Goal: Task Accomplishment & Management: Use online tool/utility

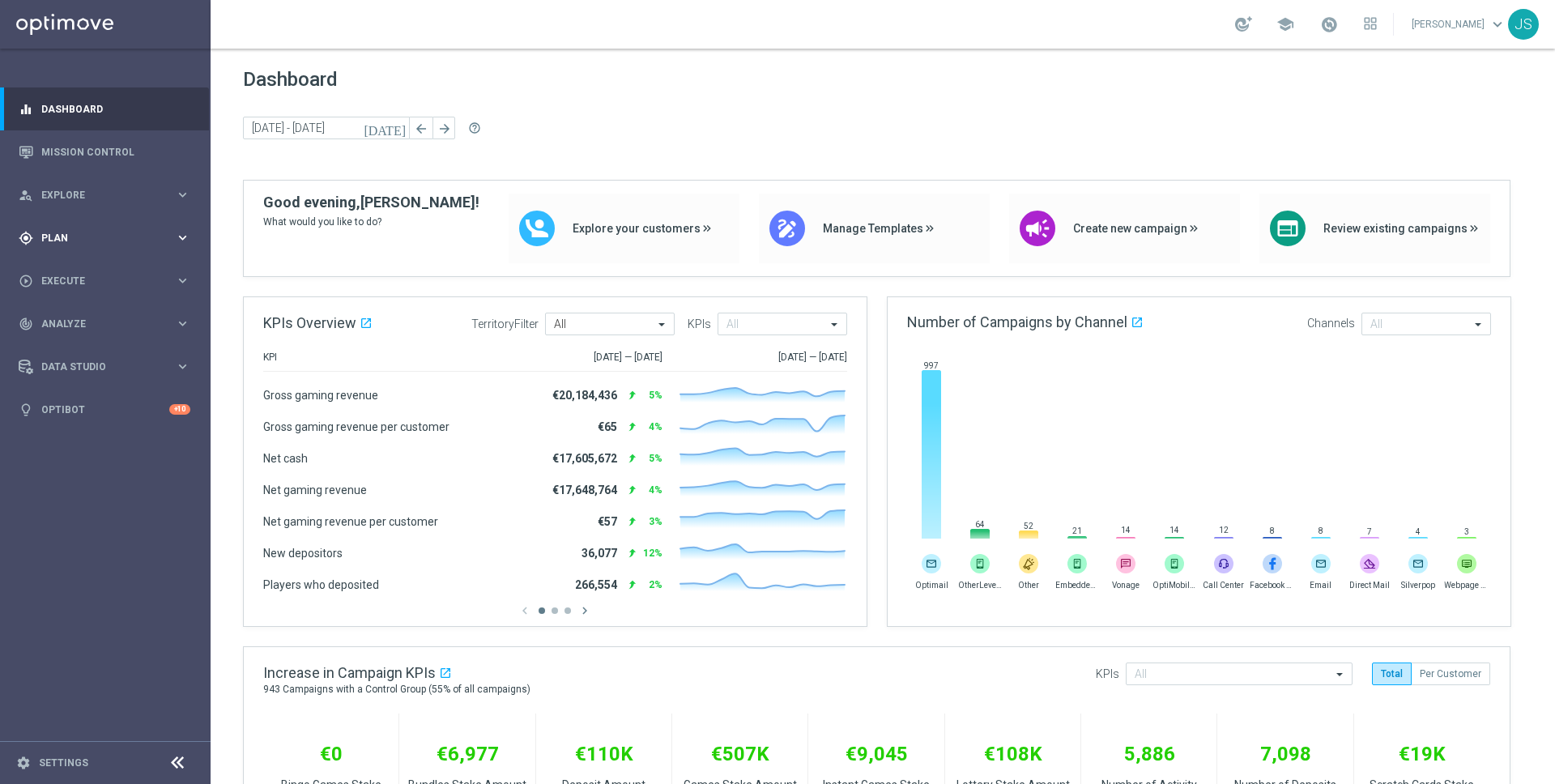
click at [183, 226] on div "gps_fixed Plan keyboard_arrow_right" at bounding box center [105, 238] width 209 height 43
click at [181, 434] on div "play_circle_outline Execute keyboard_arrow_right" at bounding box center [105, 426] width 209 height 43
click at [192, 192] on div "person_search Explore keyboard_arrow_right" at bounding box center [105, 195] width 209 height 43
click at [177, 475] on icon "keyboard_arrow_right" at bounding box center [182, 475] width 15 height 15
click at [175, 243] on icon "keyboard_arrow_right" at bounding box center [182, 238] width 15 height 15
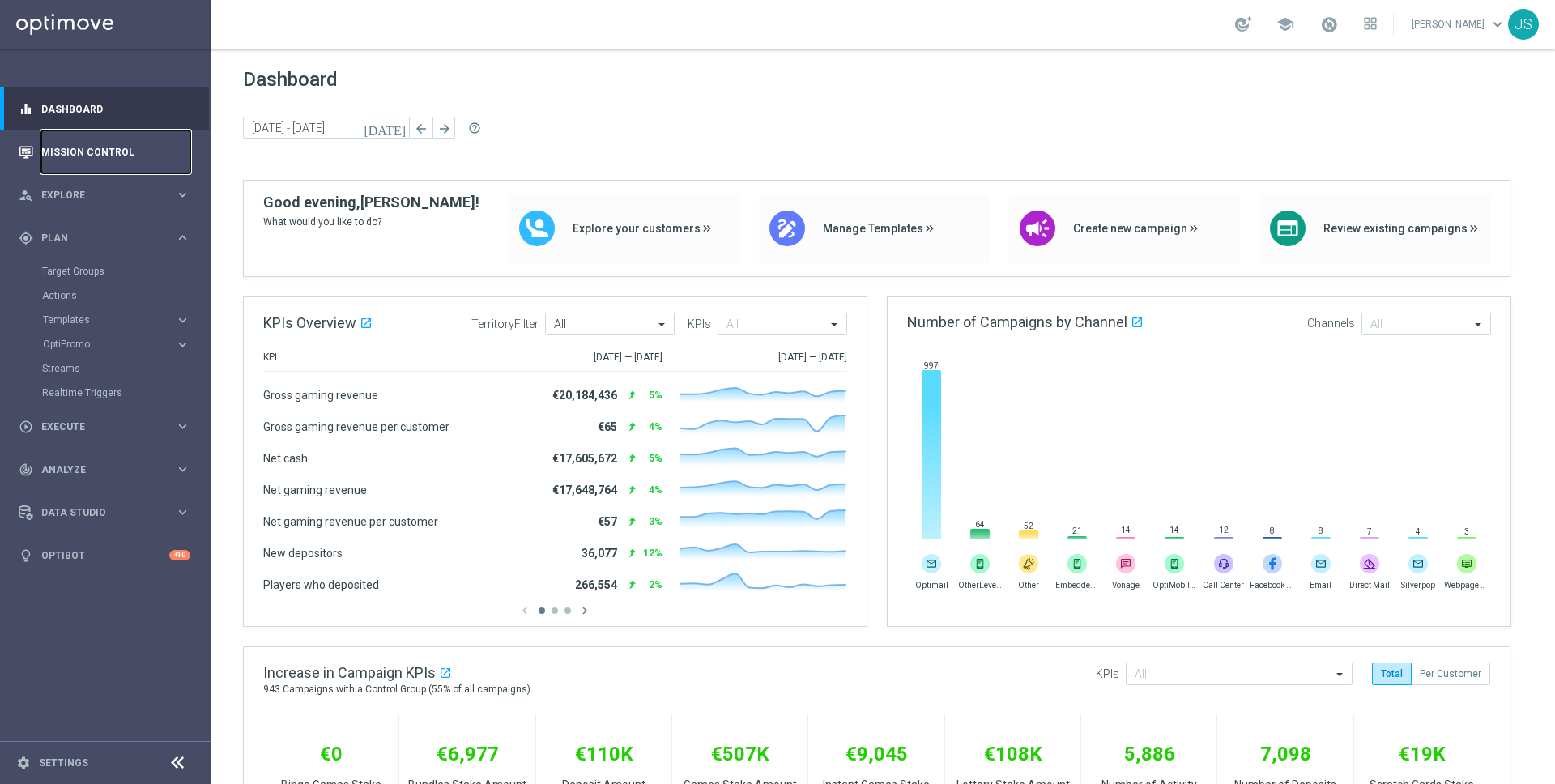
click at [175, 157] on link "Mission Control" at bounding box center [116, 152] width 149 height 43
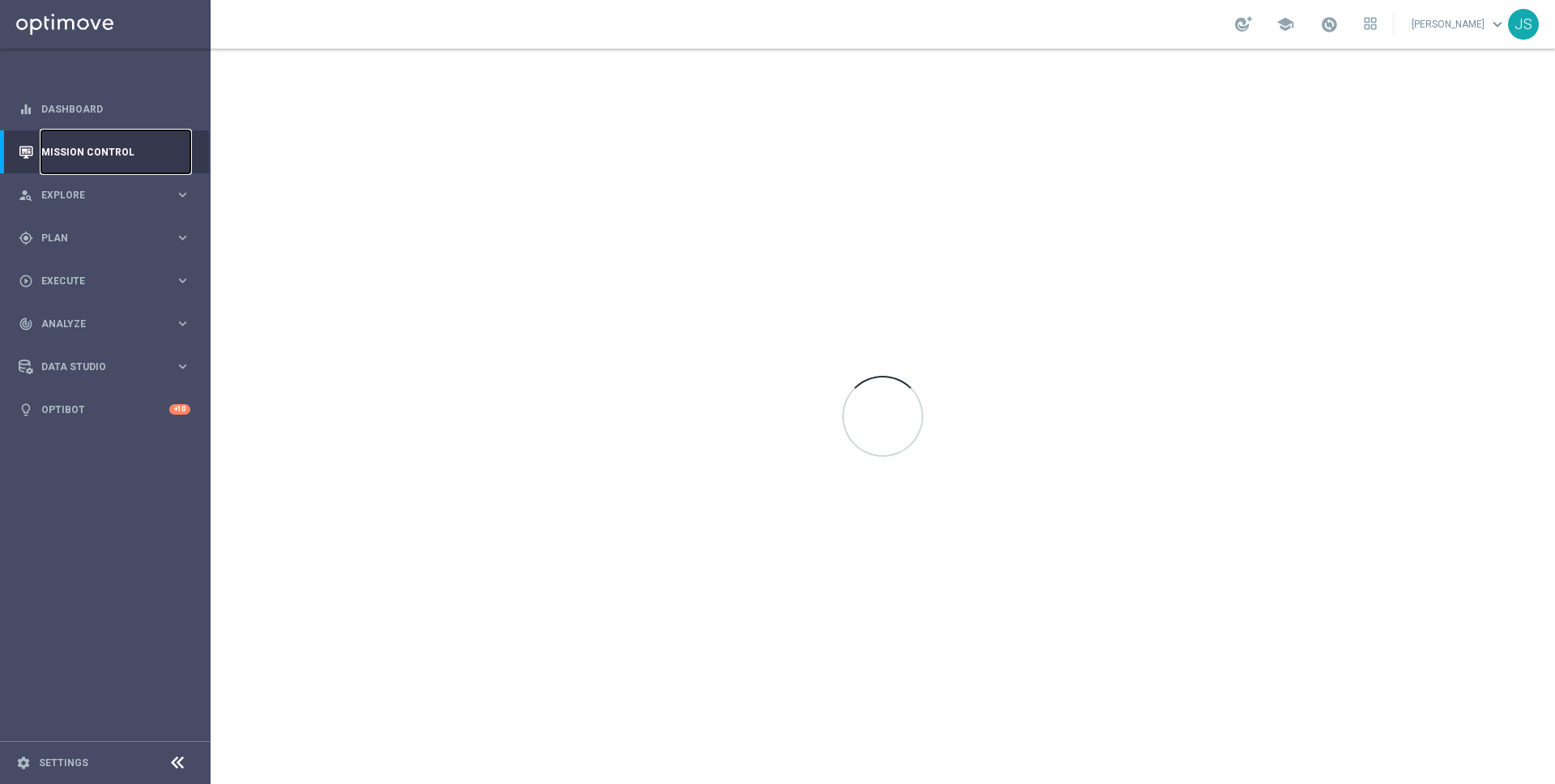
click at [175, 157] on link "Mission Control" at bounding box center [116, 152] width 149 height 43
click at [169, 182] on div "person_search Explore keyboard_arrow_right" at bounding box center [105, 195] width 209 height 43
click at [114, 440] on div "gps_fixed Plan keyboard_arrow_right" at bounding box center [105, 432] width 209 height 43
click at [182, 425] on icon "keyboard_arrow_right" at bounding box center [182, 426] width 15 height 15
click at [182, 192] on icon "keyboard_arrow_right" at bounding box center [182, 194] width 15 height 15
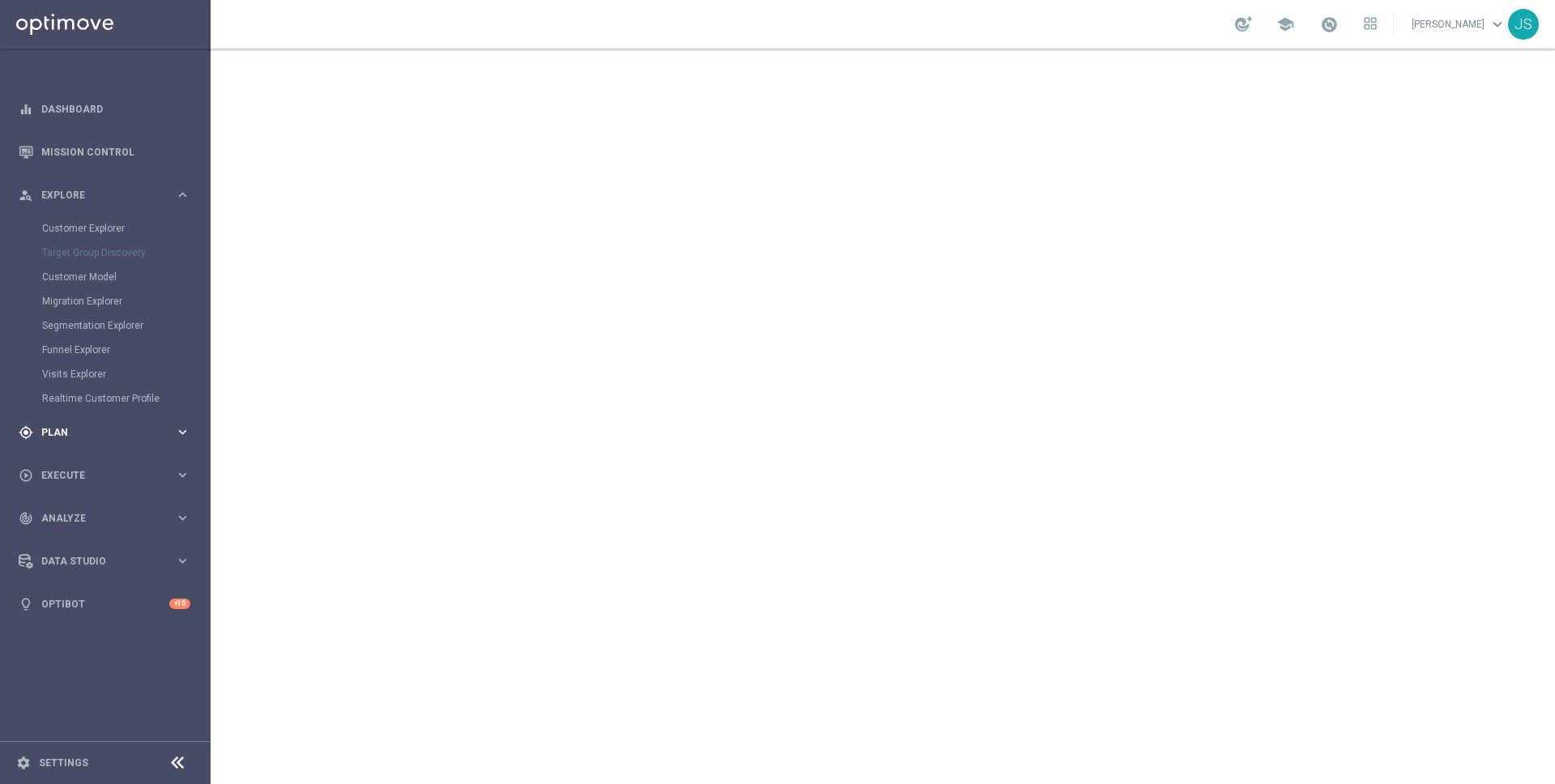
click at [169, 432] on span "Plan" at bounding box center [109, 432] width 134 height 9
click at [175, 433] on icon "keyboard_arrow_right" at bounding box center [182, 426] width 15 height 15
click at [178, 236] on icon "keyboard_arrow_right" at bounding box center [182, 238] width 15 height 15
click at [74, 324] on span "Templates" at bounding box center [101, 320] width 116 height 9
click at [98, 345] on link "Optimail" at bounding box center [109, 344] width 118 height 13
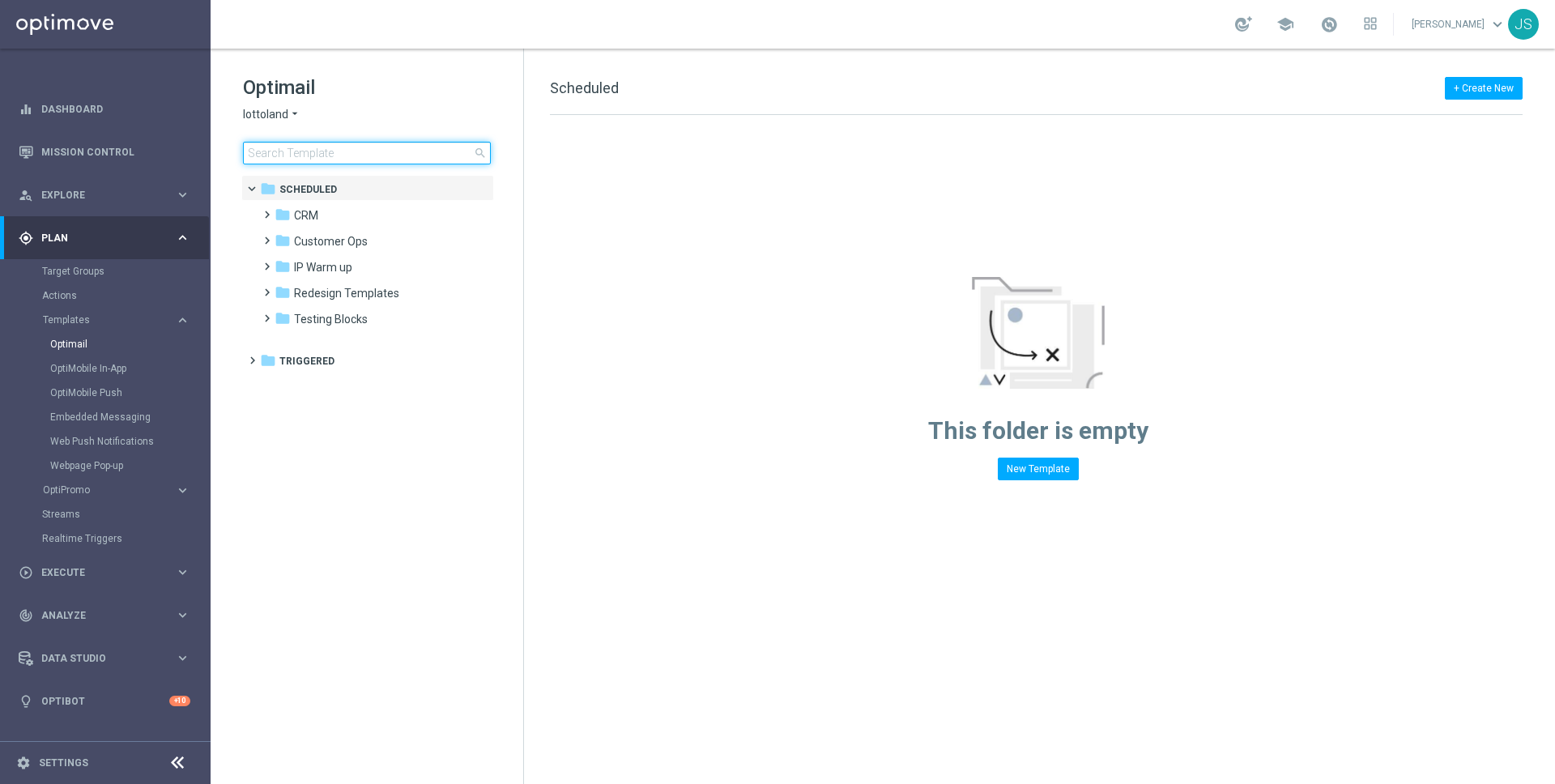
click at [291, 146] on input at bounding box center [367, 153] width 248 height 23
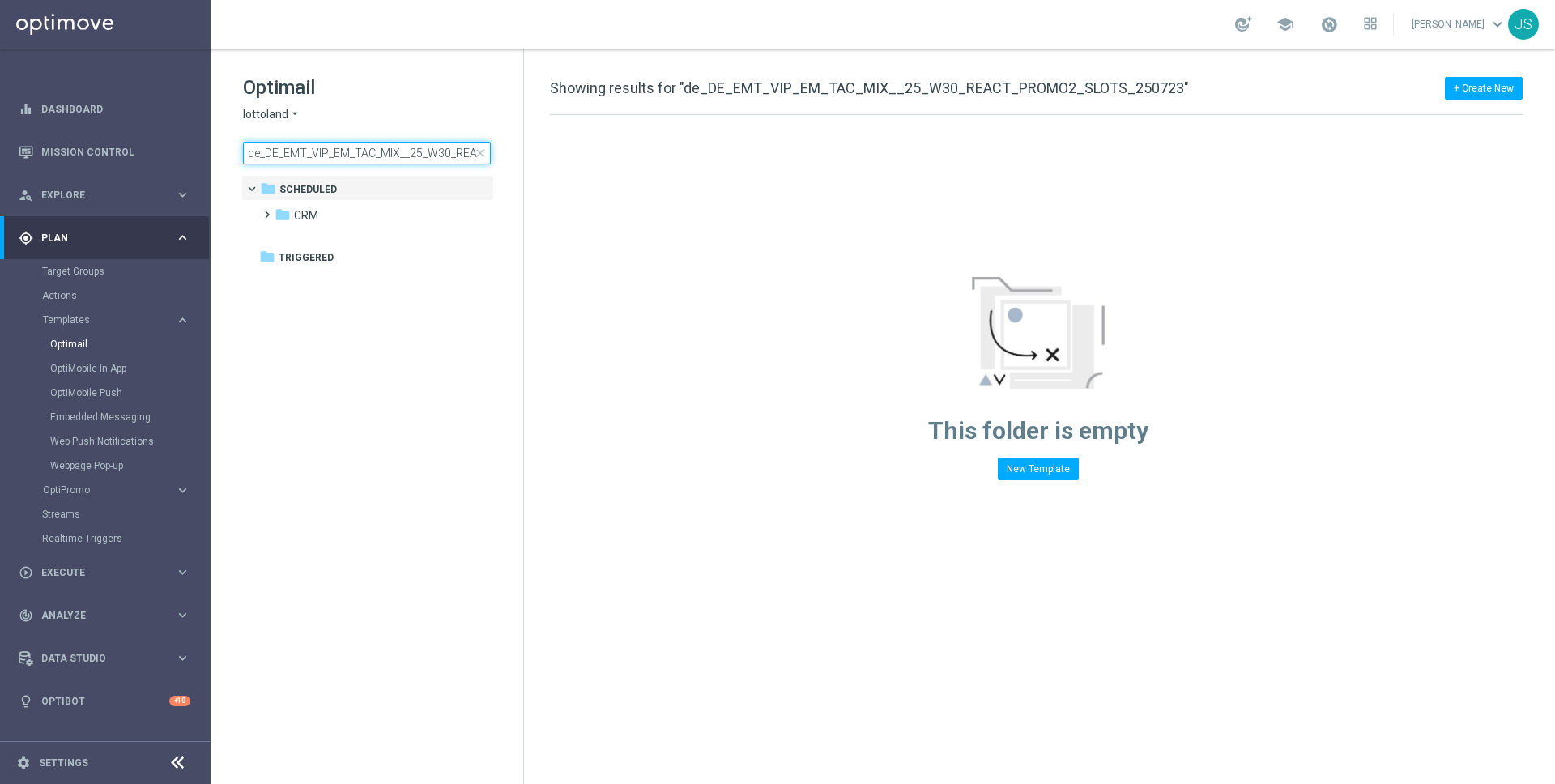
scroll to position [0, 142]
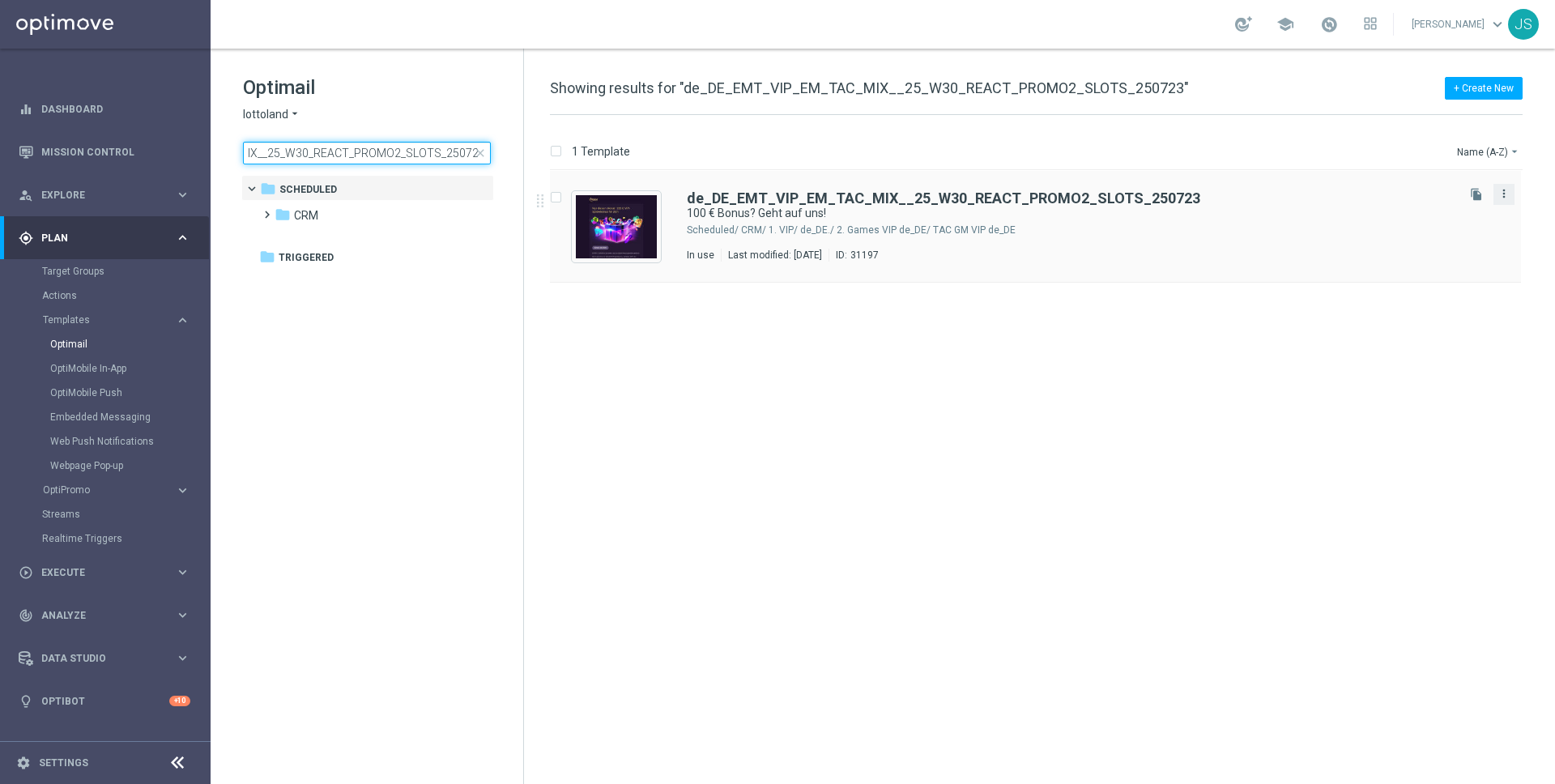
type input "de_DE_EMT_VIP_EM_TAC_MIX__25_W30_REACT_PROMO2_SLOTS_250723"
click at [1503, 194] on icon "more_vert" at bounding box center [1504, 193] width 13 height 13
click at [1040, 482] on div "insert_drive_file de_DE_EMT_VIP_EM_TAC_MIX__25_W30_REACT_PROMO2_SLOTS_250723 10…" at bounding box center [1043, 477] width 1018 height 613
click at [1475, 194] on icon "file_copy" at bounding box center [1477, 194] width 13 height 13
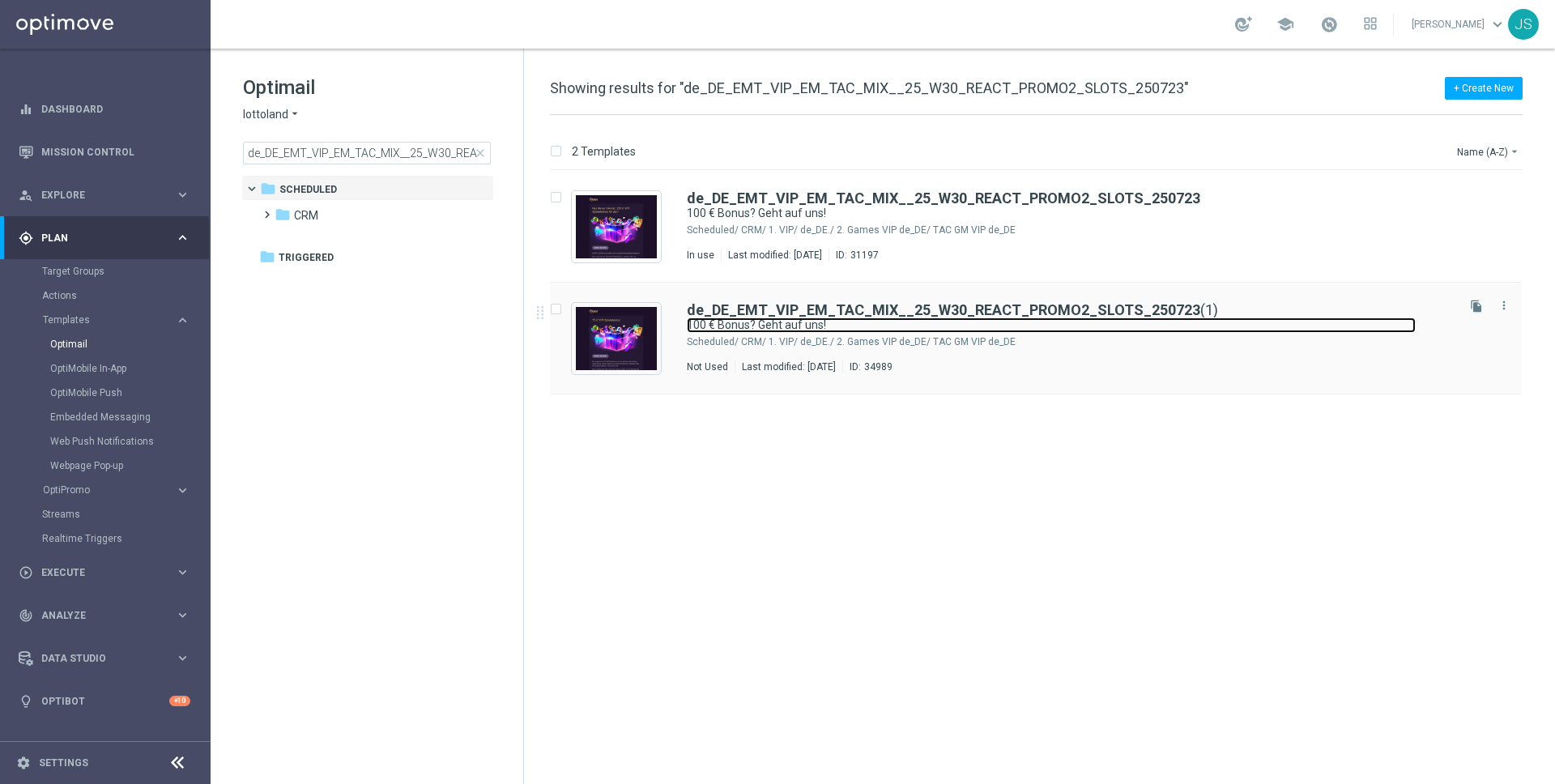
click at [798, 318] on link "100 € Bonus? Geht auf uns!" at bounding box center [1051, 325] width 729 height 15
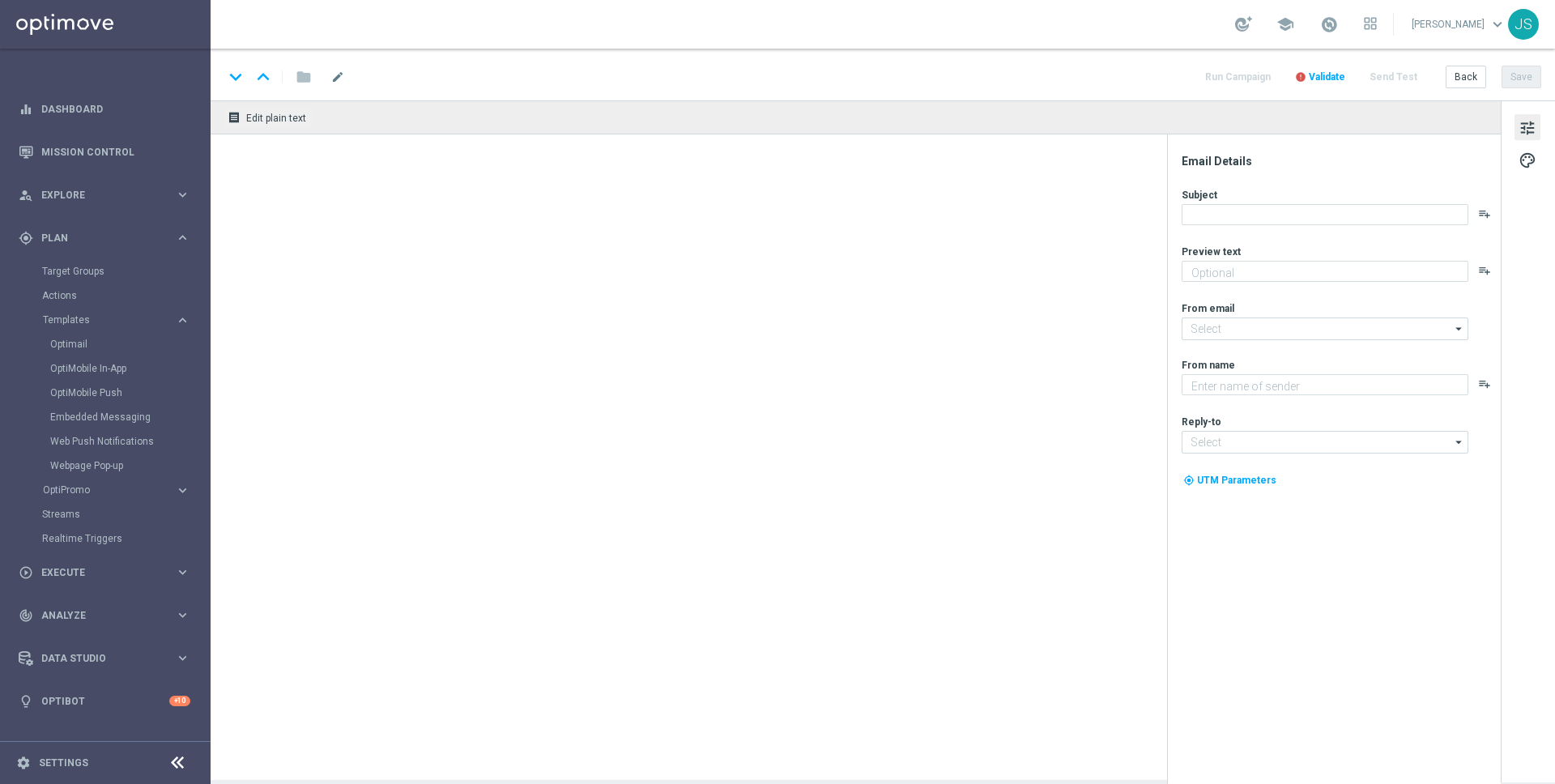
type textarea "Spiele jetzt direkt los und hol dir dein VIP-Geschenk."
type input "mail@crm.lottoland.com"
type textarea "Millionaires' Club"
type input "vip@lottoland.com"
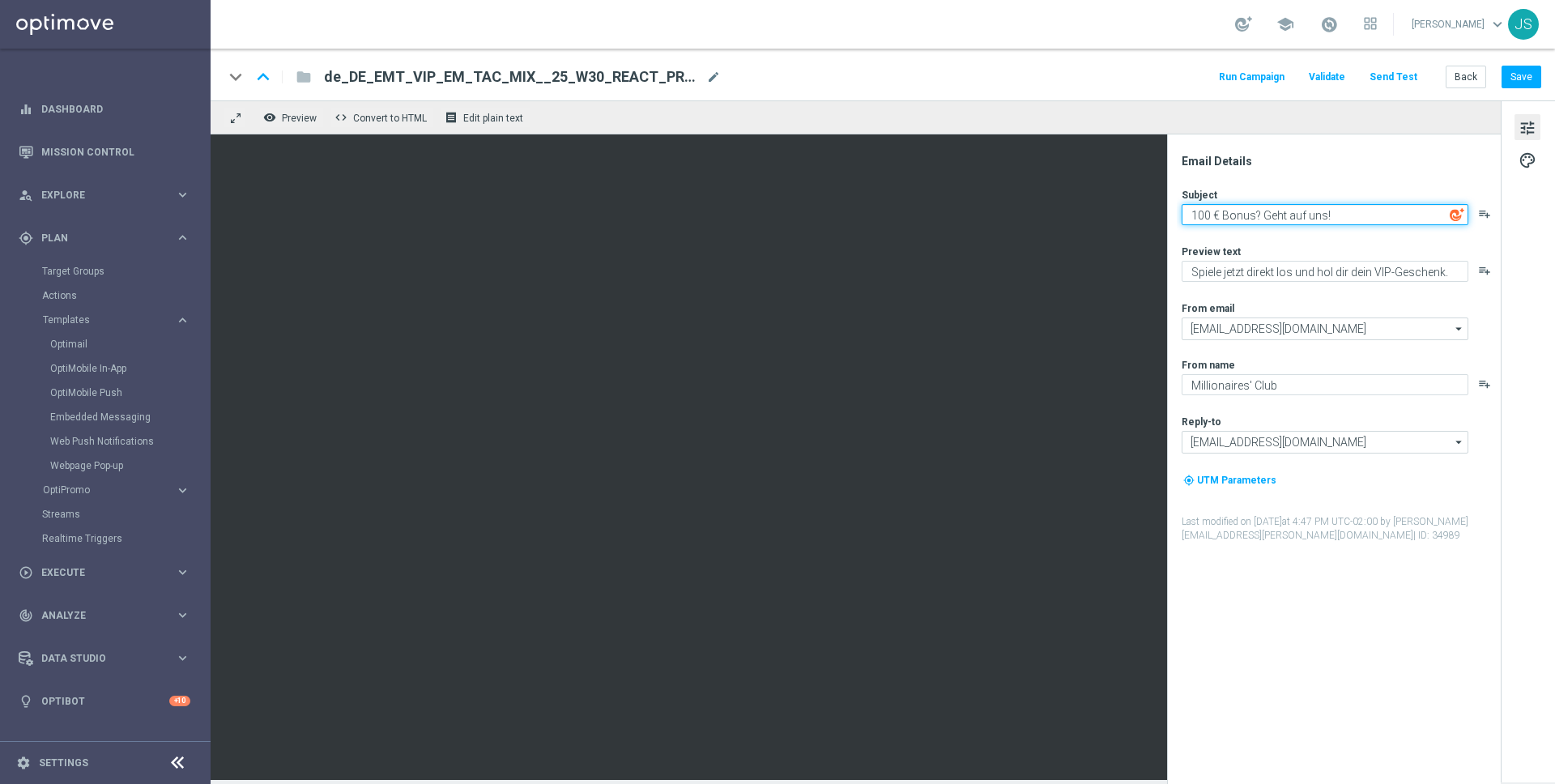
click at [1283, 218] on textarea "100 € Bonus? Geht auf uns!" at bounding box center [1326, 214] width 287 height 21
paste textarea "75 € Bonus: So leicht geht’s, [%FIRST_NAME%]"
type textarea "75 € Bonus: So leicht geht’s, [%FIRST_NAME%]"
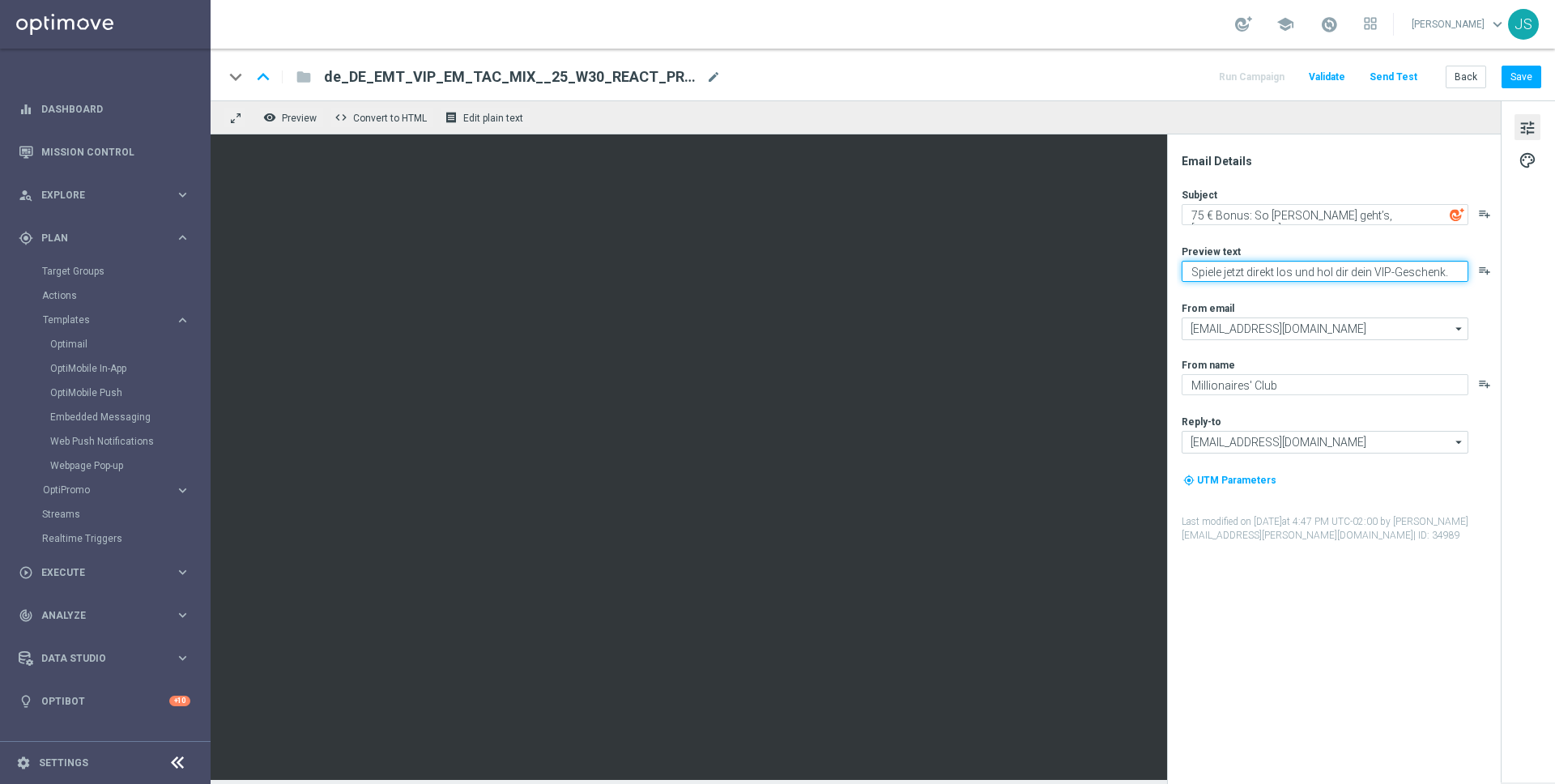
click at [1313, 271] on textarea "Spiele jetzt direkt los und hol dir dein VIP-Geschenk." at bounding box center [1326, 271] width 287 height 21
click at [1310, 278] on textarea "Spiele jetzt direkt los und hol dir dein VIP-Geschenk." at bounding box center [1326, 271] width 287 height 21
paste textarea "Weil du es verdient hast. Hol dir deinen Bonus."
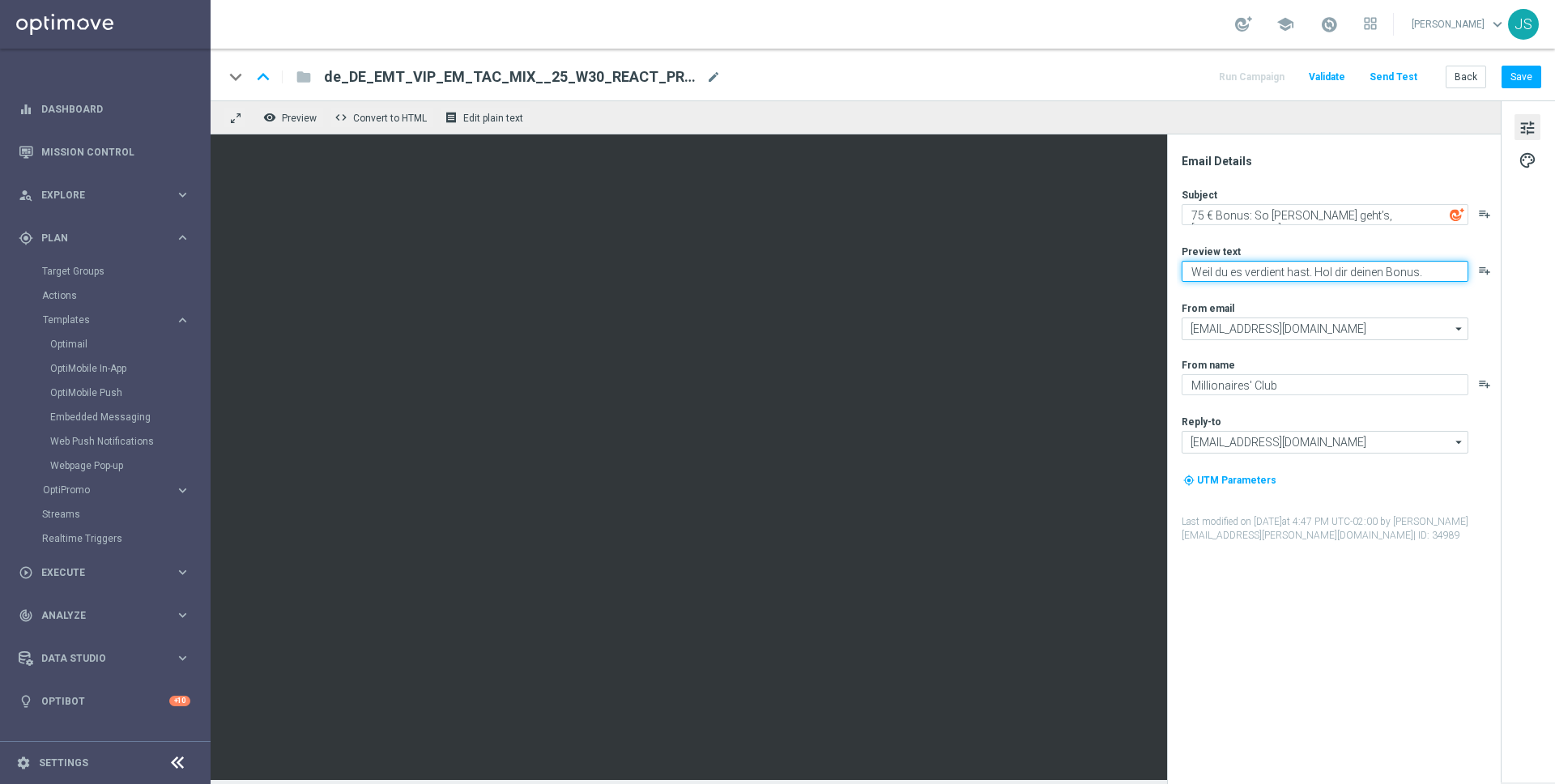
type textarea "Weil du es verdient hast. Hol dir deinen Bonus."
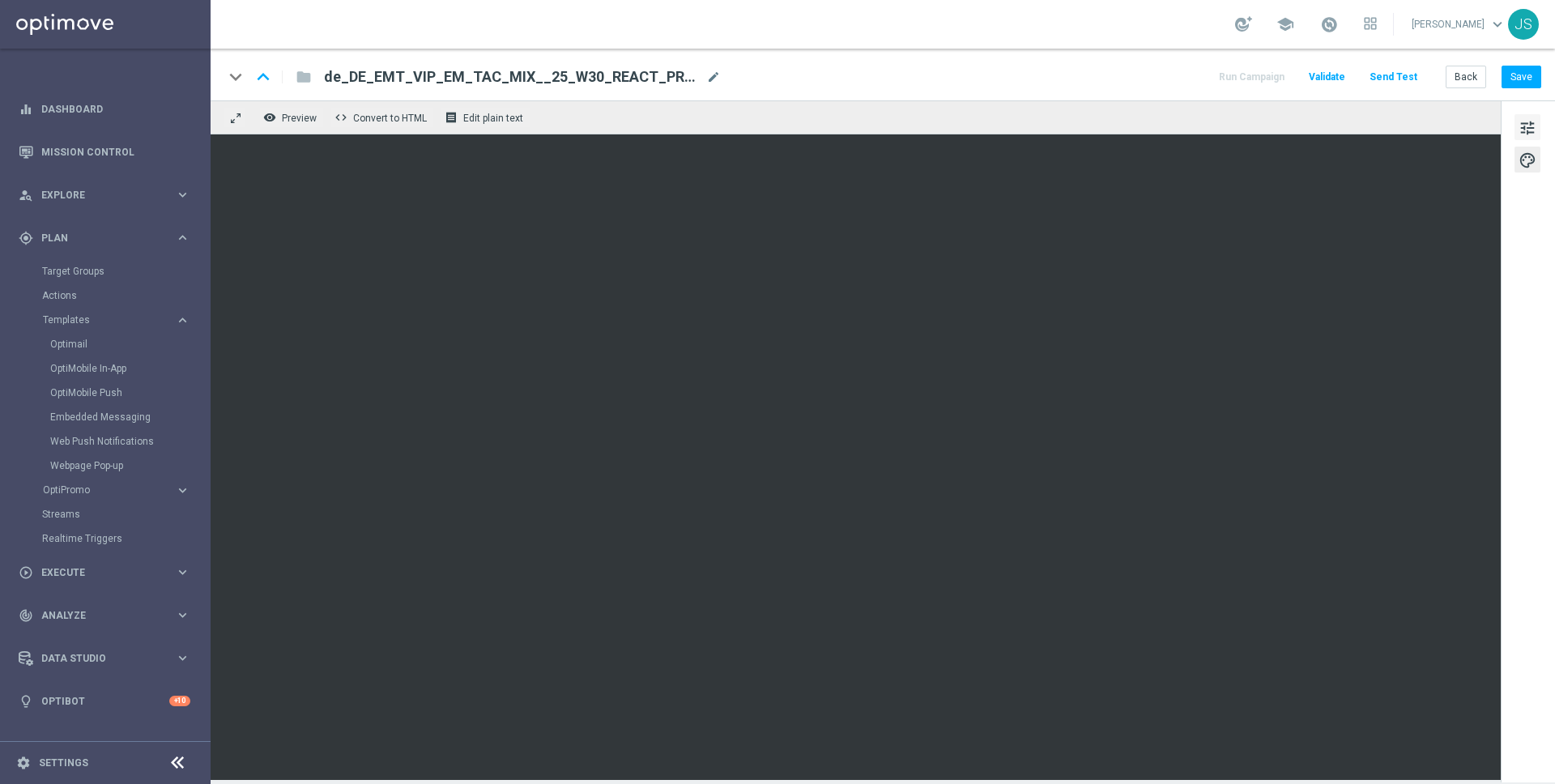
click at [1523, 129] on span "tune" at bounding box center [1528, 127] width 18 height 21
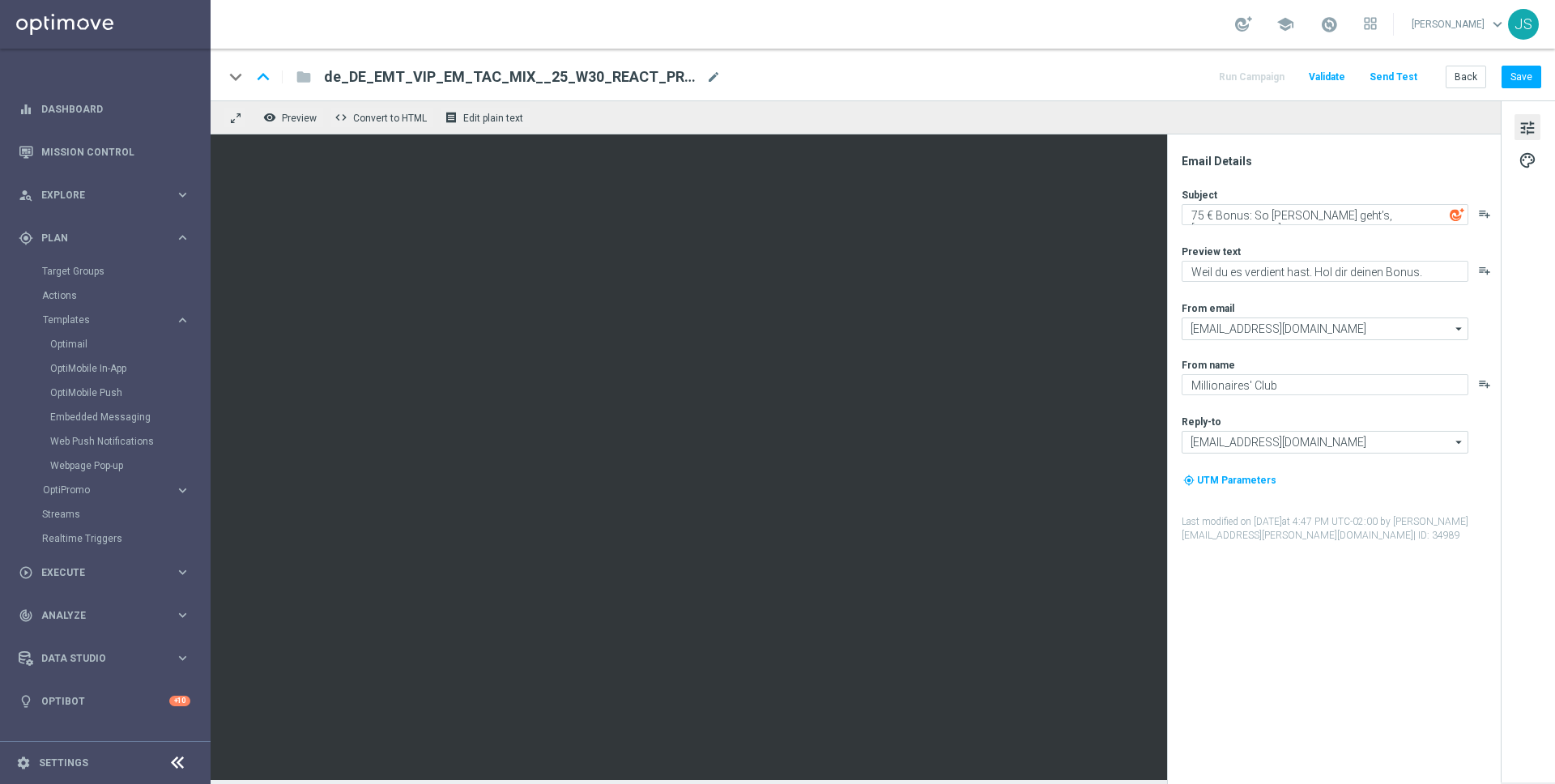
click at [1538, 128] on button "tune" at bounding box center [1527, 126] width 25 height 25
click at [1527, 155] on span "palette" at bounding box center [1528, 160] width 18 height 21
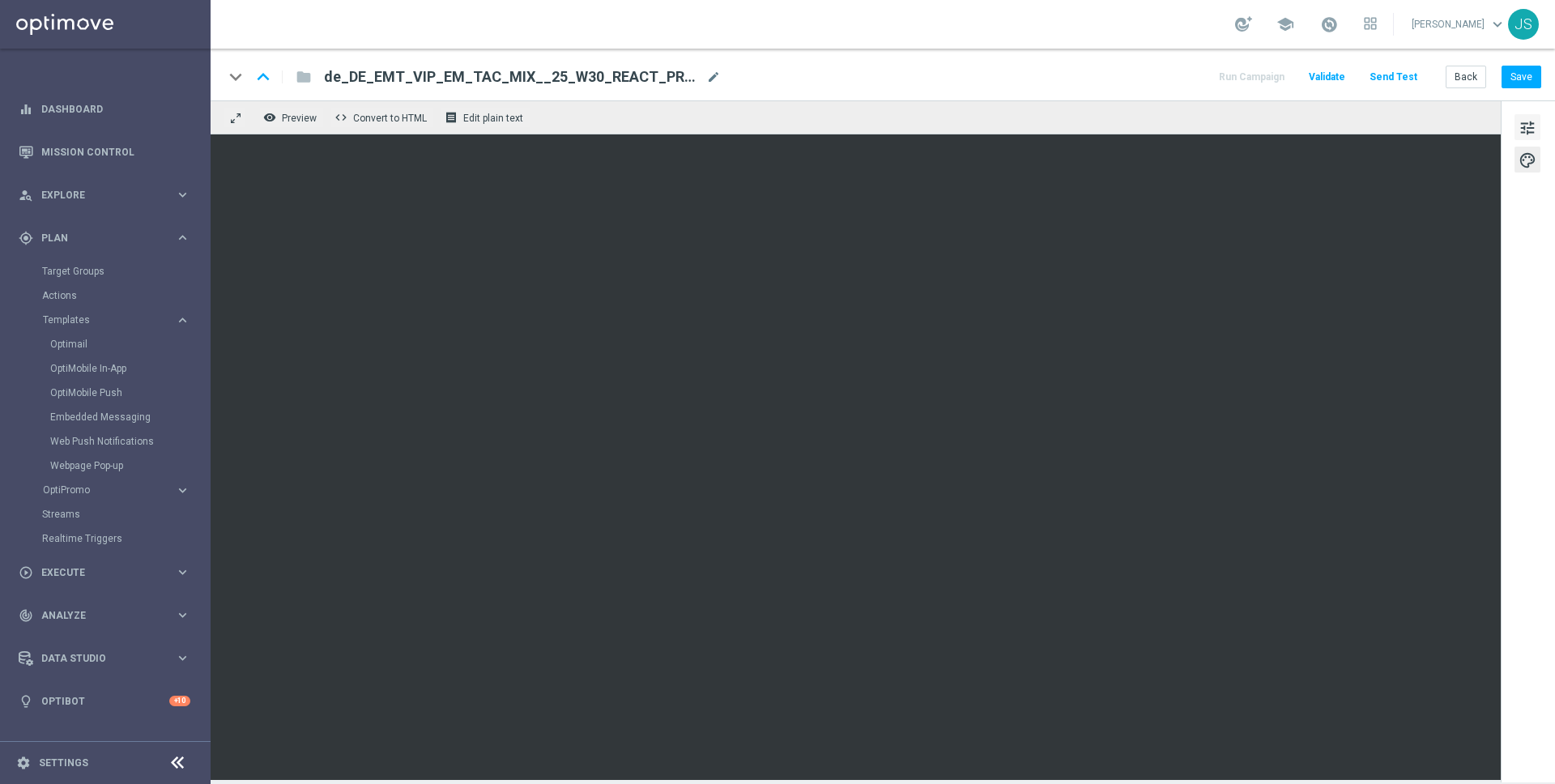
click at [1526, 132] on span "tune" at bounding box center [1528, 127] width 18 height 21
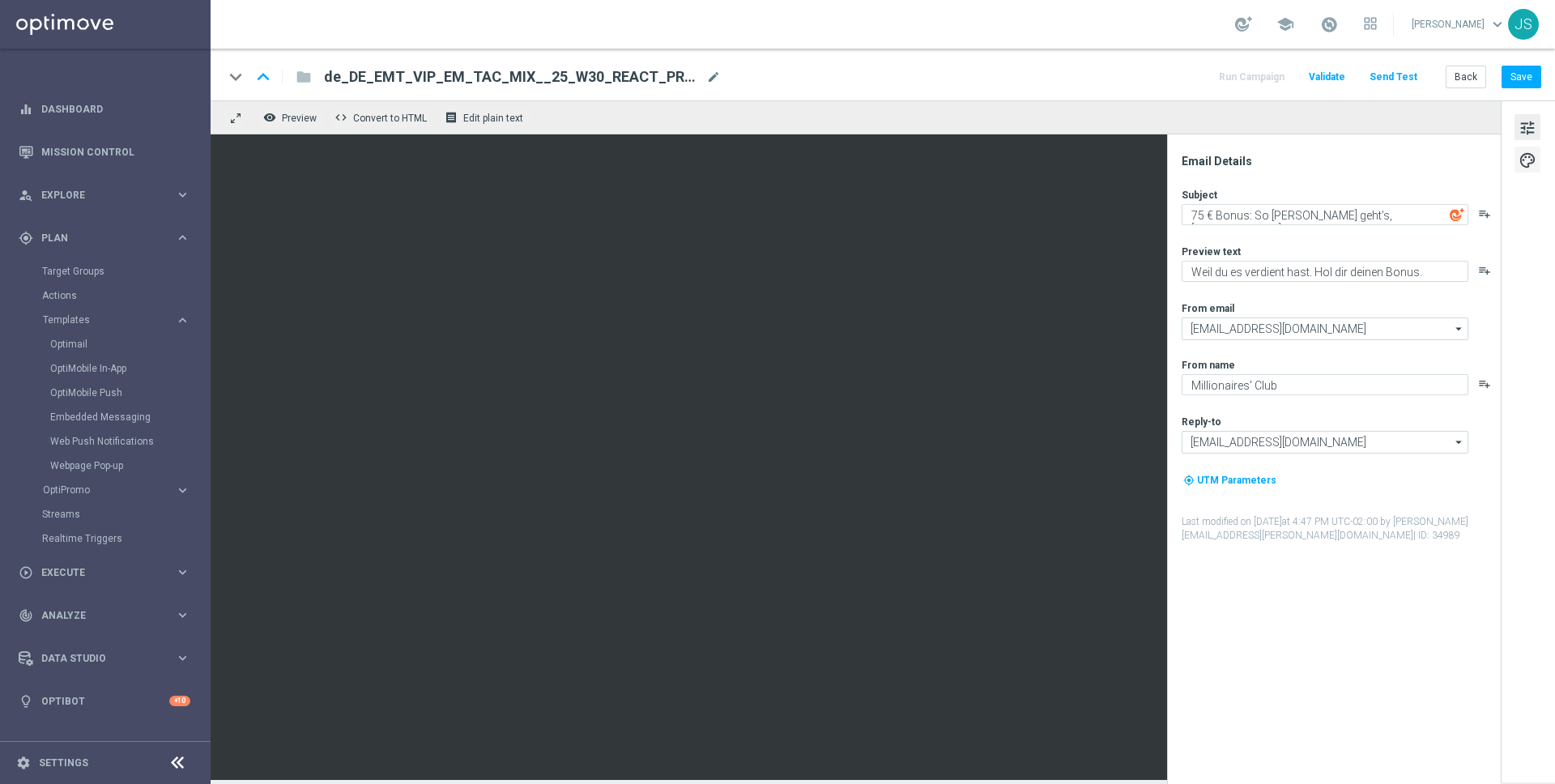
click at [1530, 166] on span "palette" at bounding box center [1528, 160] width 18 height 21
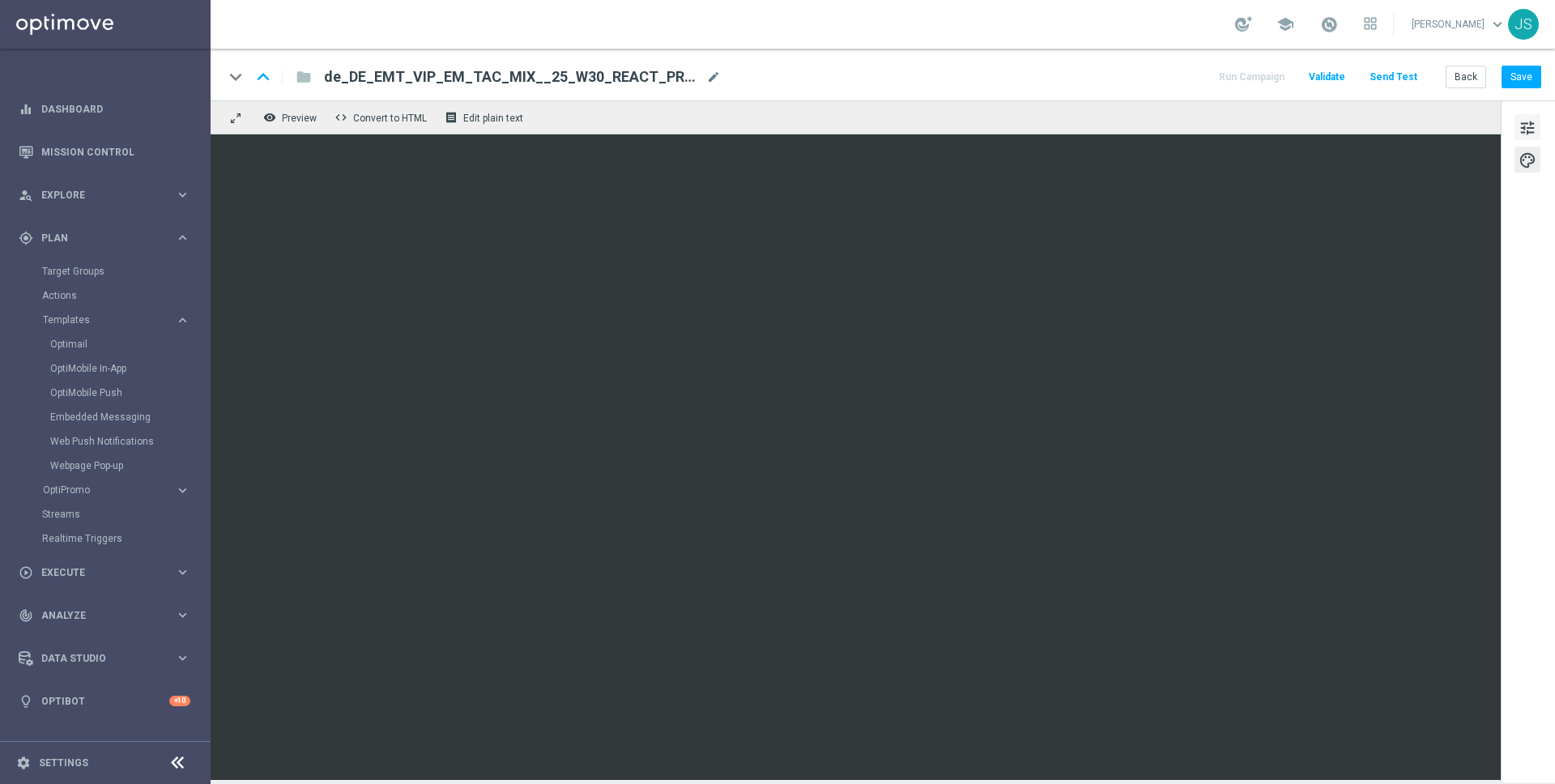
click at [1514, 120] on button "tune" at bounding box center [1527, 126] width 25 height 25
click at [1534, 76] on button "Save" at bounding box center [1522, 77] width 40 height 23
click at [629, 82] on span "de_DE_EMT_VIP_EM_TAC_MIX__25_W30_REACT_PROMO2_SLOTS_250723(1)" at bounding box center [511, 76] width 376 height 20
type input "de_DE_EMT_VIP_EM_TAC_MIX__25_W30_REACT_PROMO2_SLOTS_250723"
click at [597, 67] on input "de_DE_EMT_VIP_EM_TAC_MIX__25_W30_REACT_PROMO2_SLOTS_250723" at bounding box center [525, 76] width 402 height 21
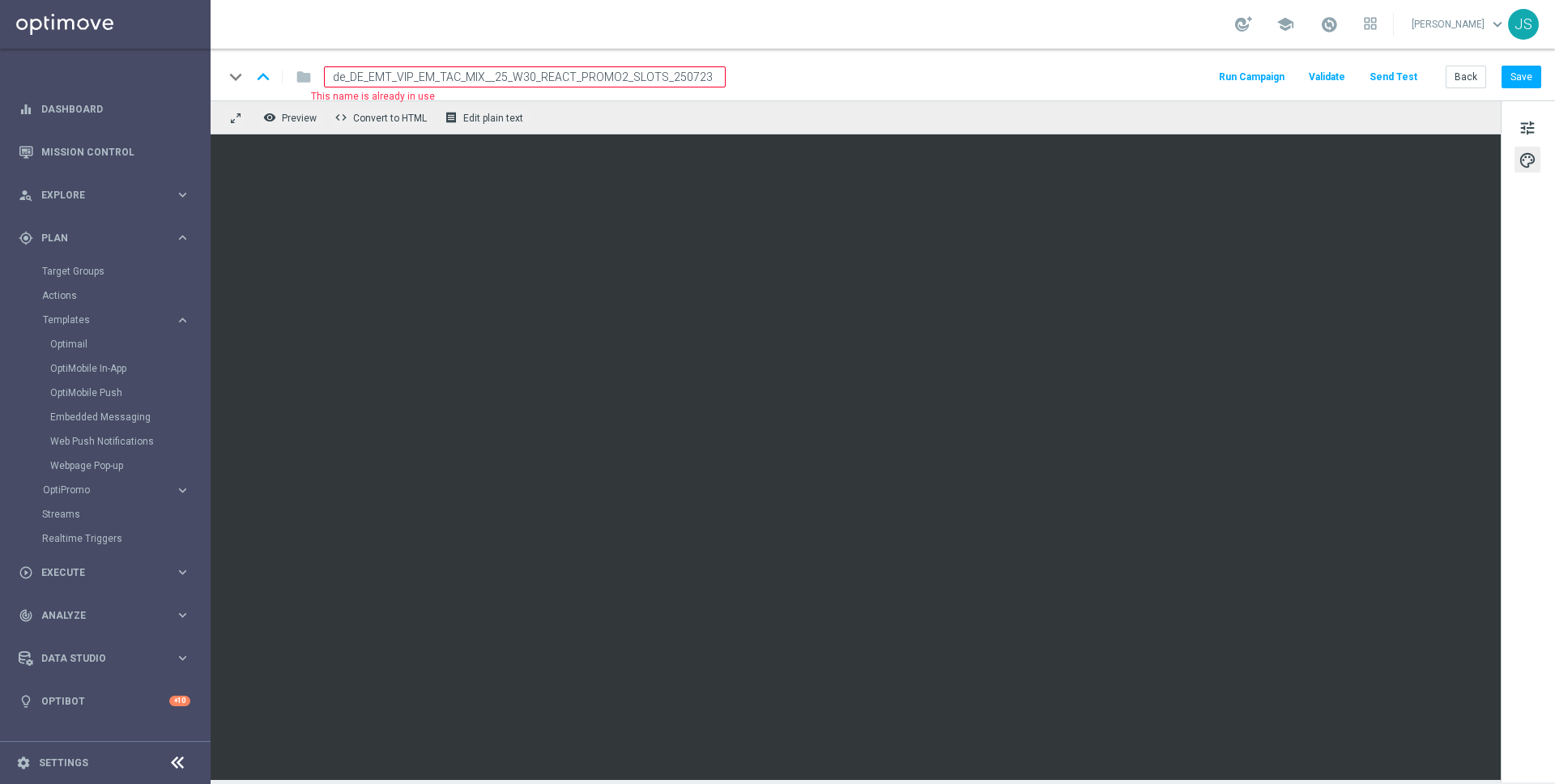
click at [596, 67] on input "de_DE_EMT_VIP_EM_TAC_MIX__25_W30_REACT_PROMO2_SLOTS_250723" at bounding box center [525, 76] width 402 height 21
click at [596, 68] on input "de_DE_EMT_VIP_EM_TAC_MIX__25_W30_REACT_PROMO2_SLOTS_250723" at bounding box center [525, 76] width 402 height 21
paste input "de_DE_EMT_VIP_EM_TAC_MIX__25_W36_REACT_PROMO4_SLOTS"
type input "de_DE_EMT_VIP_EM_TAC_MIX__25_W36_REACT_PROMO4_SLOTS"
click at [1530, 81] on button "Save" at bounding box center [1522, 77] width 40 height 23
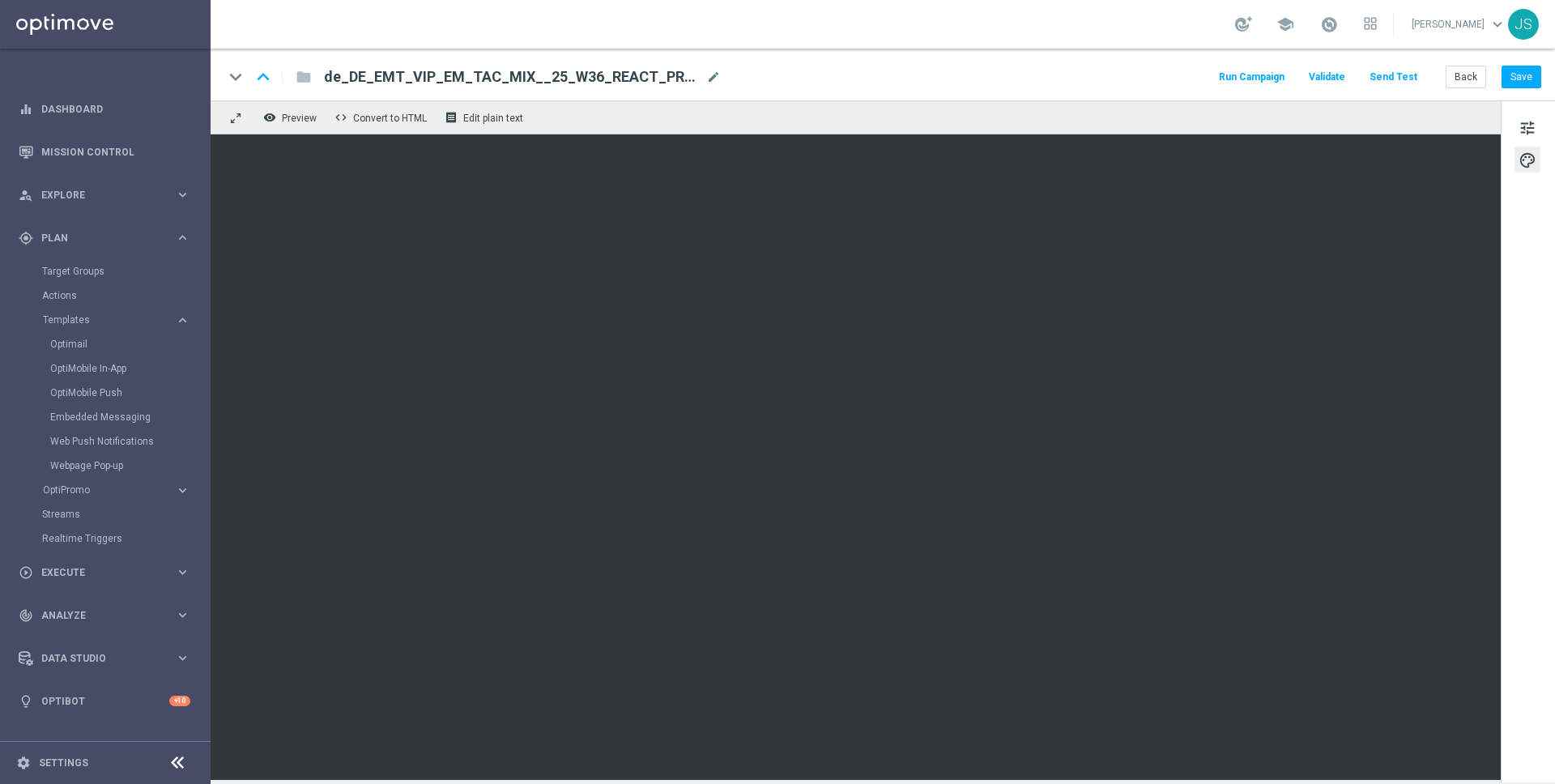
click at [1391, 77] on button "Send Test" at bounding box center [1394, 76] width 53 height 22
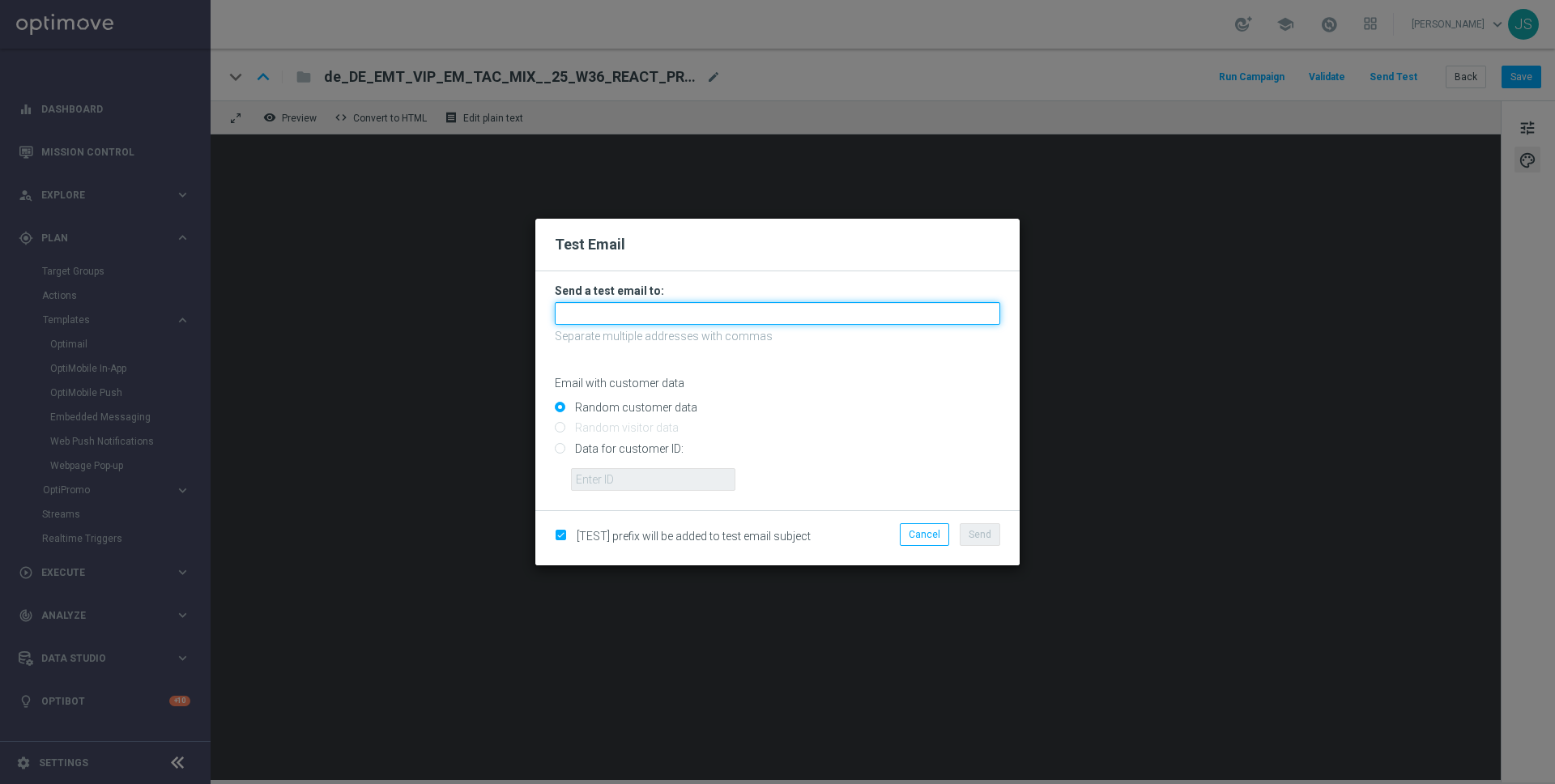
click at [631, 315] on input "text" at bounding box center [778, 313] width 445 height 23
type input "jessica.schmitt@lottoland.com"
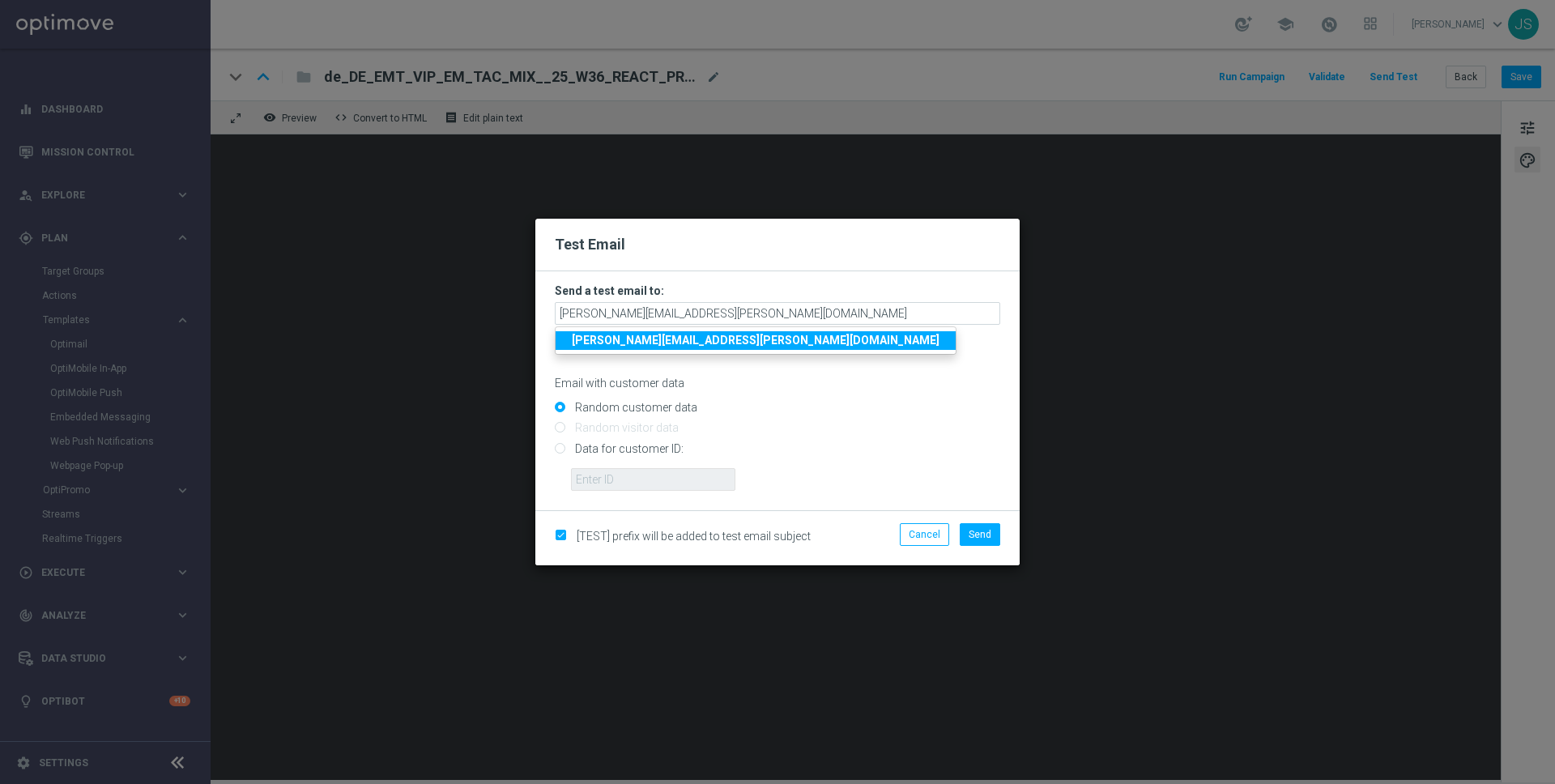
click at [736, 346] on link "jessica.schmitt@lottoland.com" at bounding box center [756, 341] width 400 height 19
click at [979, 542] on button "Send" at bounding box center [979, 535] width 41 height 23
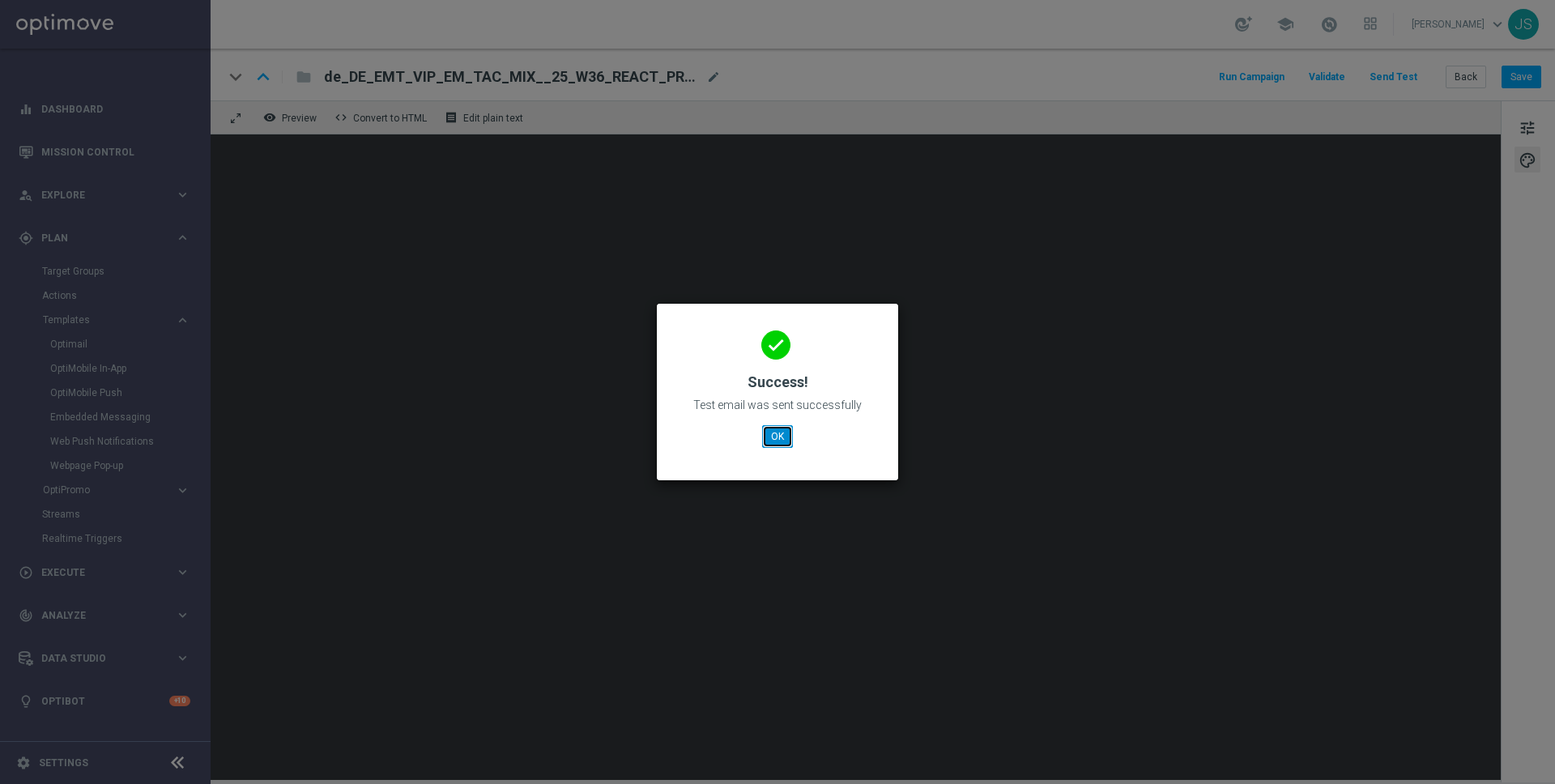
click at [778, 440] on button "OK" at bounding box center [778, 437] width 31 height 23
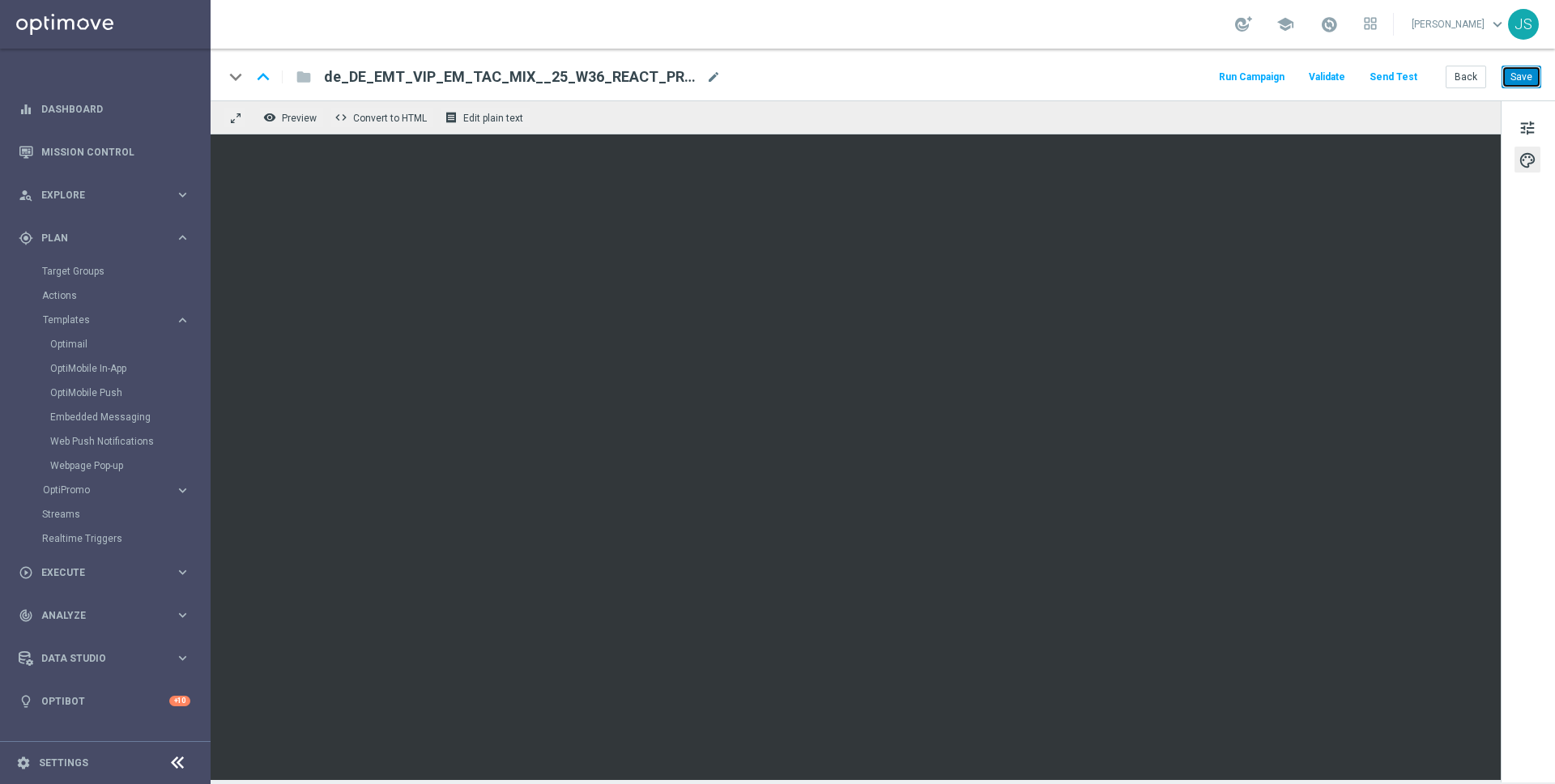
click at [1525, 78] on button "Save" at bounding box center [1522, 77] width 40 height 23
click at [102, 346] on link "Optimail" at bounding box center [109, 344] width 118 height 13
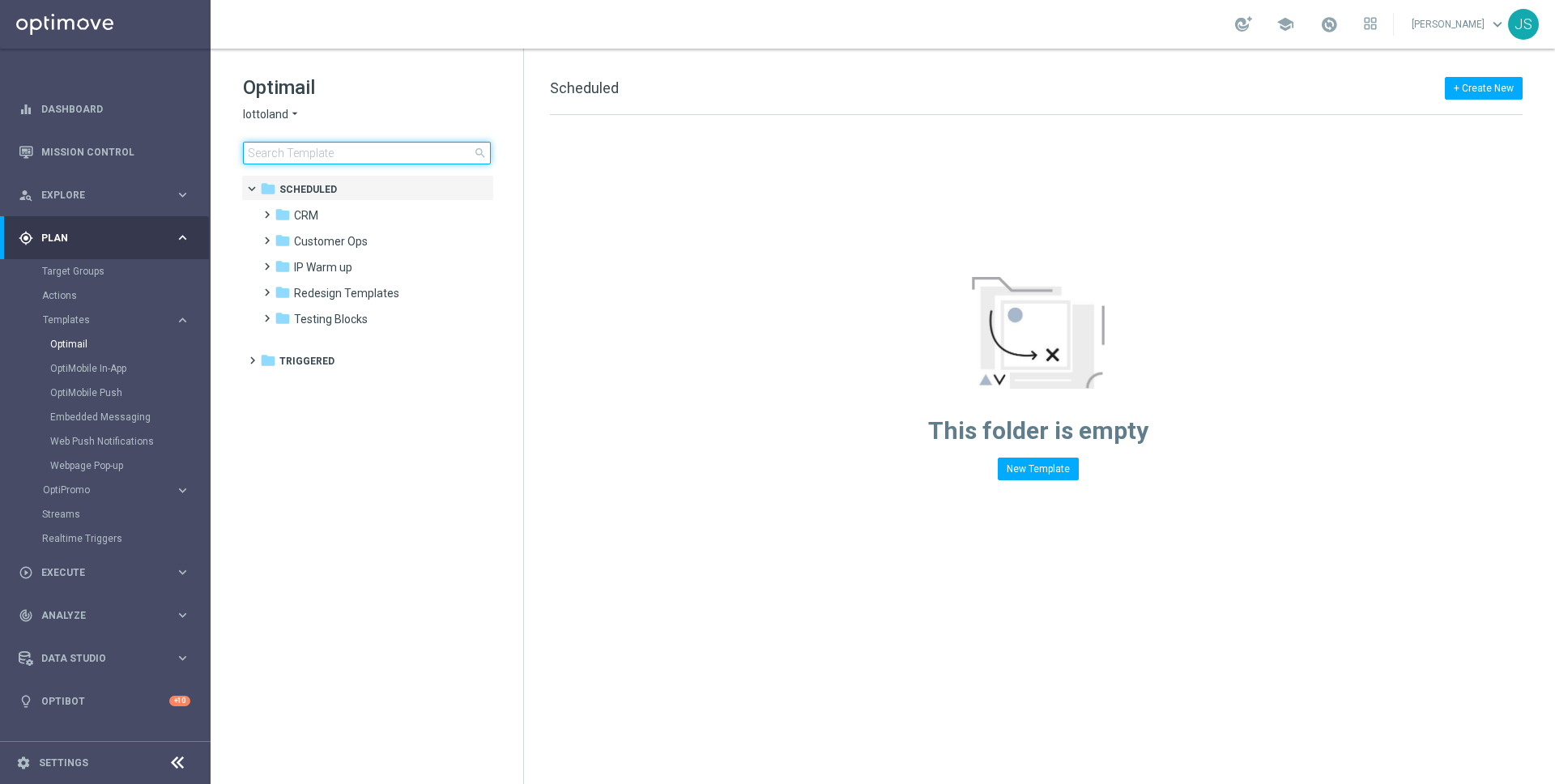
click at [349, 157] on input at bounding box center [367, 153] width 248 height 23
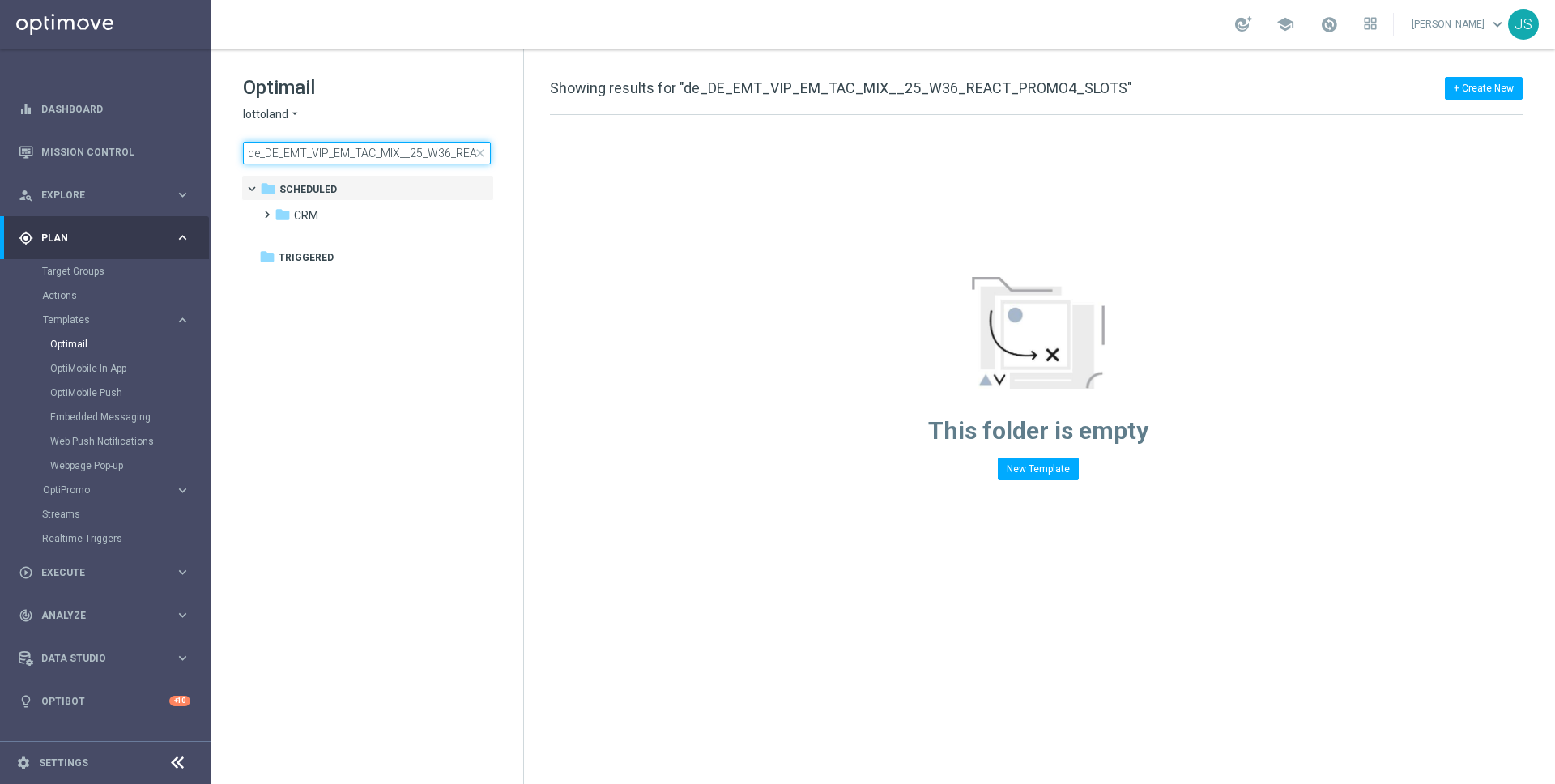
scroll to position [0, 100]
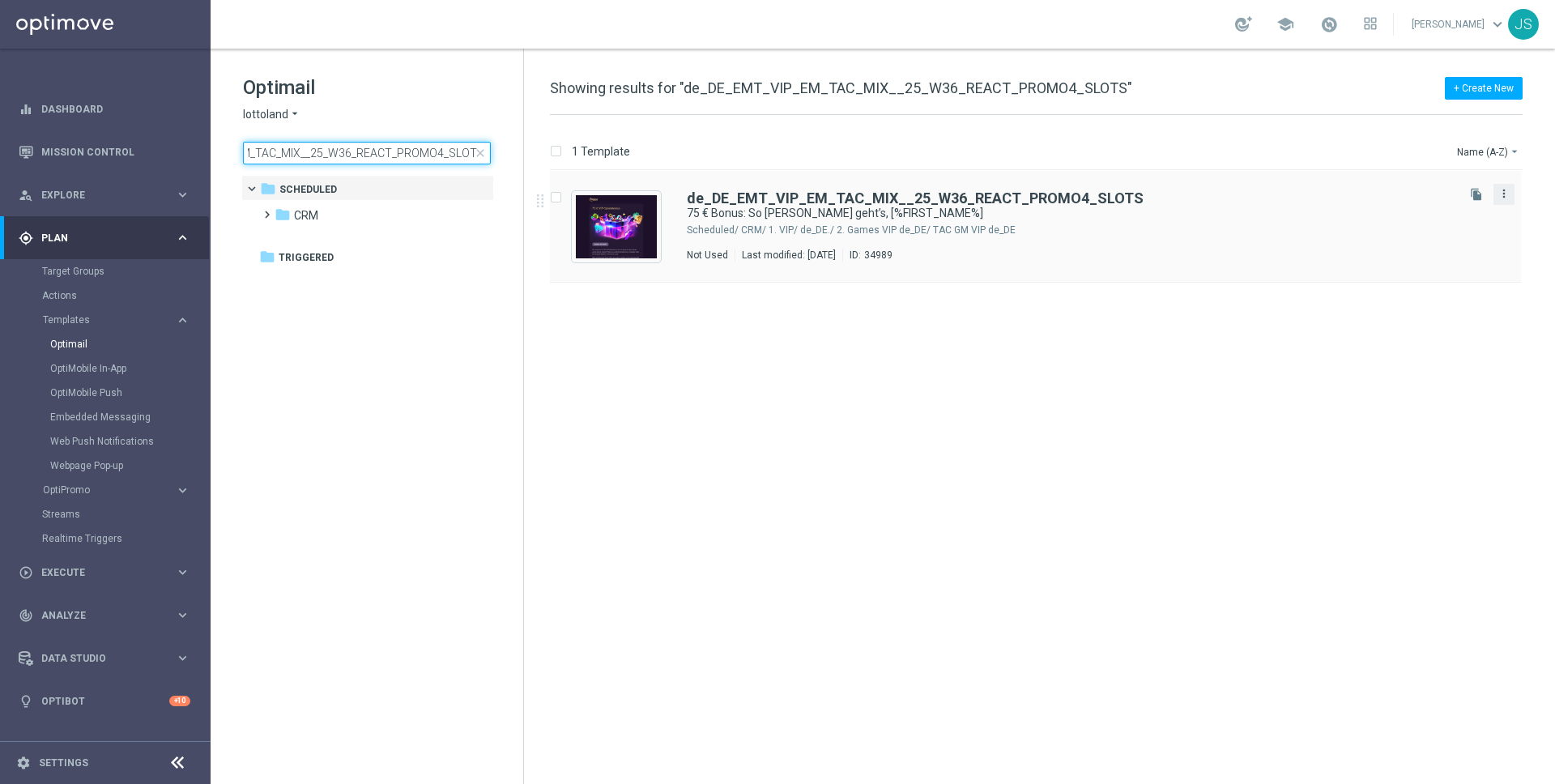
type input "de_DE_EMT_VIP_EM_TAC_MIX__25_W36_REACT_PROMO4_SLOTS"
click at [1503, 192] on icon "more_vert" at bounding box center [1504, 193] width 13 height 13
click at [1411, 237] on span "Copy To" at bounding box center [1409, 234] width 36 height 11
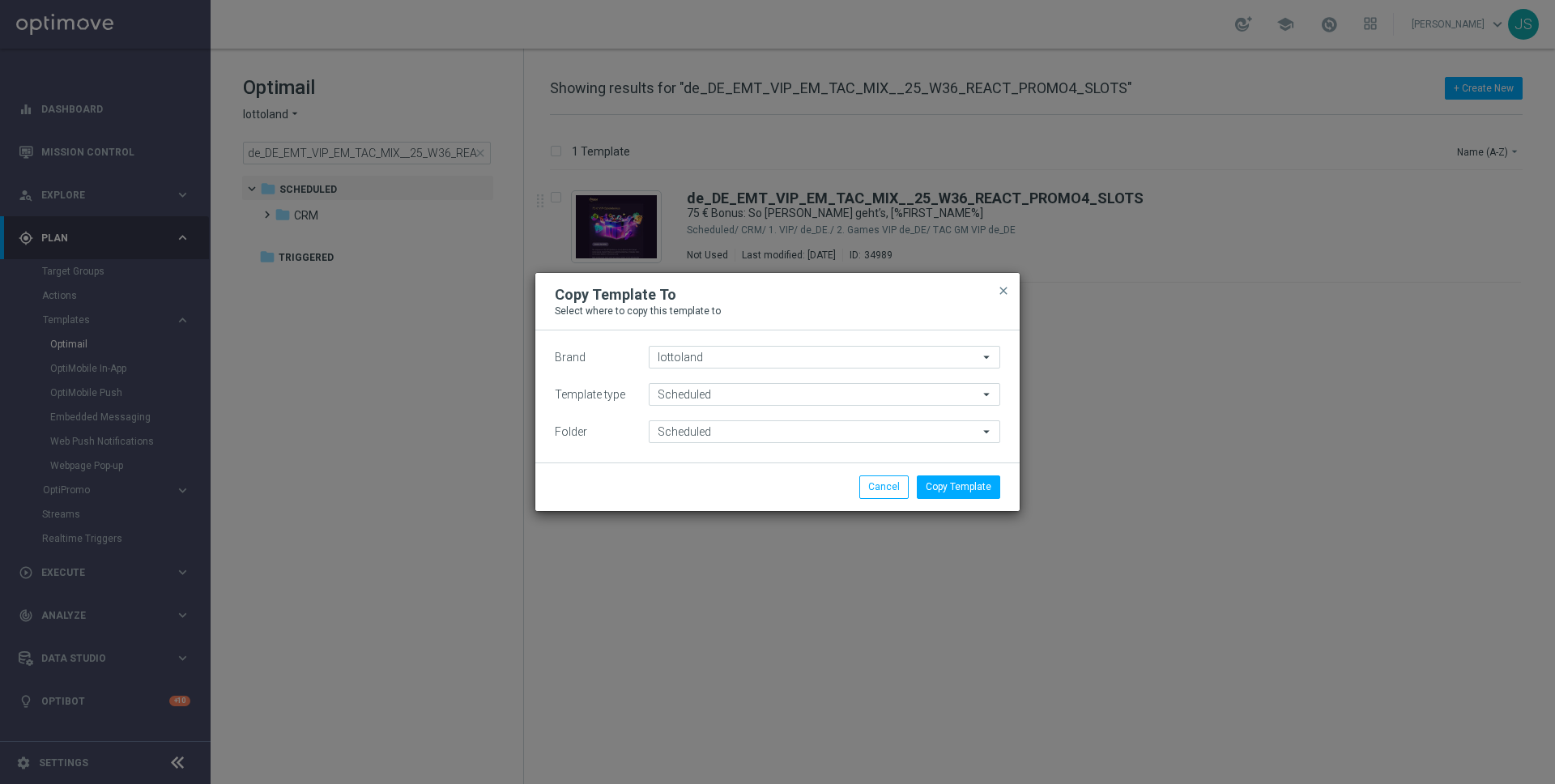
click at [925, 443] on div "Brand lottoland lottoland arrow_drop_down Drag here to set row groups Drag here…" at bounding box center [777, 396] width 484 height 132
click at [925, 439] on input "Scheduled" at bounding box center [825, 432] width 352 height 23
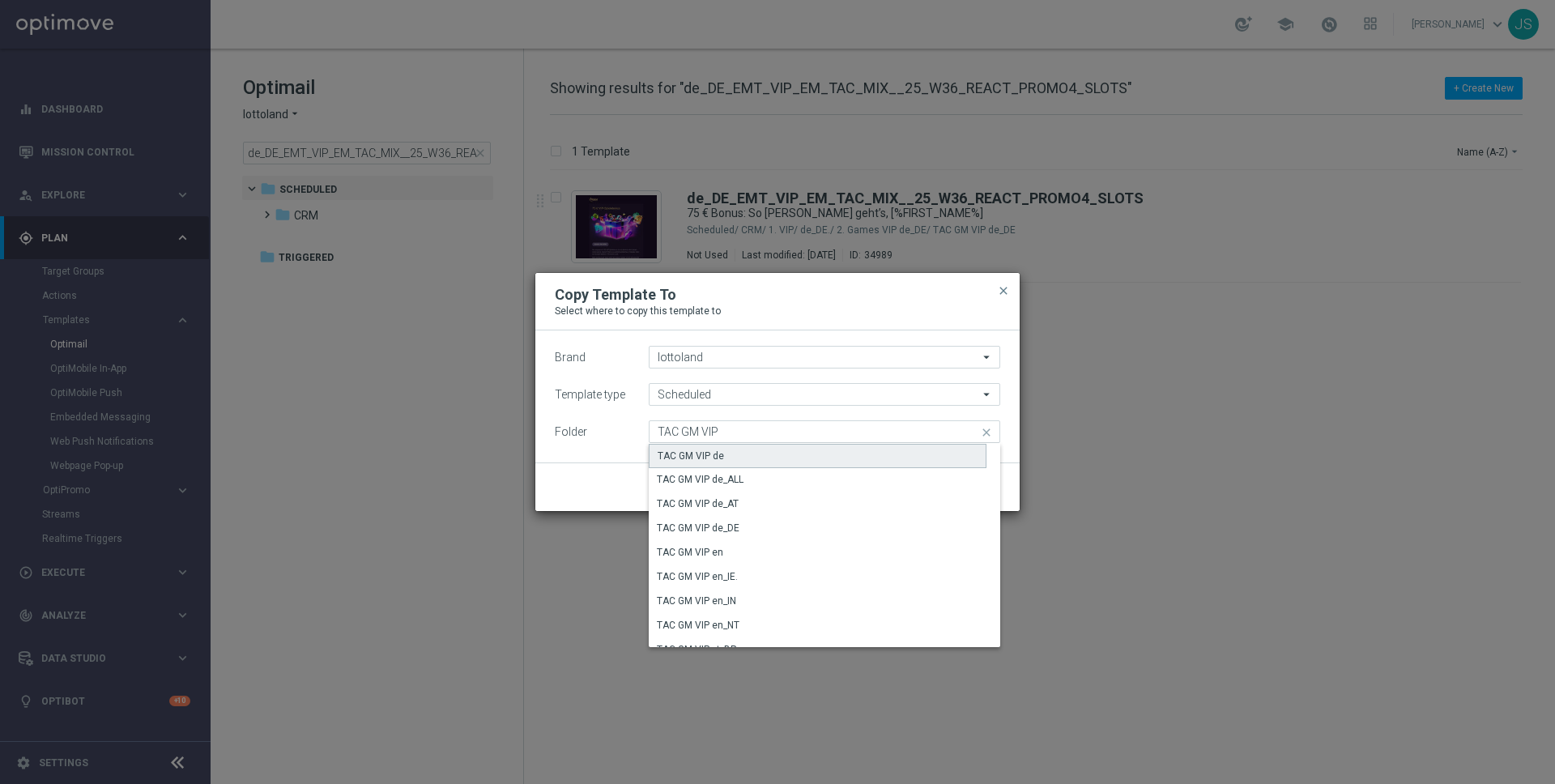
click at [718, 458] on div "TAC GM VIP de" at bounding box center [691, 456] width 66 height 14
type input "TAC GM VIP de"
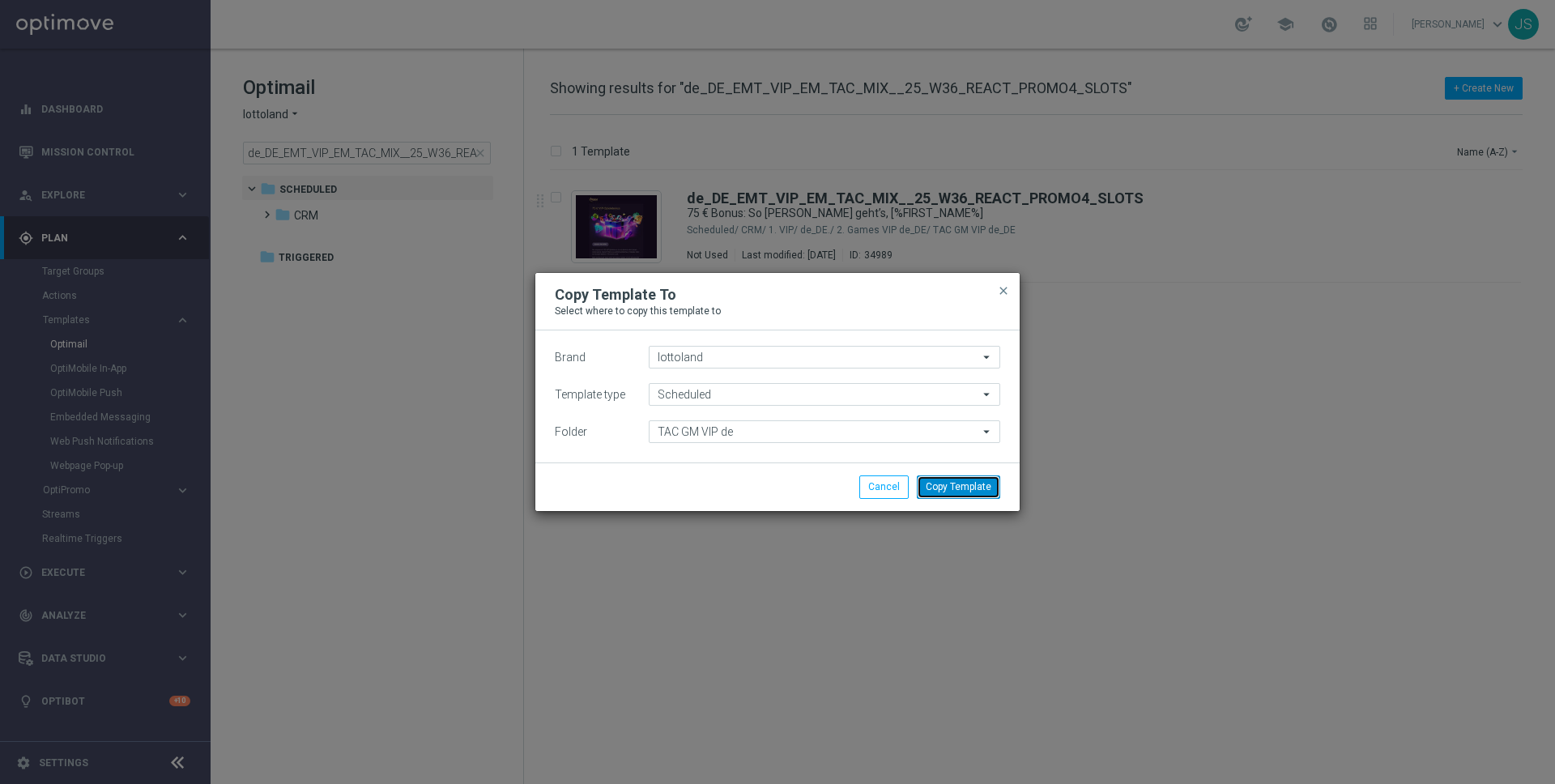
click at [965, 493] on button "Copy Template" at bounding box center [959, 487] width 83 height 23
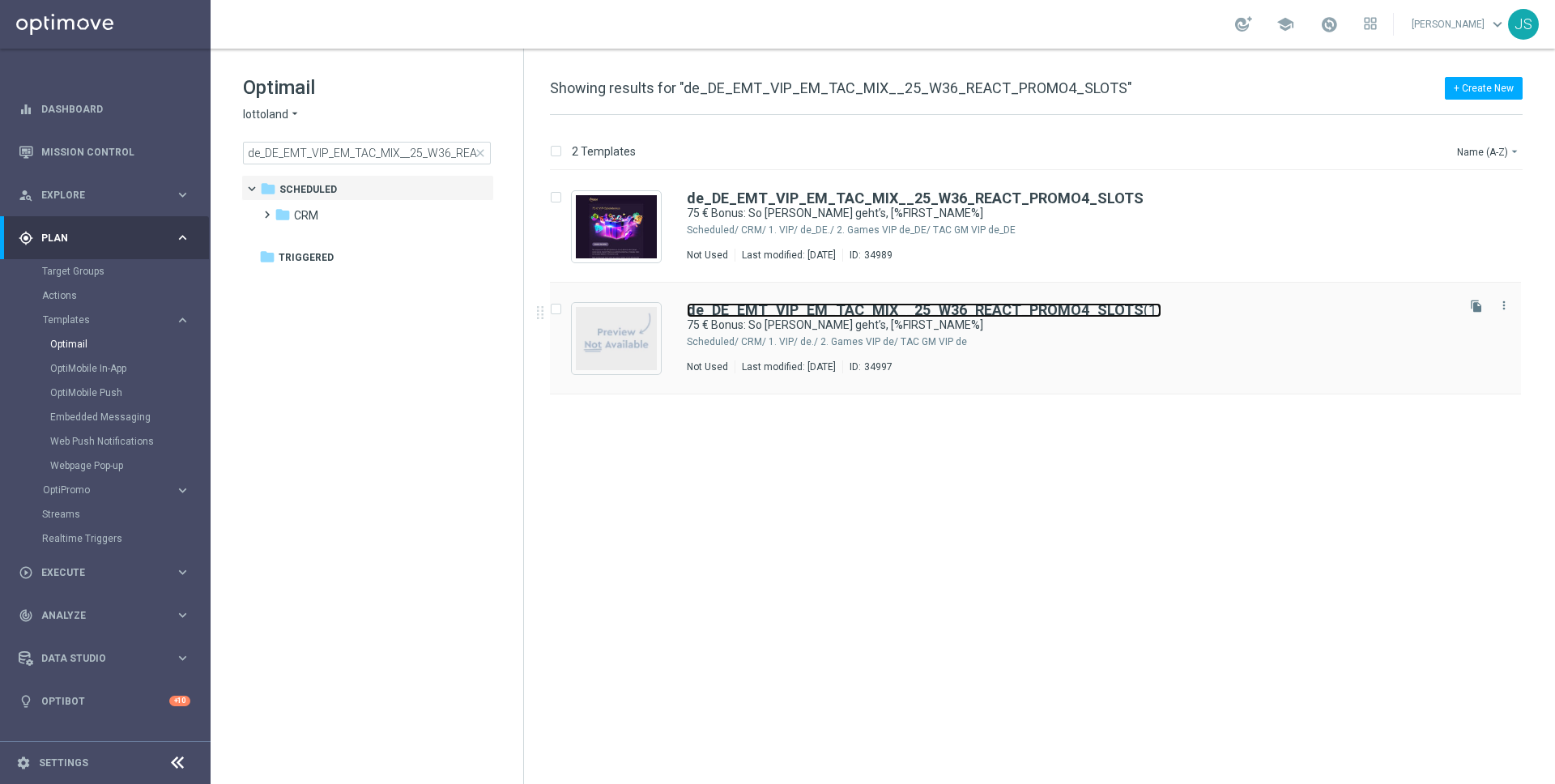
click at [953, 304] on b "de_DE_EMT_VIP_EM_TAC_MIX__25_W36_REACT_PROMO4_SLOTS" at bounding box center [915, 309] width 457 height 17
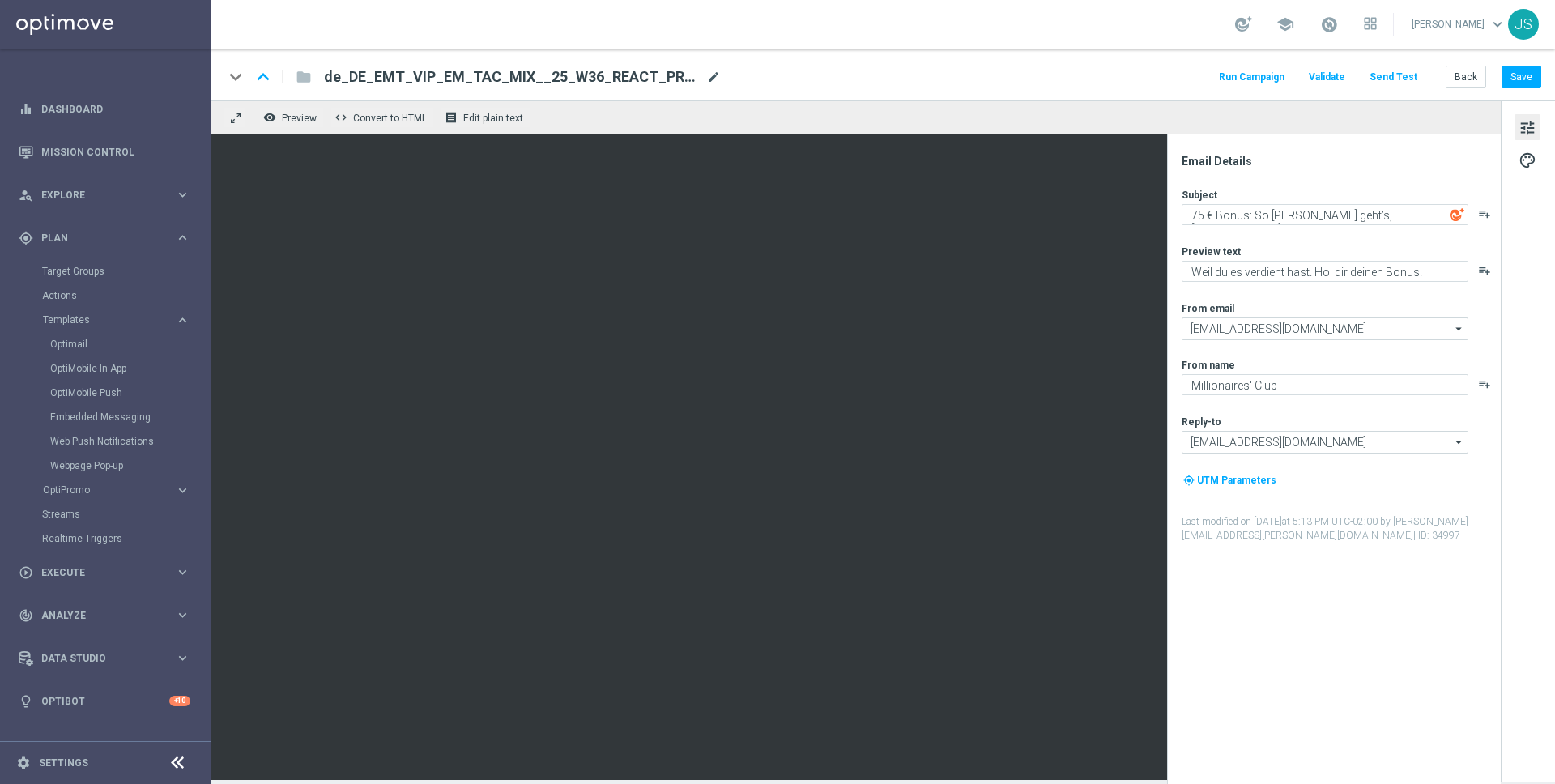
click at [710, 75] on span "mode_edit" at bounding box center [713, 76] width 14 height 14
click at [640, 77] on input "de_DE_EMT_VIP_EM_TAC_MIX__25_W36_REACT_PROMO4_SLOTS(1)" at bounding box center [525, 76] width 402 height 21
paste input "de_EMT_VIP_EM_TAC_MIX__25_W36_REACT_PROMO4_SLOTS"
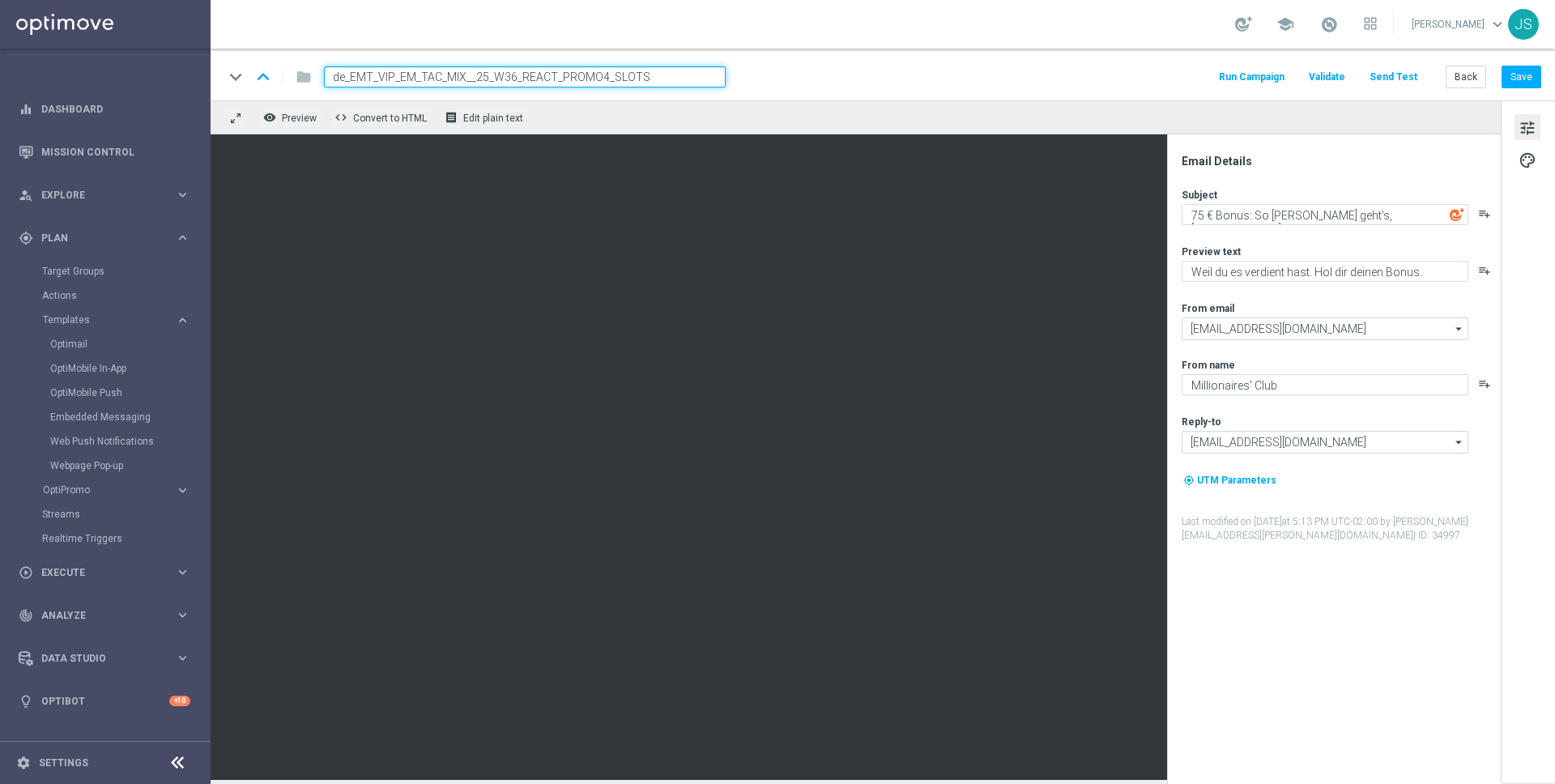
type input "de_EMT_VIP_EM_TAC_MIX__25_W36_REACT_PROMO4_SLOTS"
click at [900, 77] on div "keyboard_arrow_down keyboard_arrow_up folder de_EMT_VIP_EM_TAC_MIX__25_W36_REAC…" at bounding box center [882, 76] width 1318 height 21
click at [932, 74] on div "keyboard_arrow_down keyboard_arrow_up folder de_EMT_VIP_EM_TAC_MIX__25_W36_REAC…" at bounding box center [882, 76] width 1318 height 21
click at [914, 128] on div "remove_red_eye Preview code Convert to HTML receipt Edit plain text" at bounding box center [856, 117] width 1291 height 34
click at [1181, 175] on div "Email Details Subject 75 € Bonus: So leicht geht’s, [%FIRST_NAME%] playlist_add…" at bounding box center [1338, 469] width 323 height 630
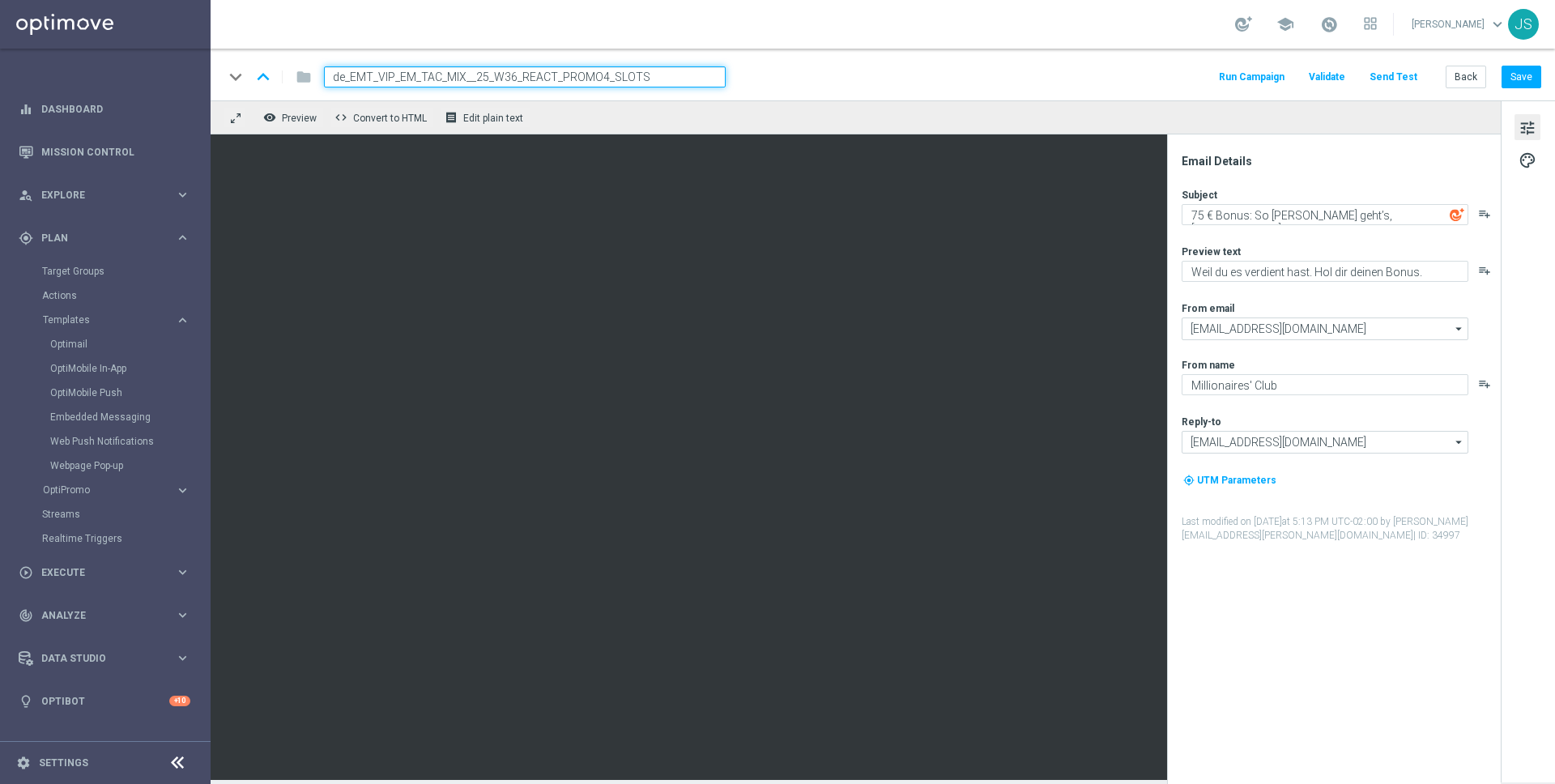
click at [1183, 154] on div "Email Details" at bounding box center [1341, 160] width 318 height 14
click at [1524, 89] on div "keyboard_arrow_down keyboard_arrow_up folder de_EMT_VIP_EM_TAC_MIX__25_W36_REAC…" at bounding box center [882, 75] width 1345 height 52
click at [1529, 88] on button "Save" at bounding box center [1522, 77] width 40 height 23
click at [972, 72] on div "keyboard_arrow_down keyboard_arrow_up folder de_EMT_VIP_EM_TAC_MIX__25_W36_REAC…" at bounding box center [882, 76] width 1318 height 21
click at [1262, 219] on textarea "75 € Bonus: So leicht geht’s, [%FIRST_NAME%]" at bounding box center [1326, 214] width 287 height 21
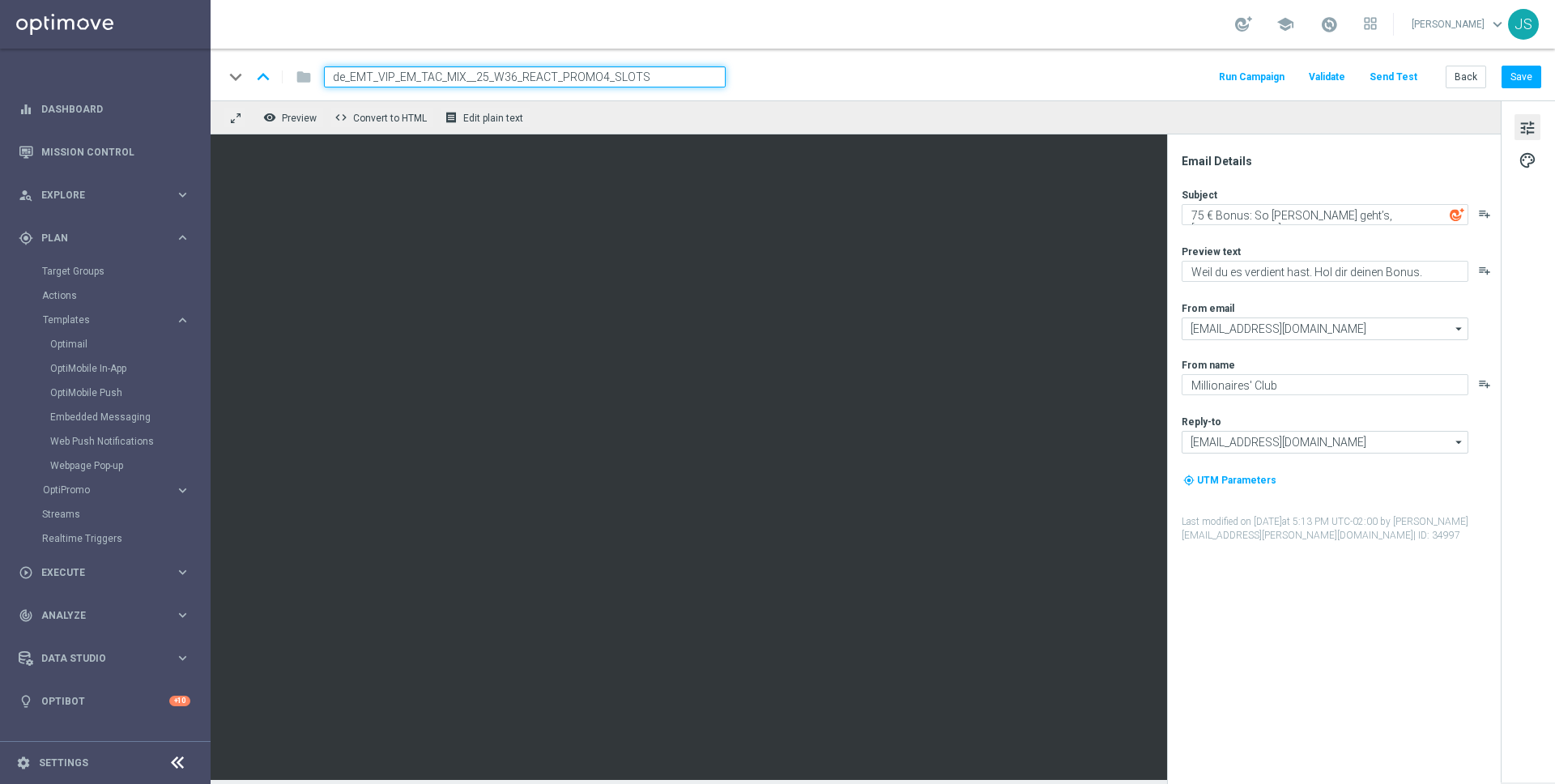
click at [650, 80] on input "de_EMT_VIP_EM_TAC_MIX__25_W36_REACT_PROMO4_SLOTS" at bounding box center [525, 76] width 402 height 21
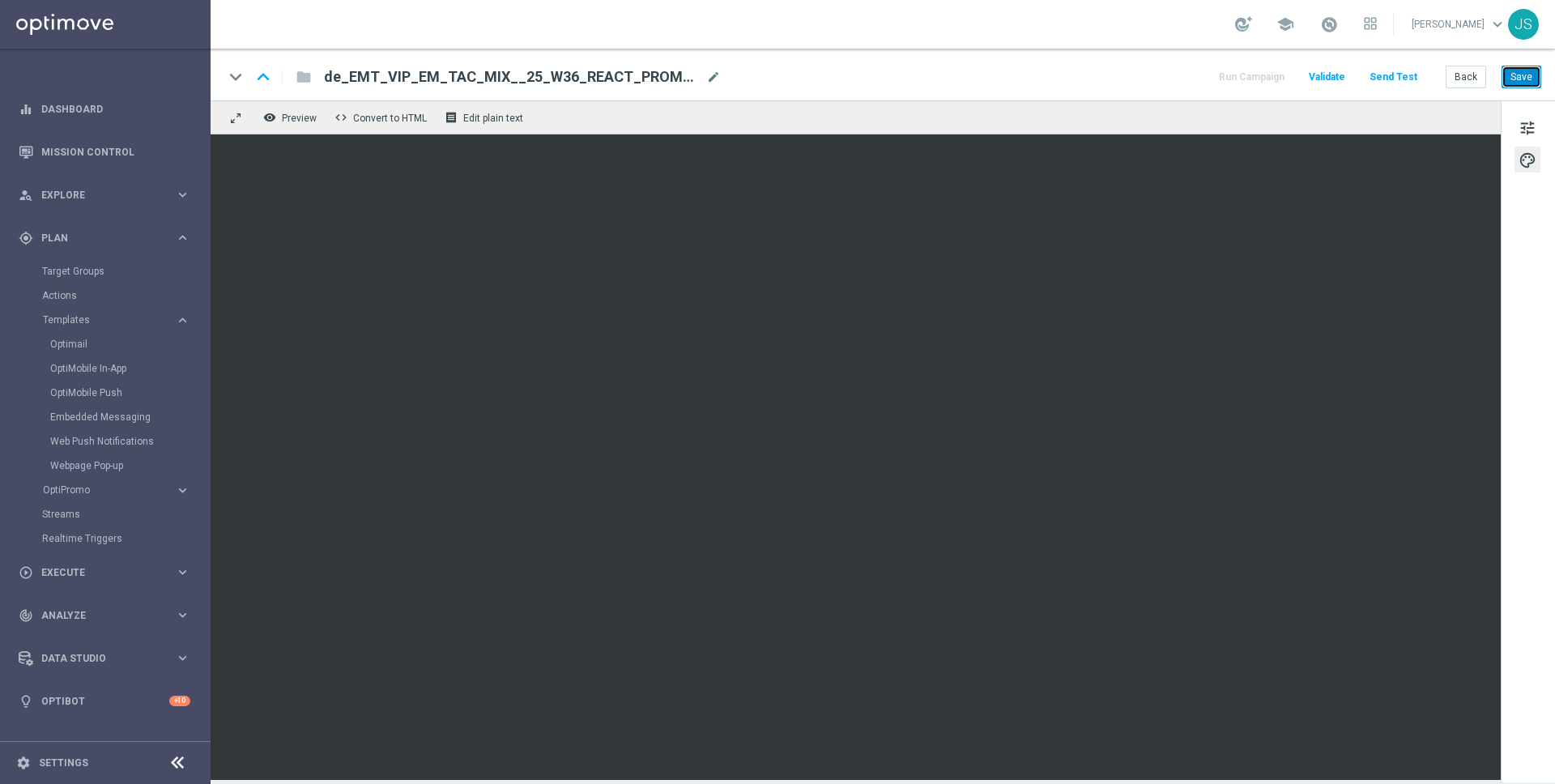
click at [1513, 77] on button "Save" at bounding box center [1522, 77] width 40 height 23
click at [1391, 81] on button "Send Test" at bounding box center [1394, 76] width 53 height 22
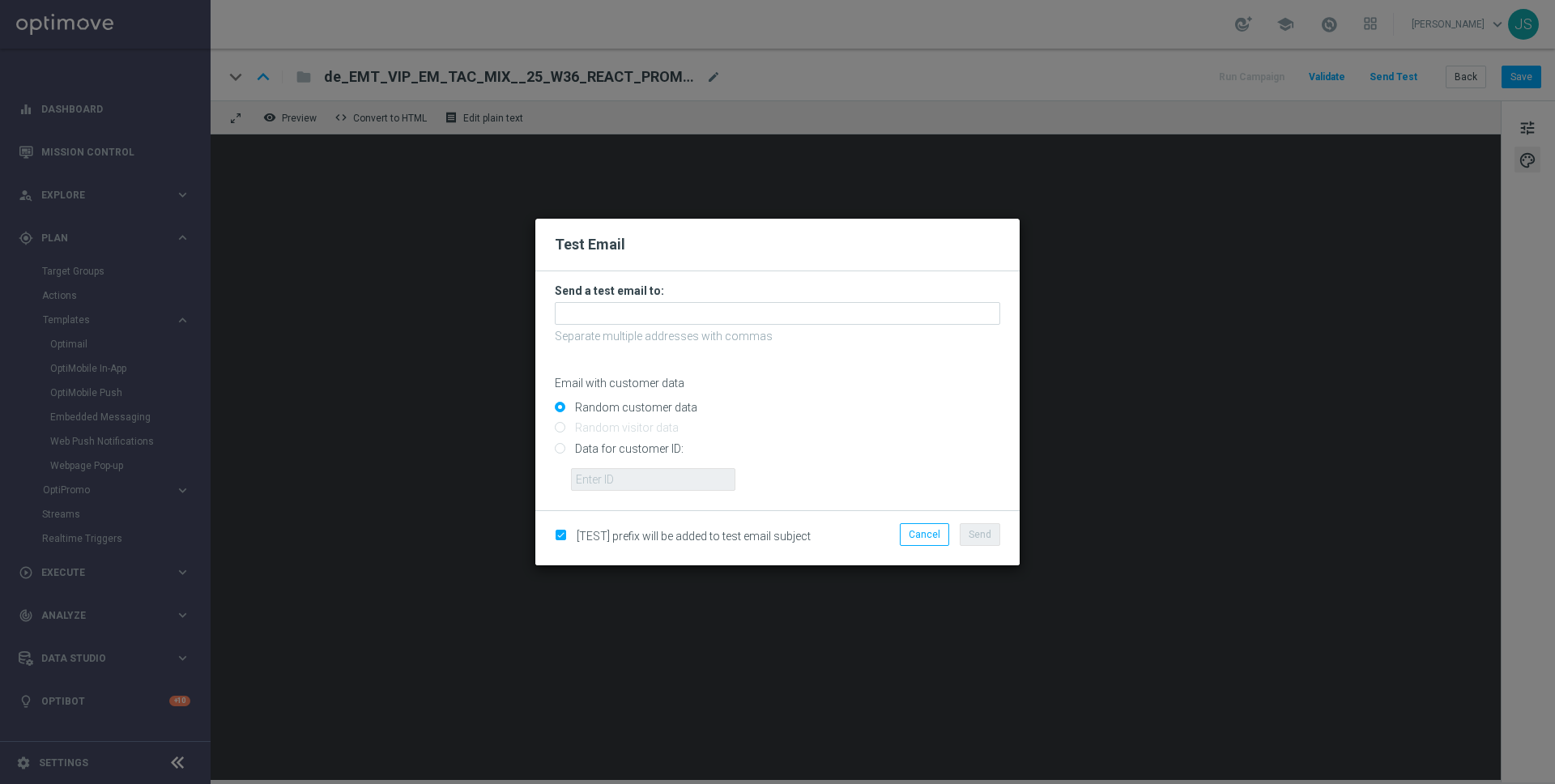
click at [632, 326] on form "Send a test email to: Separate multiple addresses with commas Email with custom…" at bounding box center [778, 387] width 445 height 208
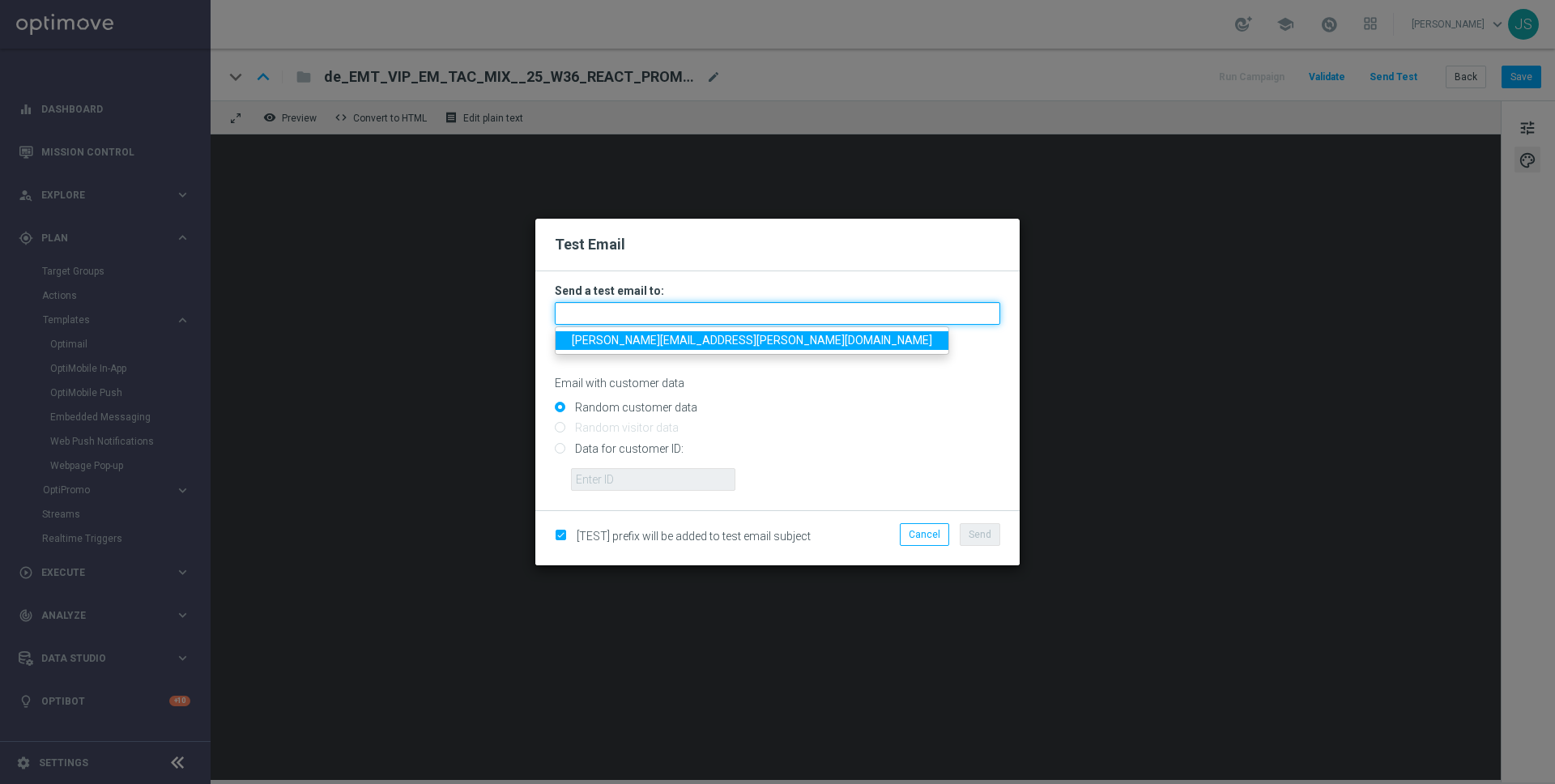
click at [632, 321] on input "text" at bounding box center [778, 313] width 445 height 23
type input "jessica.schmitt@lottoland.com"
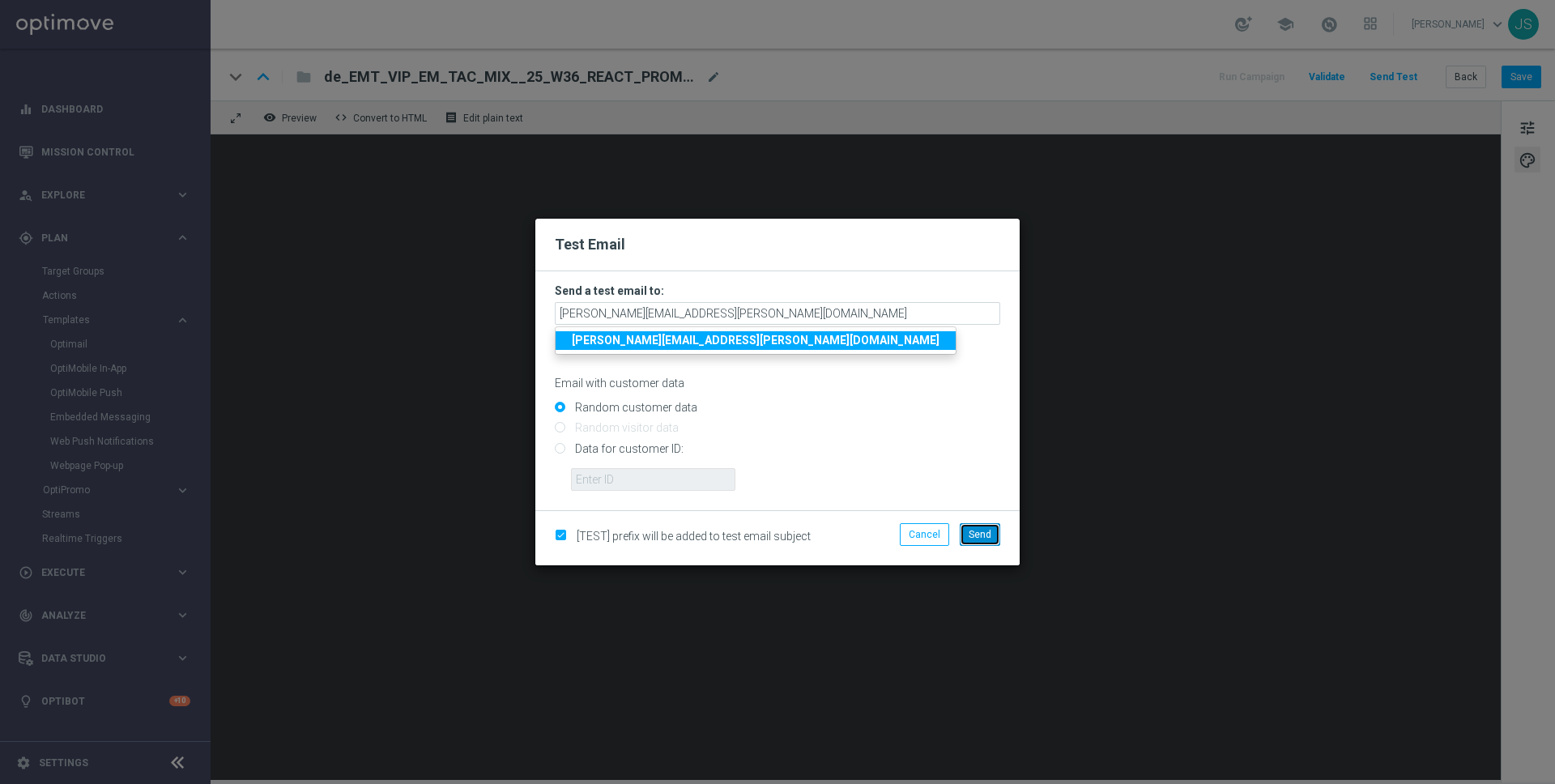
click at [979, 536] on span "Send" at bounding box center [980, 535] width 23 height 11
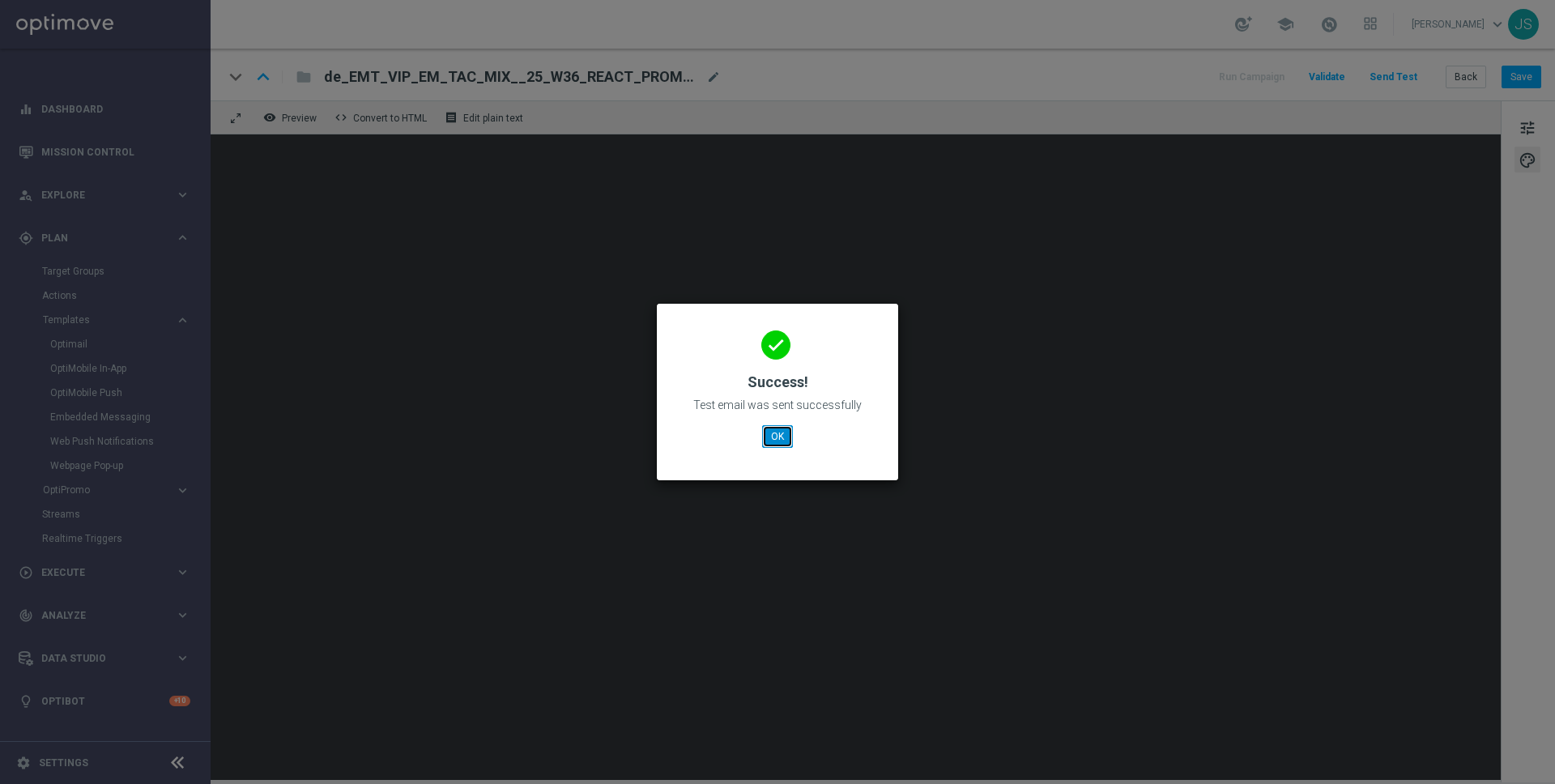
click at [766, 443] on button "OK" at bounding box center [778, 437] width 31 height 23
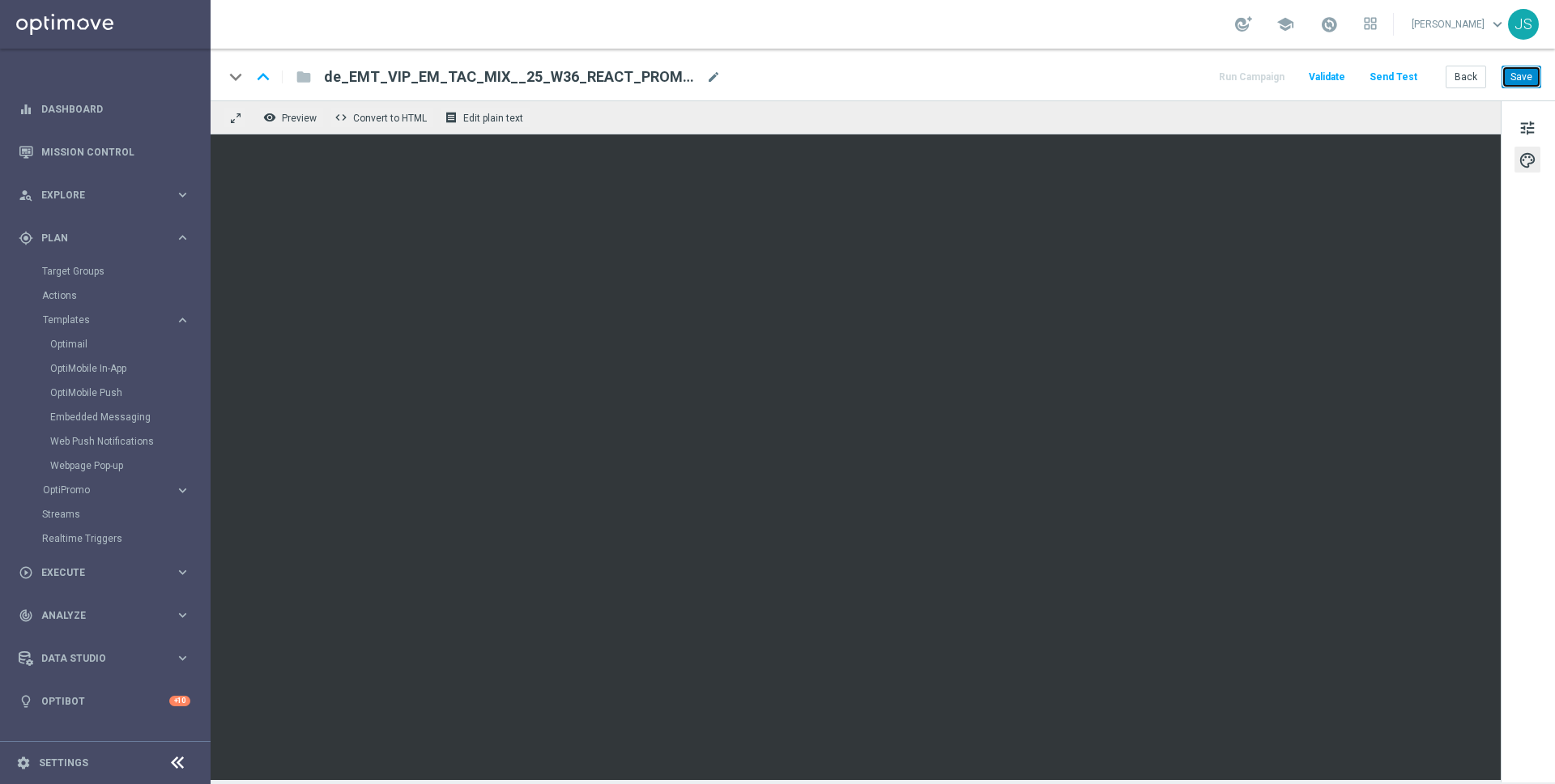
click at [1528, 80] on button "Save" at bounding box center [1522, 77] width 40 height 23
click at [1532, 73] on button "Save" at bounding box center [1522, 77] width 40 height 23
click at [67, 350] on link "Optimail" at bounding box center [109, 344] width 118 height 13
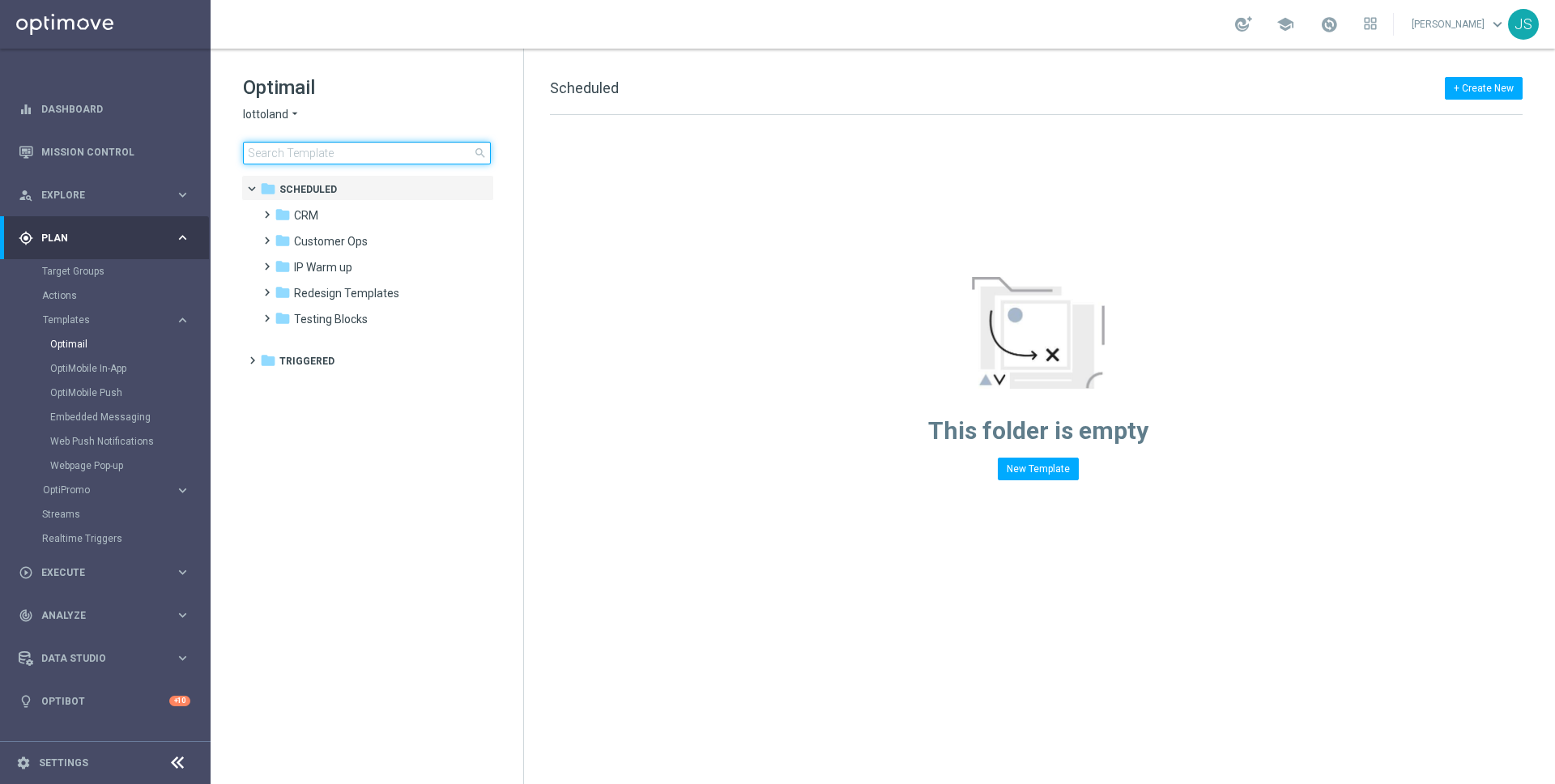
click at [399, 158] on input at bounding box center [367, 153] width 248 height 23
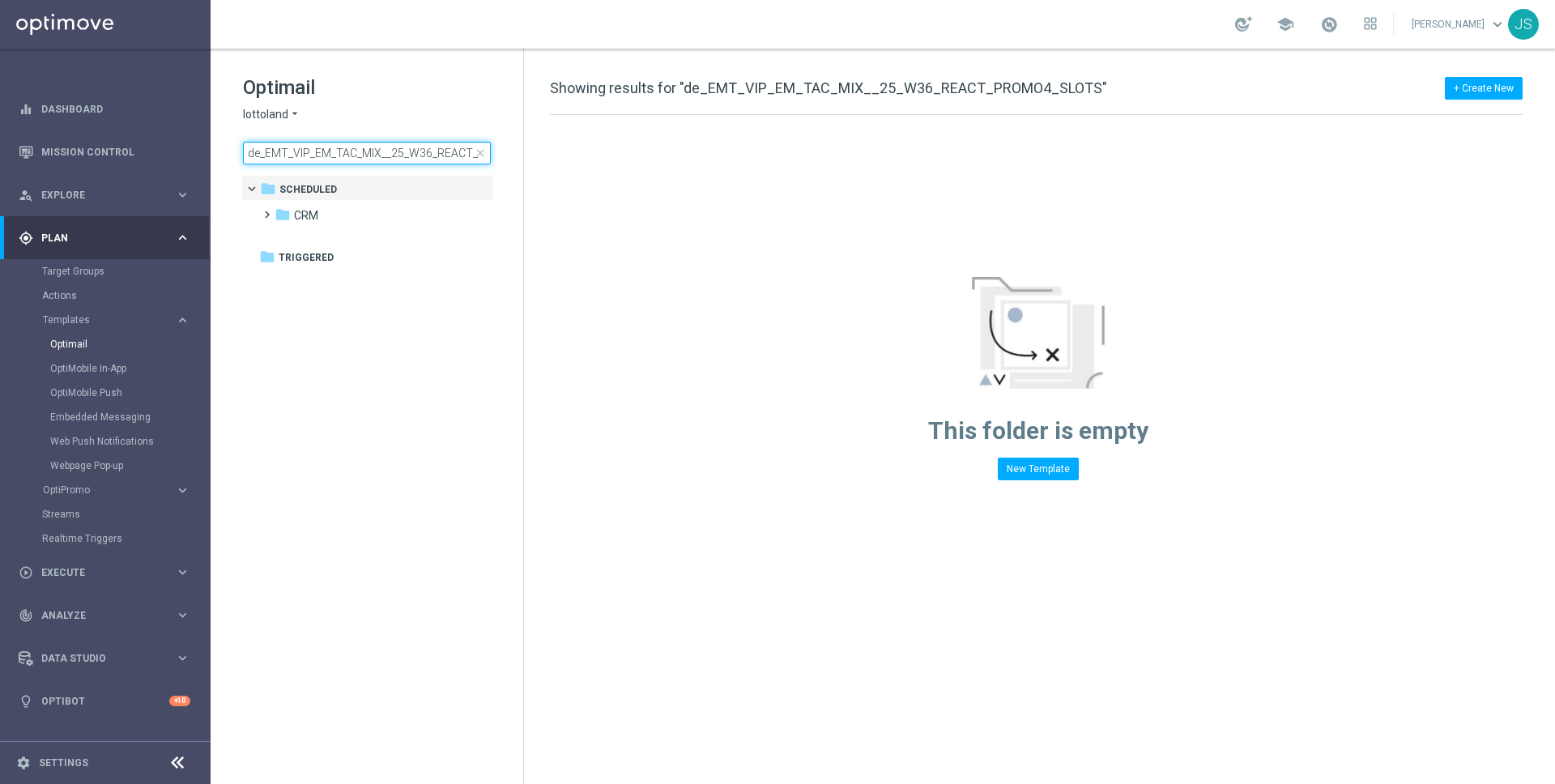
scroll to position [0, 81]
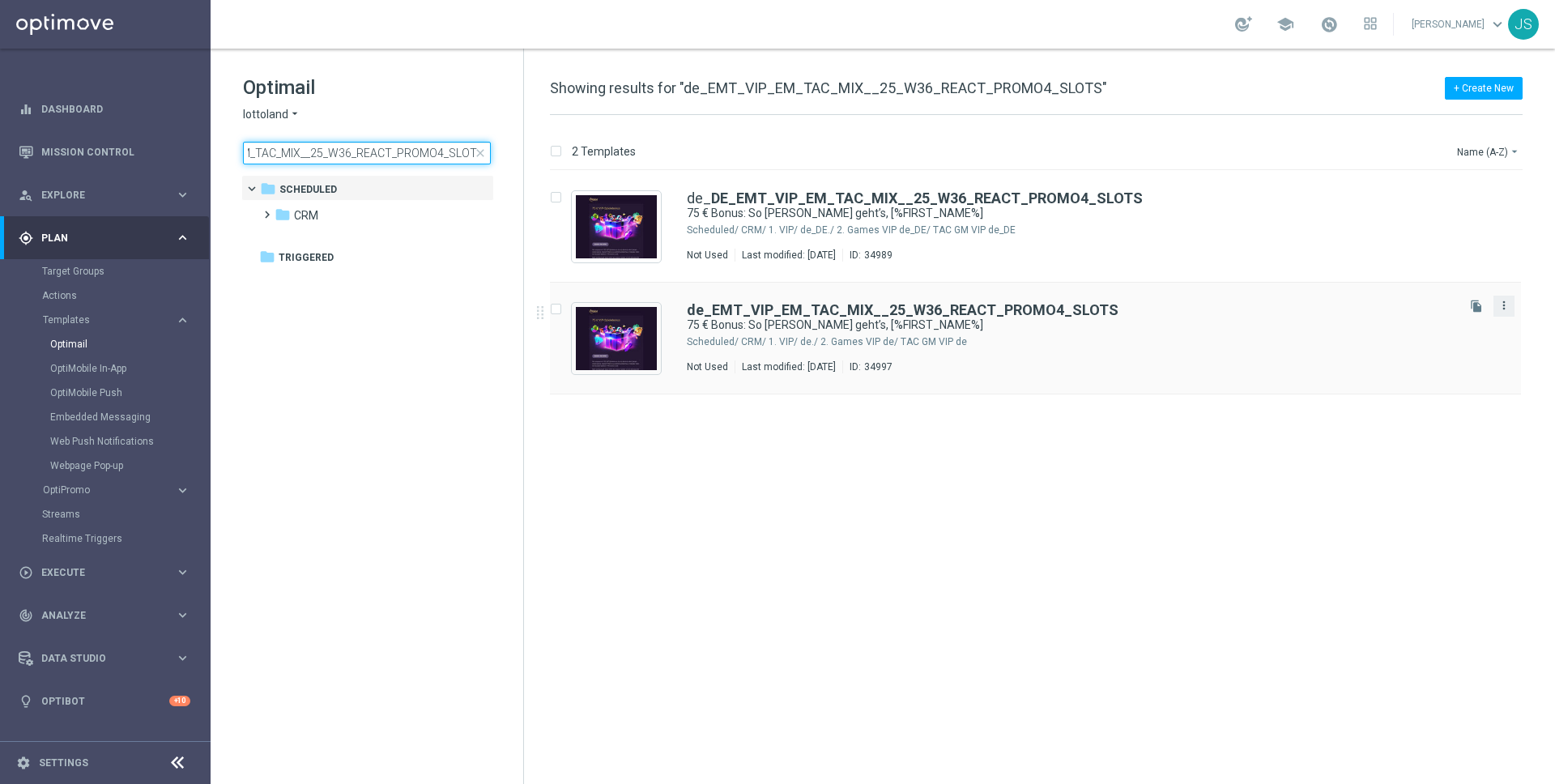
type input "de_EMT_VIP_EM_TAC_MIX__25_W36_REACT_PROMO4_SLOTS"
click at [1504, 309] on icon "more_vert" at bounding box center [1504, 306] width 13 height 13
click at [1442, 342] on div "Copy To" at bounding box center [1440, 346] width 98 height 11
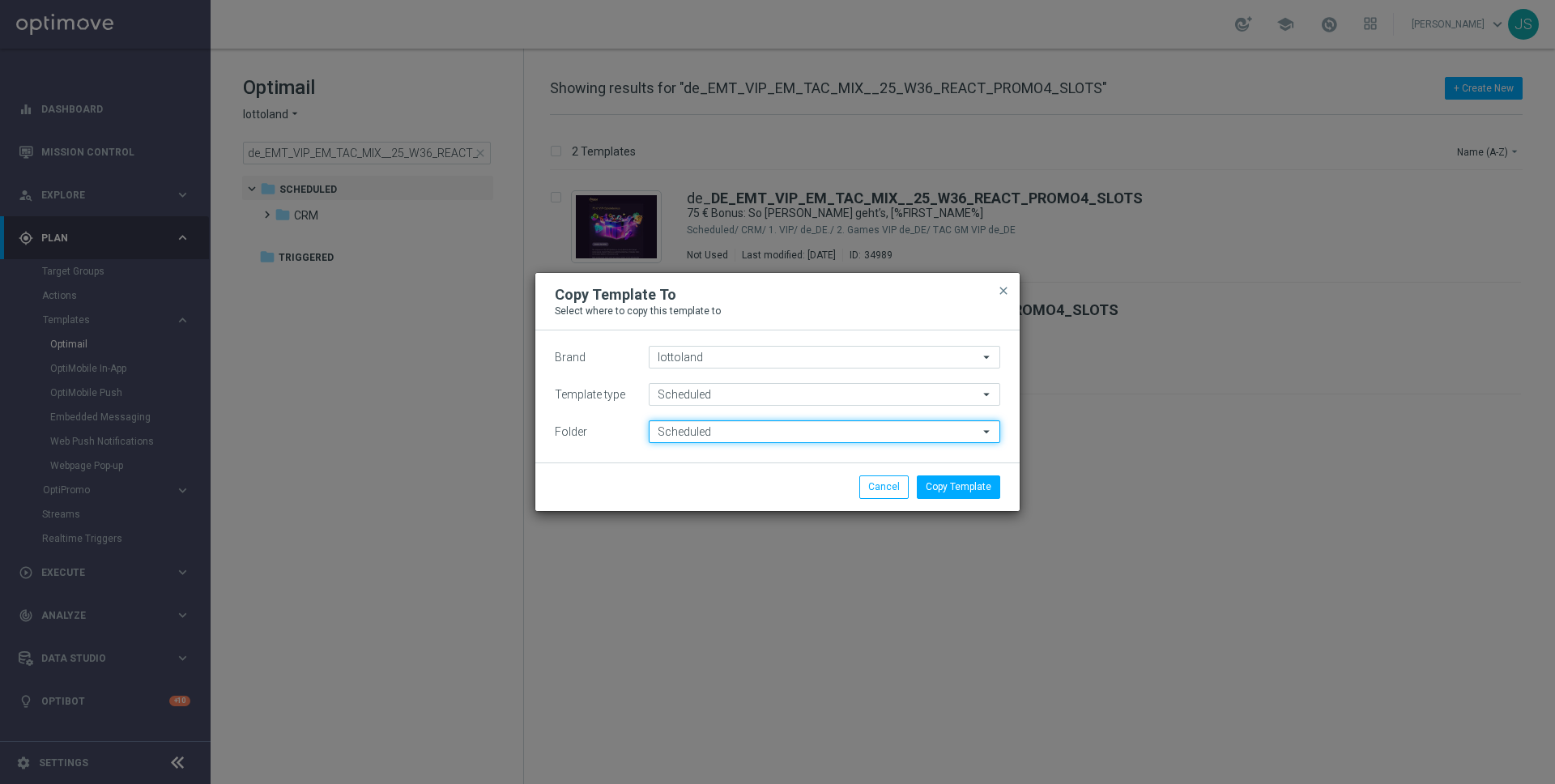
click at [742, 431] on input "Scheduled" at bounding box center [825, 432] width 352 height 23
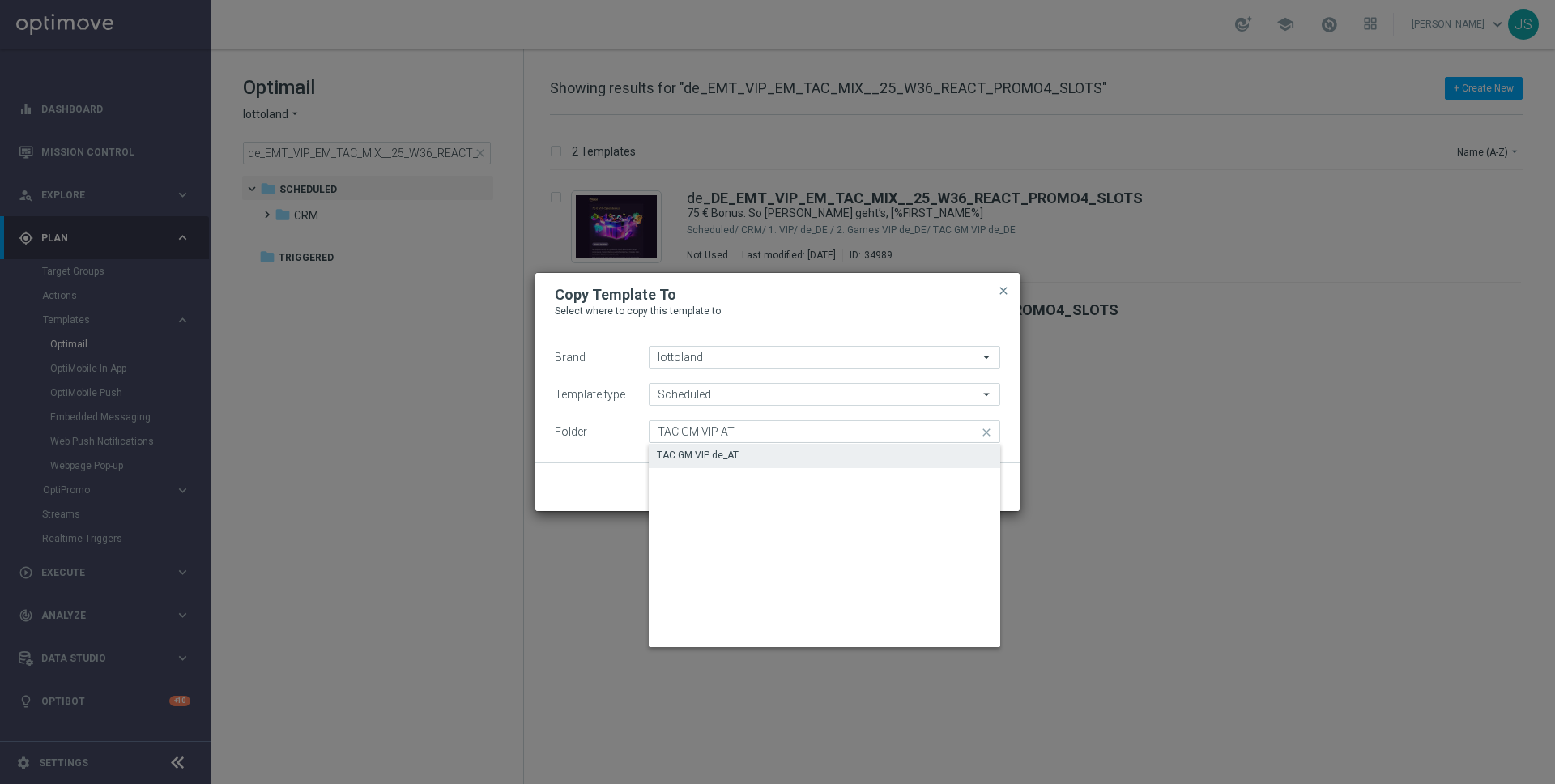
click at [729, 461] on div "TAC GM VIP de_AT" at bounding box center [697, 455] width 82 height 14
type input "TAC GM VIP de_AT"
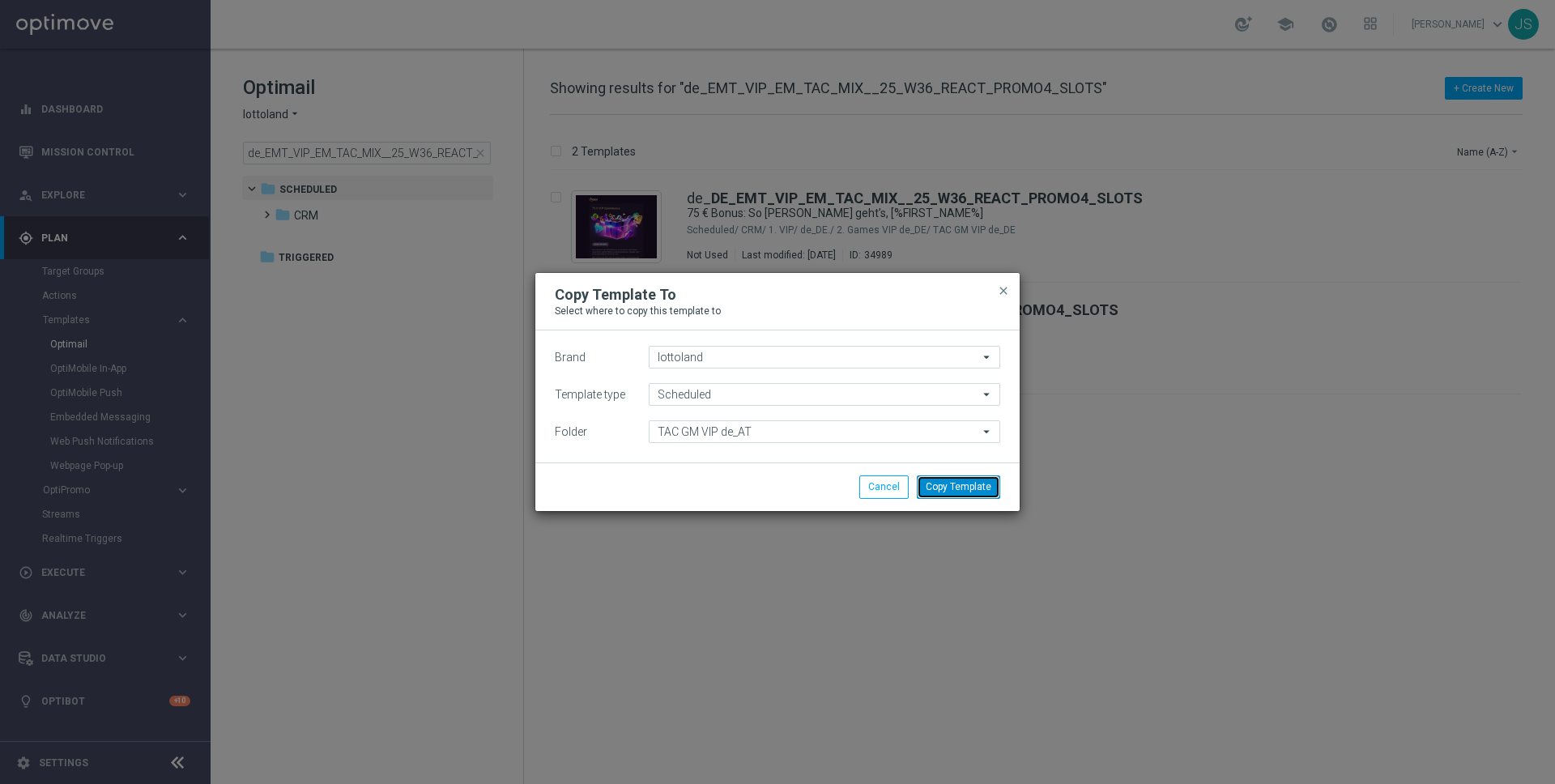
click at [964, 494] on button "Copy Template" at bounding box center [959, 487] width 83 height 23
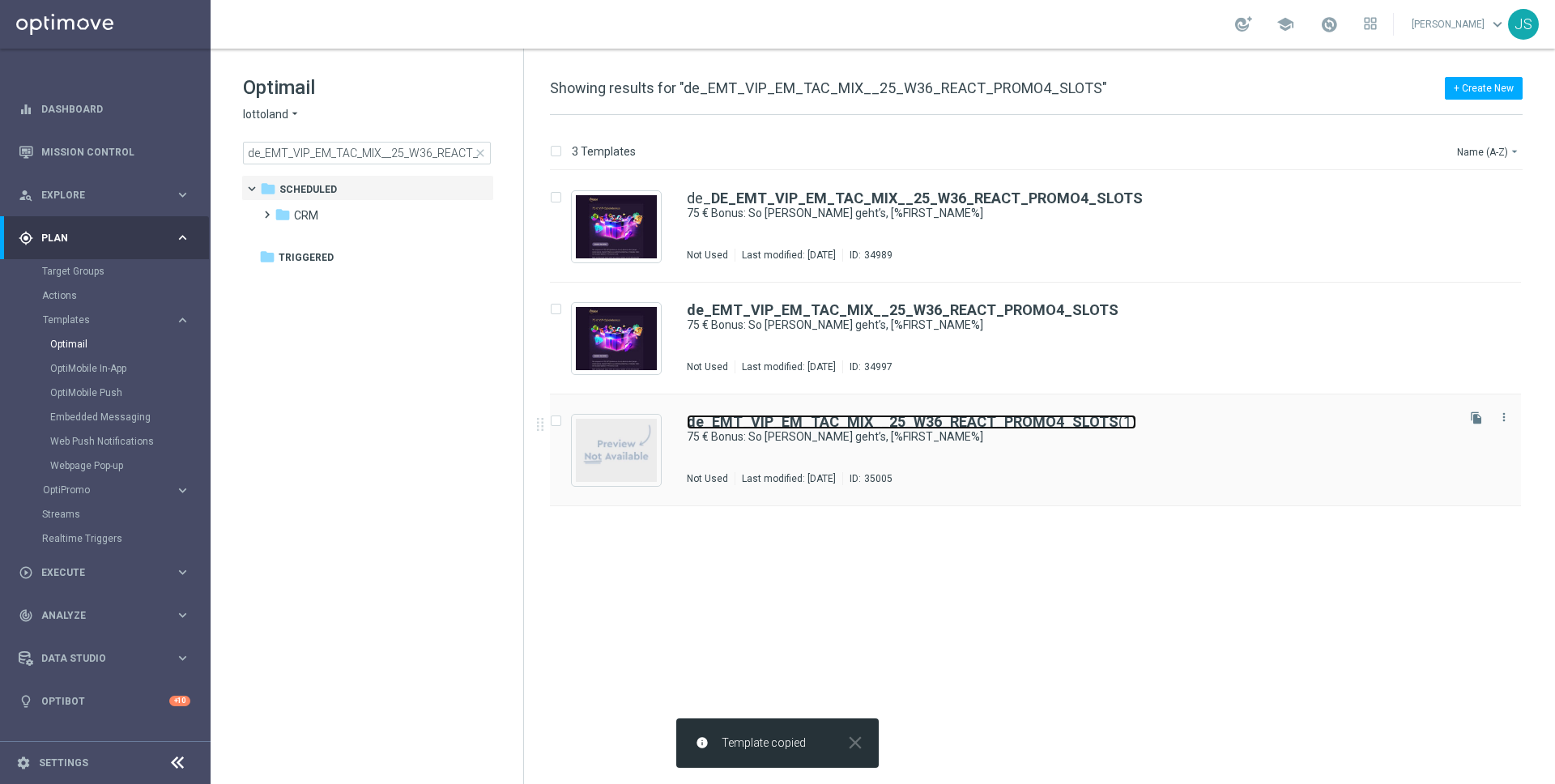
click at [899, 423] on b "de_EMT_VIP_EM_TAC_MIX__25_W36_REACT_PROMO4_SLOTS" at bounding box center [903, 422] width 432 height 17
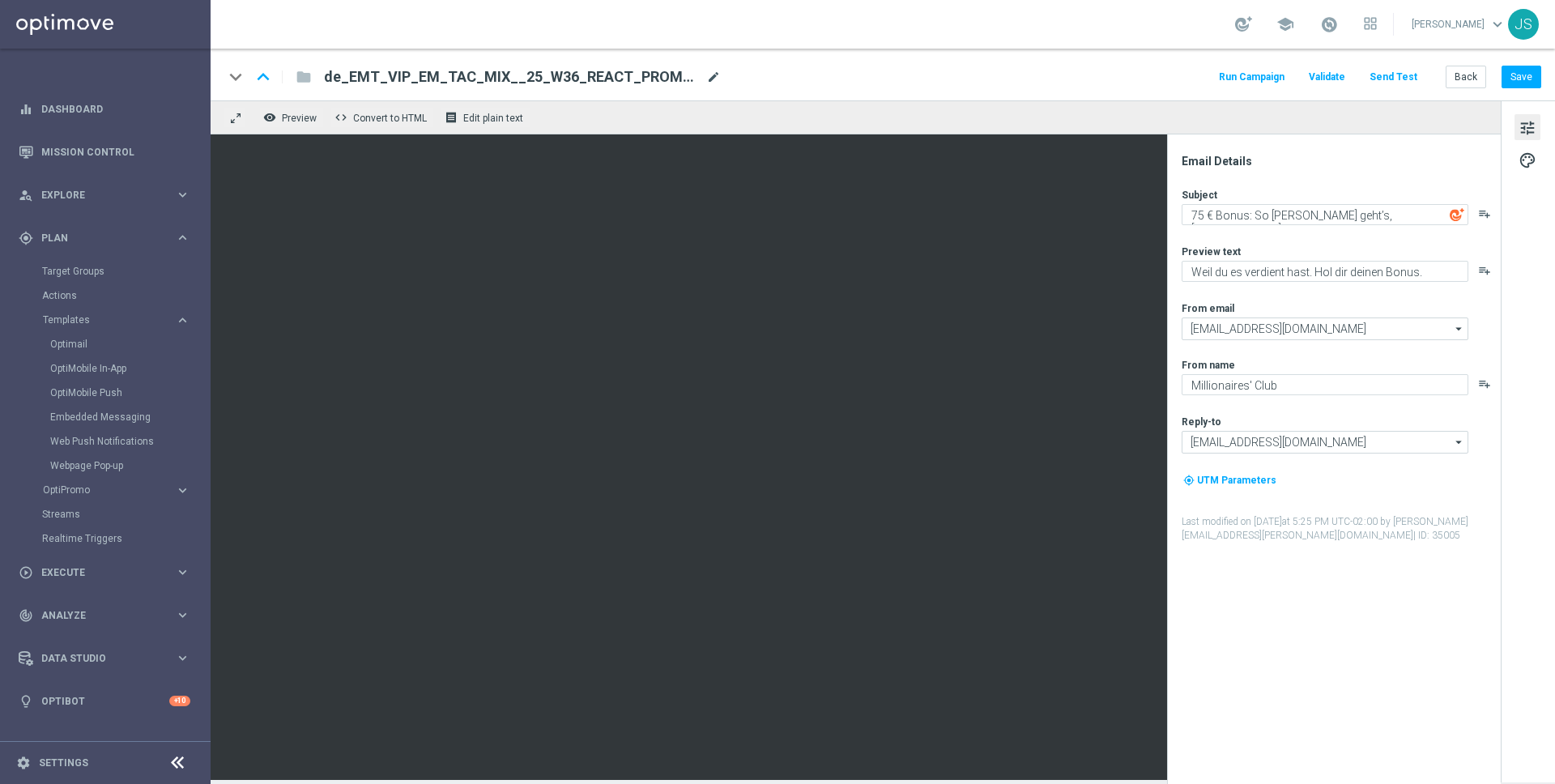
click at [716, 77] on span "mode_edit" at bounding box center [713, 76] width 14 height 14
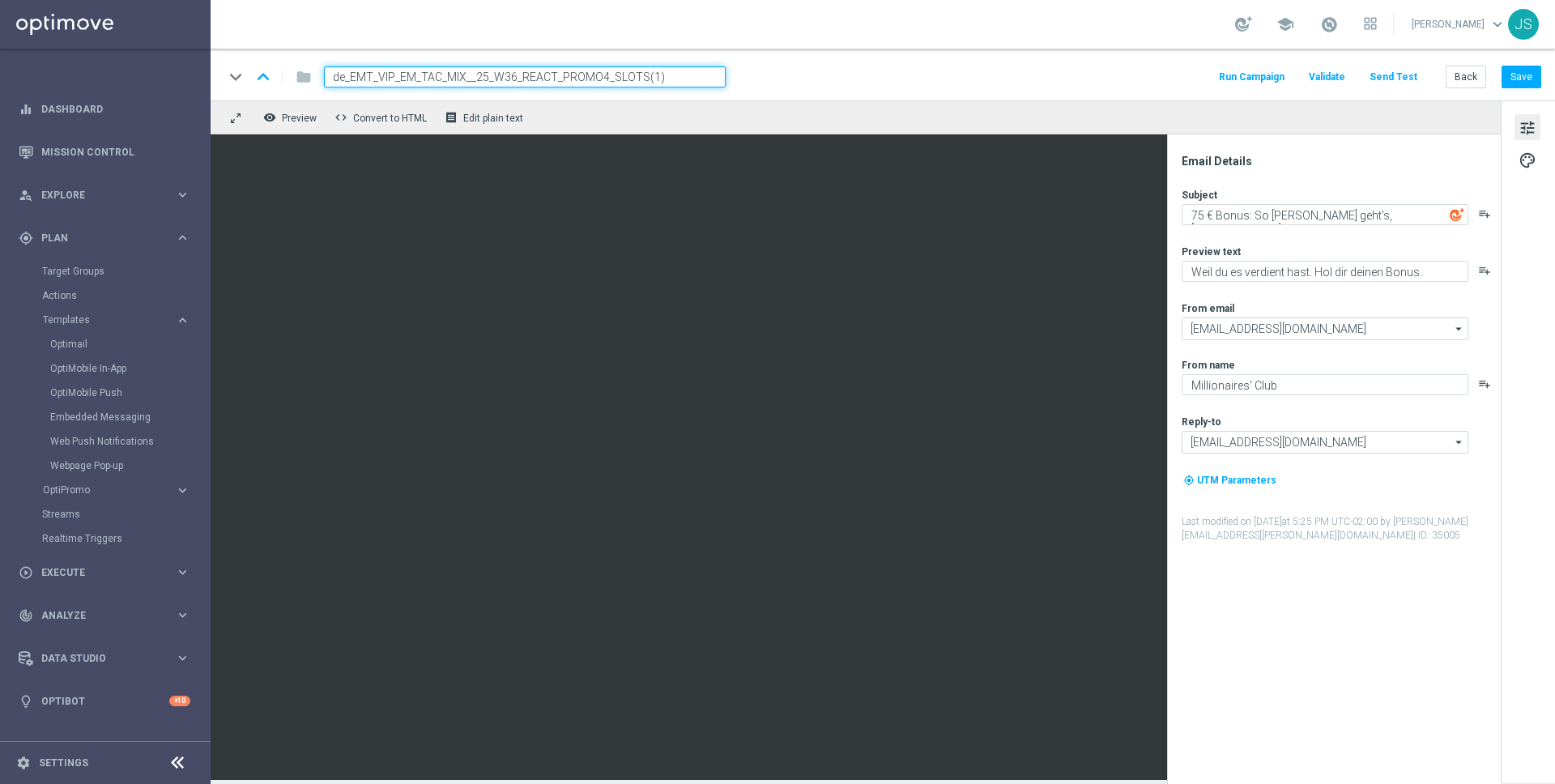
click at [716, 77] on input "de_EMT_VIP_EM_TAC_MIX__25_W36_REACT_PROMO4_SLOTS(1)" at bounding box center [525, 76] width 402 height 21
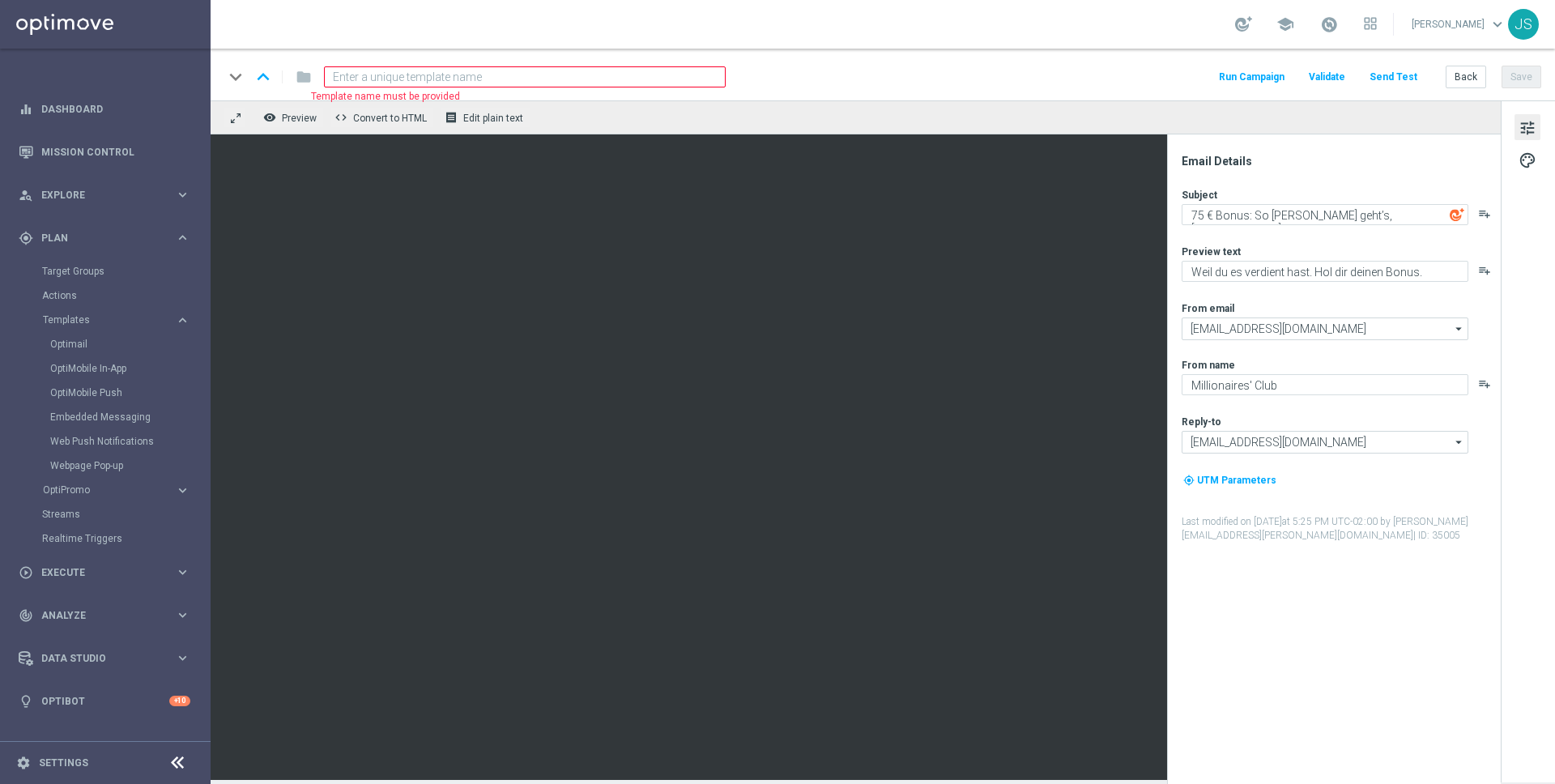
paste input "de_AT_EMT_VIP_EM_TAC_MIX__25_25_W36_REACT_PROMO4_SLOTS"
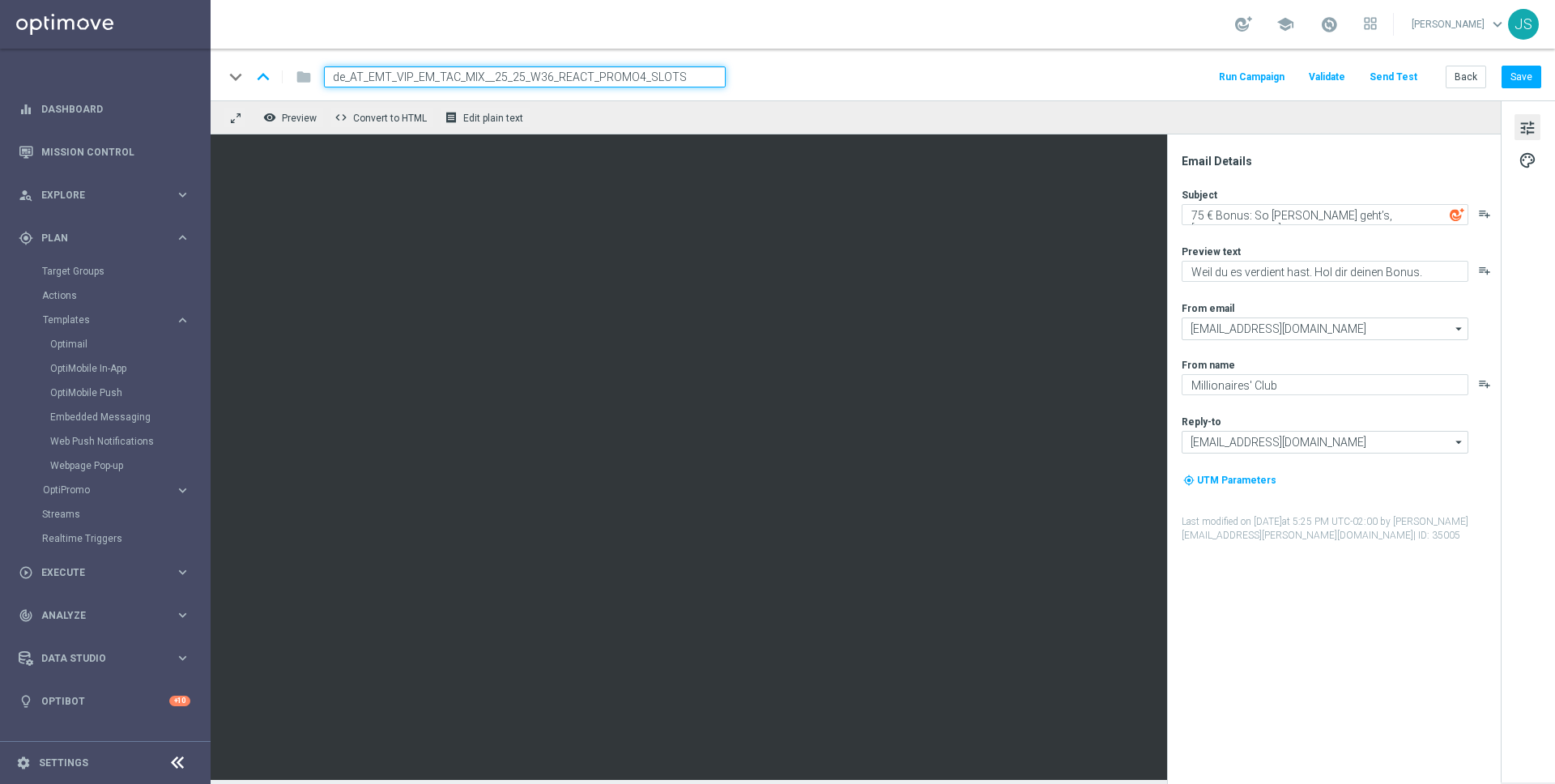
type input "de_AT_EMT_VIP_EM_TAC_MIX__25_25_W36_REACT_PROMO4_SLOTS"
click at [900, 79] on div "keyboard_arrow_down keyboard_arrow_up folder de_AT_EMT_VIP_EM_TAC_MIX__25_25_W3…" at bounding box center [882, 76] width 1318 height 21
click at [730, 133] on div "remove_red_eye Preview code Convert to HTML receipt Edit plain text" at bounding box center [856, 117] width 1291 height 34
click at [711, 80] on input "de_AT_EMT_VIP_EM_TAC_MIX__25_25_W36_REACT_PROMO4_SLOTS" at bounding box center [525, 76] width 402 height 21
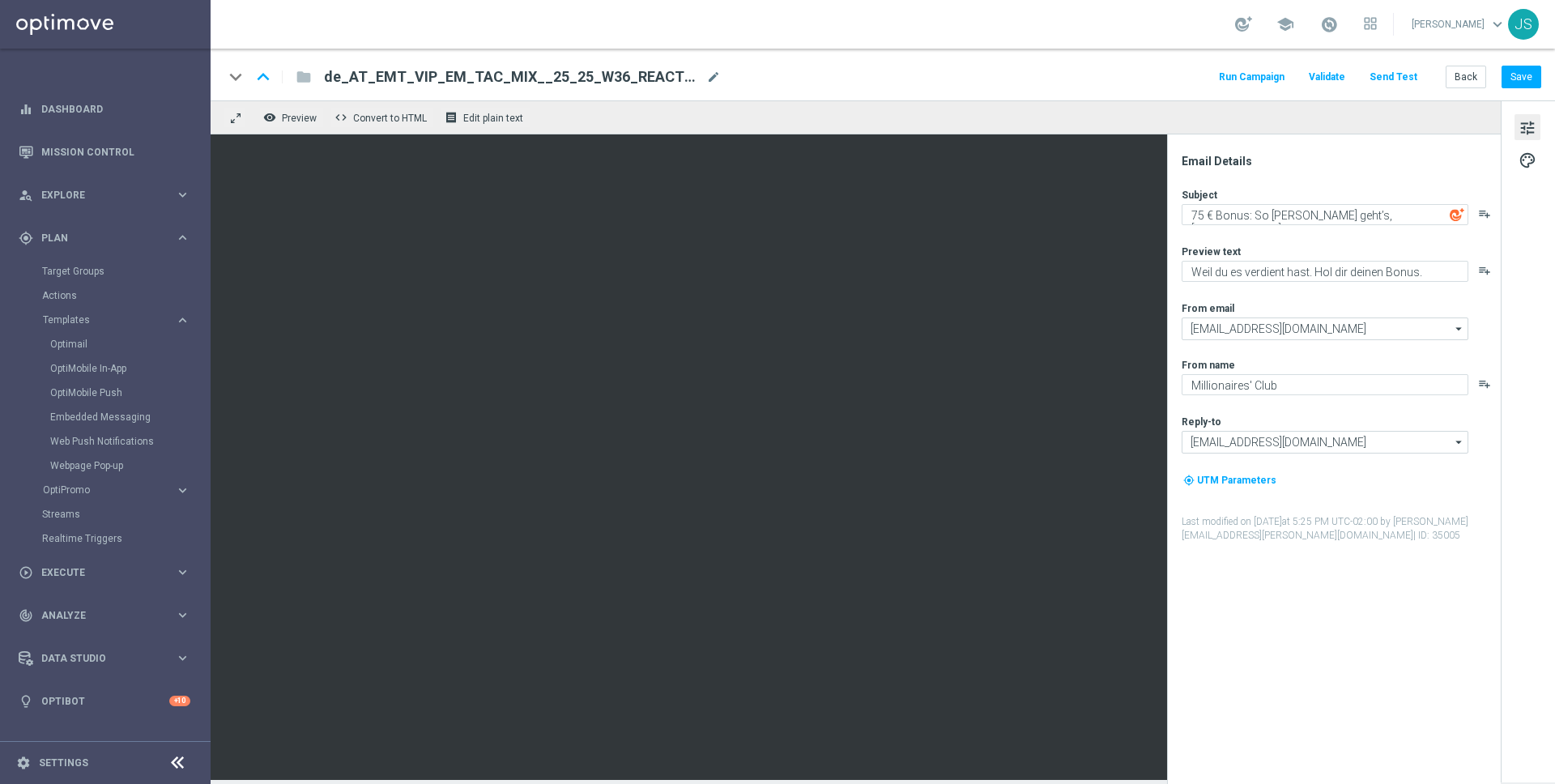
click at [1463, 331] on icon "arrow_drop_down" at bounding box center [1459, 328] width 16 height 21
click at [1503, 327] on div "tune palette" at bounding box center [1529, 441] width 55 height 682
click at [1298, 449] on input "vip@lottoland.com" at bounding box center [1326, 442] width 287 height 23
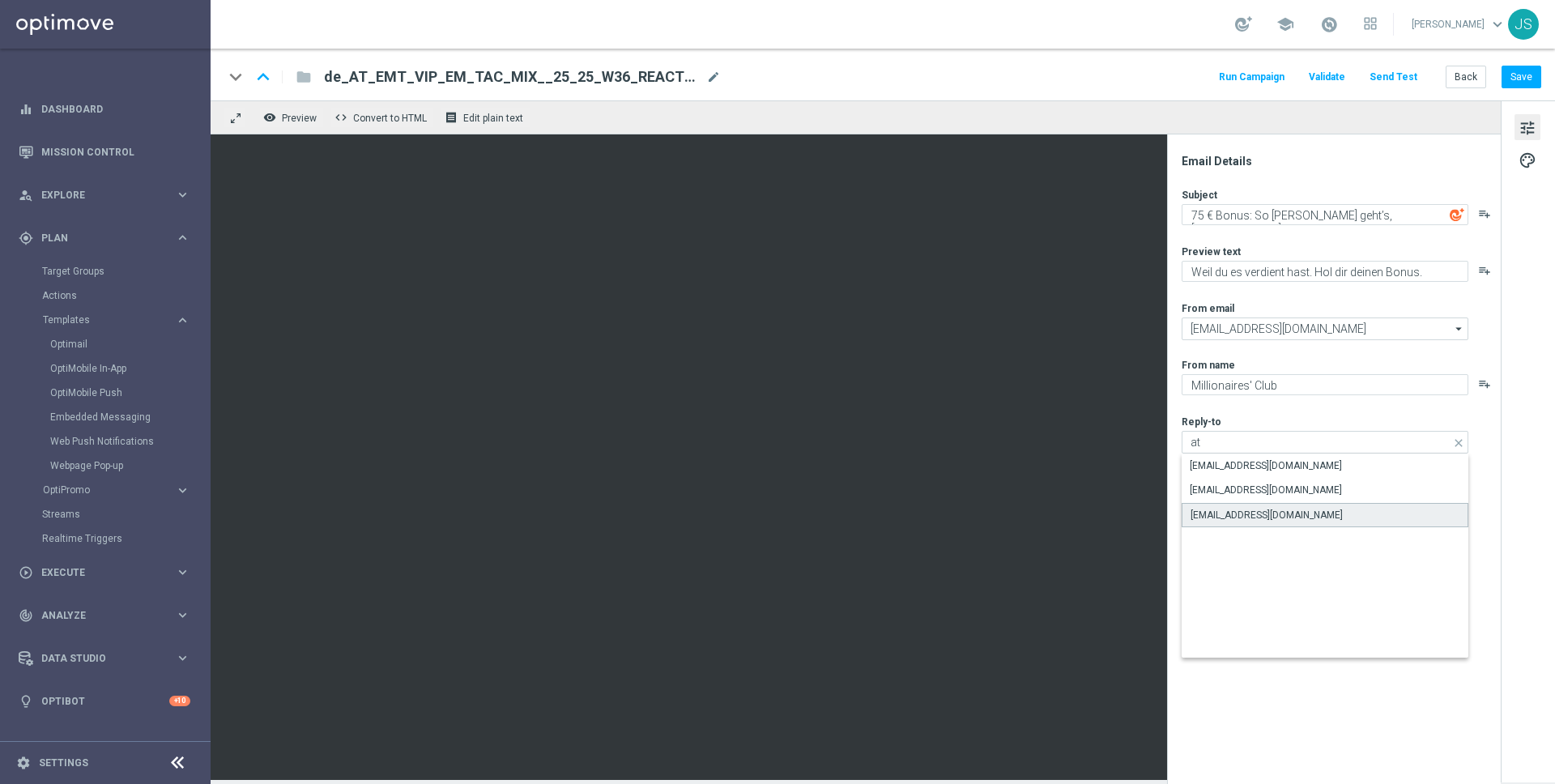
click at [1279, 506] on div "vip@lottoland.at" at bounding box center [1326, 515] width 287 height 25
type input "vip@lottoland.at"
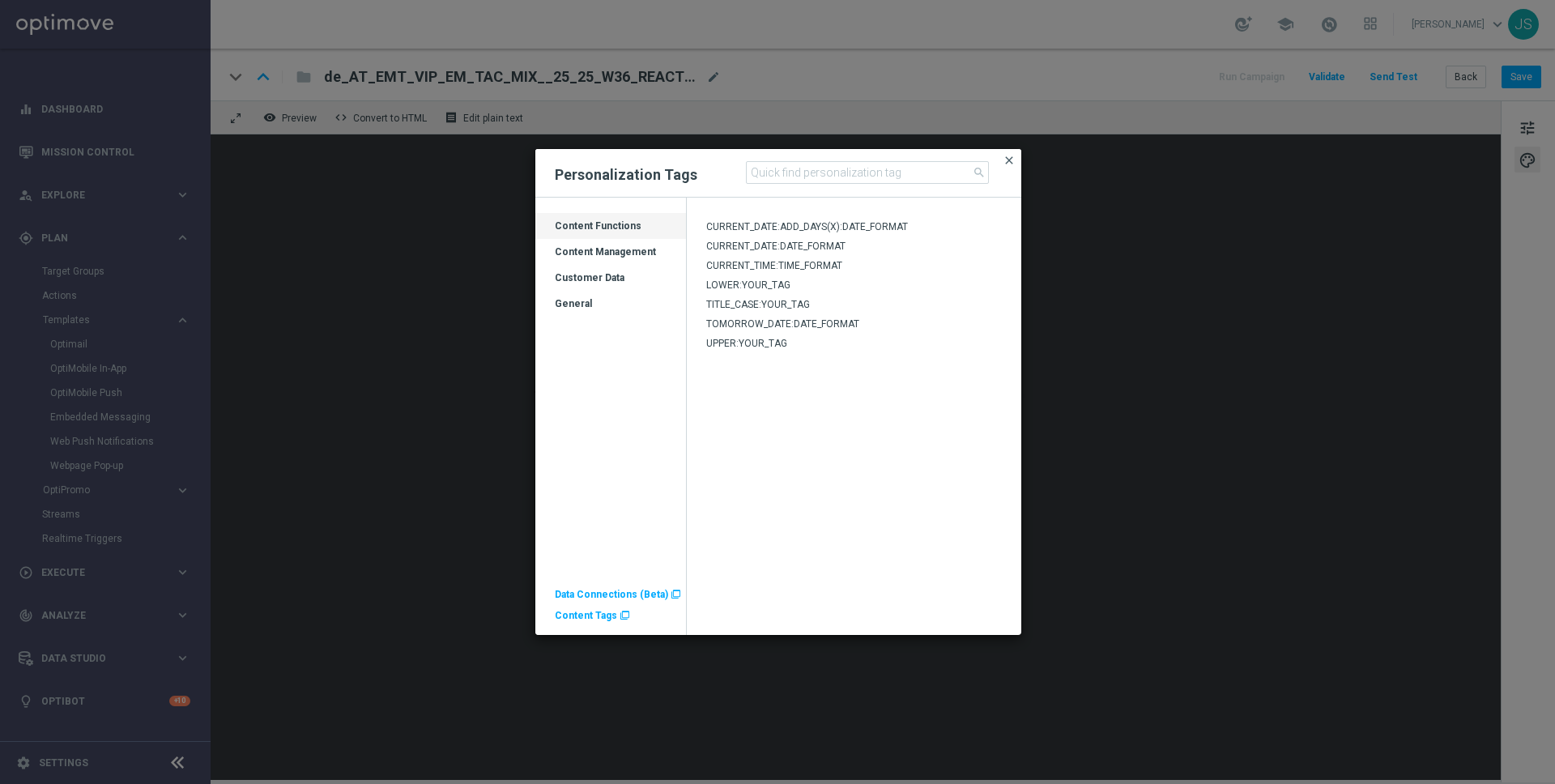
click at [1006, 161] on span "close" at bounding box center [1010, 160] width 13 height 13
drag, startPoint x: 621, startPoint y: 548, endPoint x: 598, endPoint y: 610, distance: 66.1
click at [621, 549] on ag-grid-angular "Drag here to set row groups Drag here to set column labels Category Content Fun…" at bounding box center [610, 424] width 151 height 423
click at [598, 614] on span "Content Tags" at bounding box center [586, 615] width 62 height 11
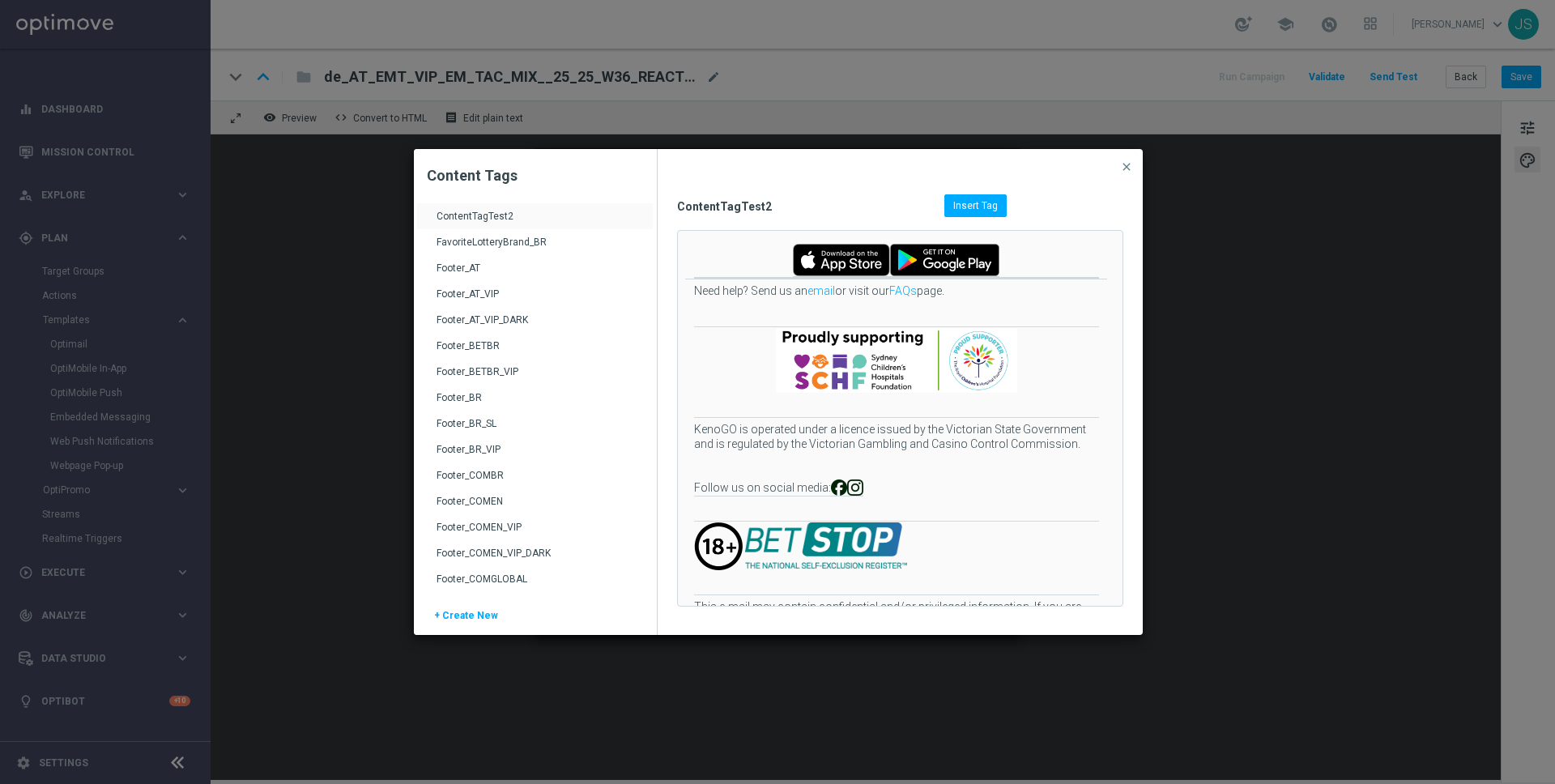
click at [456, 295] on div "Footer_AT_VIP" at bounding box center [537, 300] width 201 height 25
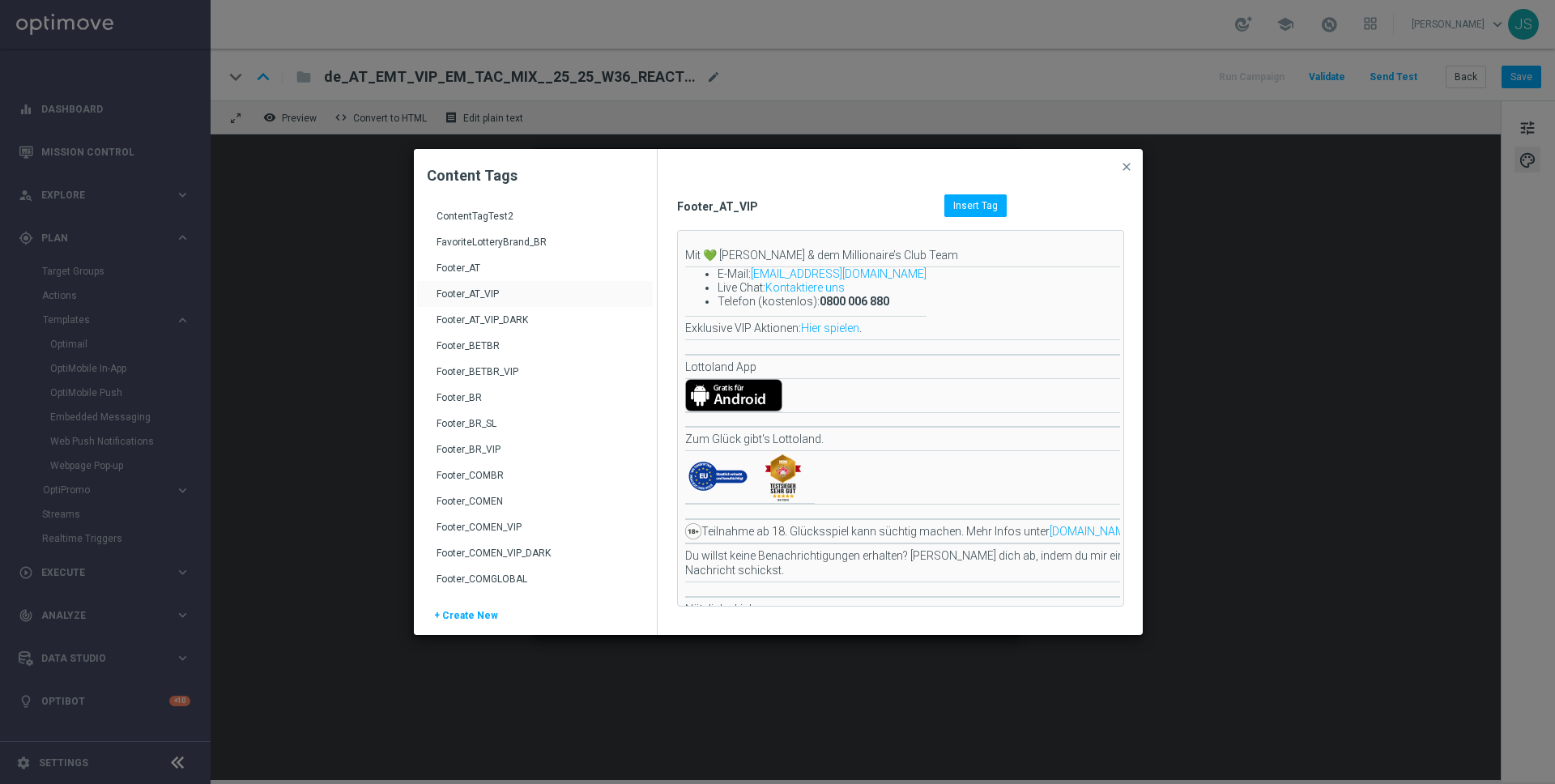
click at [478, 317] on div "Footer_AT_VIP_DARK" at bounding box center [537, 325] width 201 height 25
click at [974, 211] on div "Insert Tag" at bounding box center [976, 206] width 62 height 23
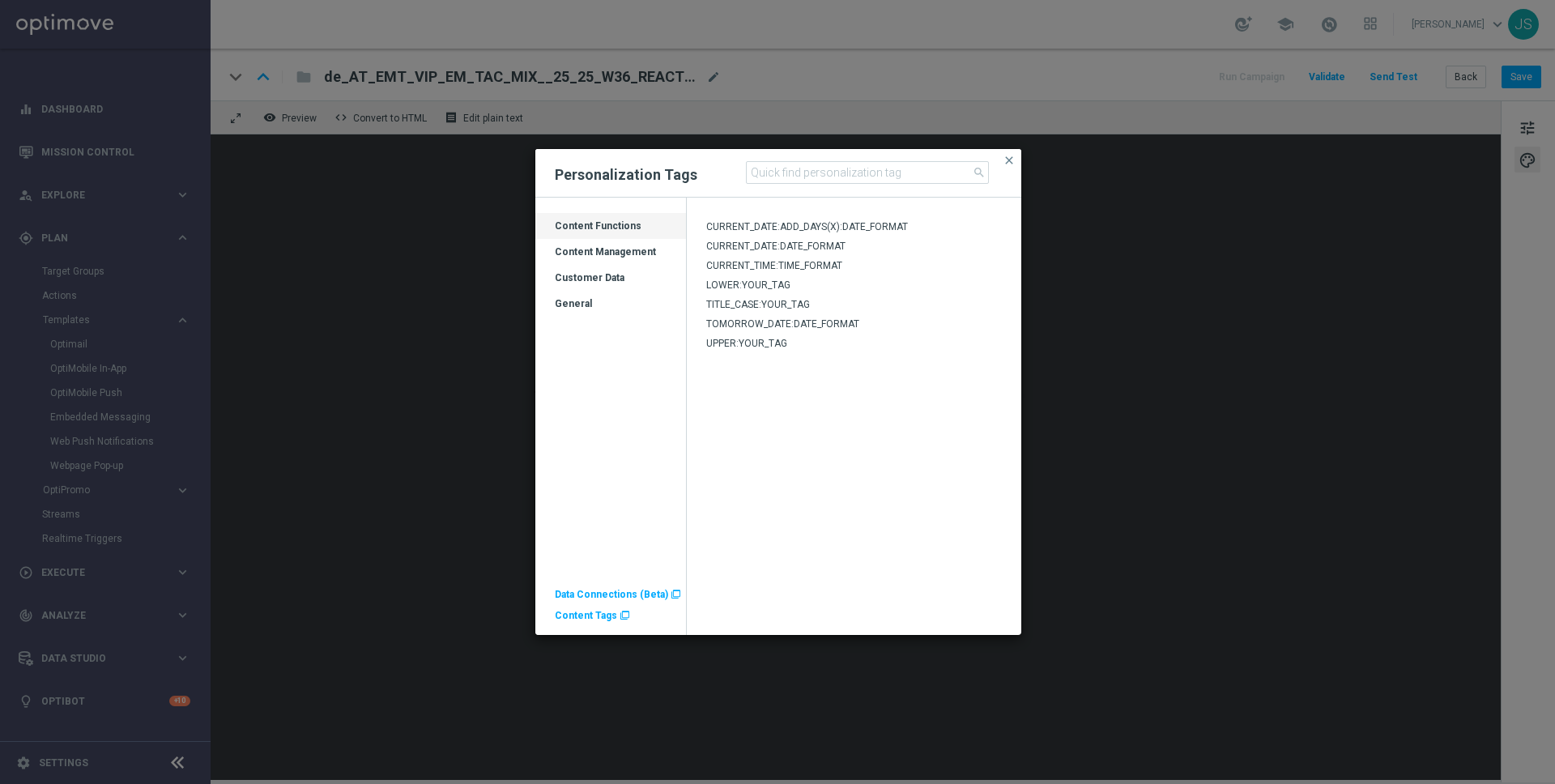
click at [1011, 152] on button "close" at bounding box center [1009, 160] width 16 height 20
click at [1011, 159] on span "close" at bounding box center [1010, 160] width 13 height 13
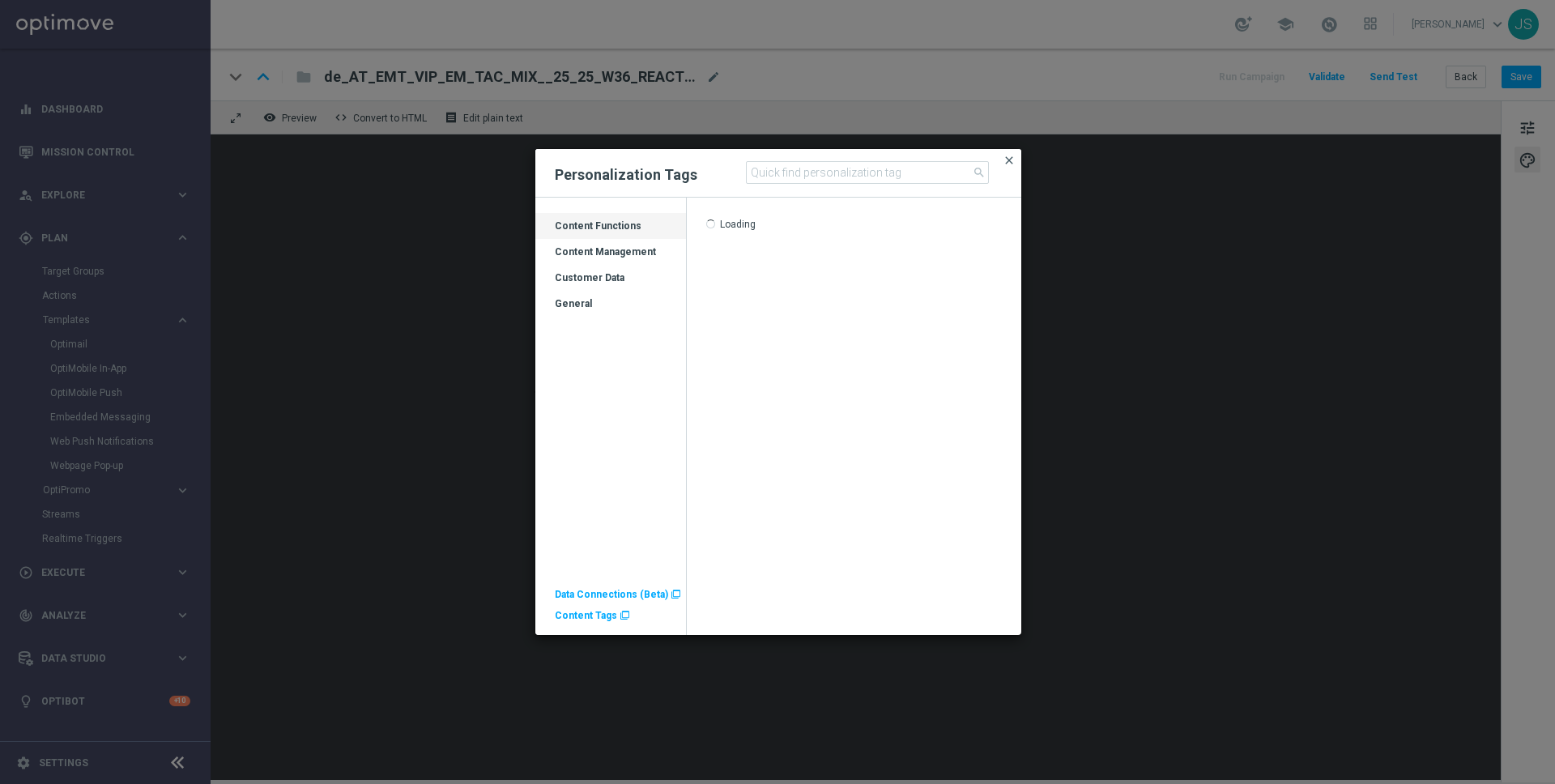
click at [1012, 158] on span "close" at bounding box center [1010, 160] width 13 height 13
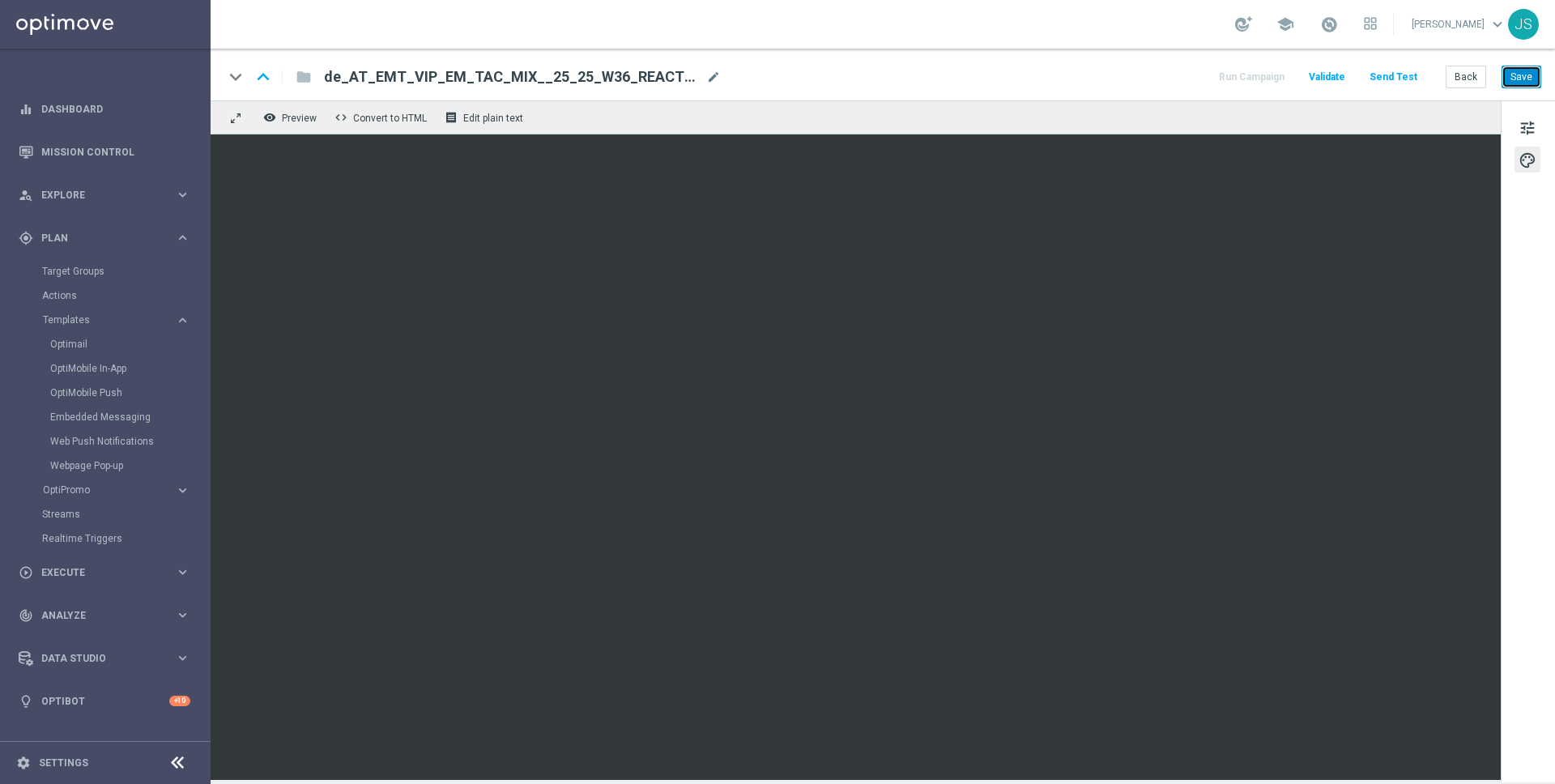
click at [1526, 83] on button "Save" at bounding box center [1522, 77] width 40 height 23
click at [1522, 129] on span "tune" at bounding box center [1528, 127] width 18 height 21
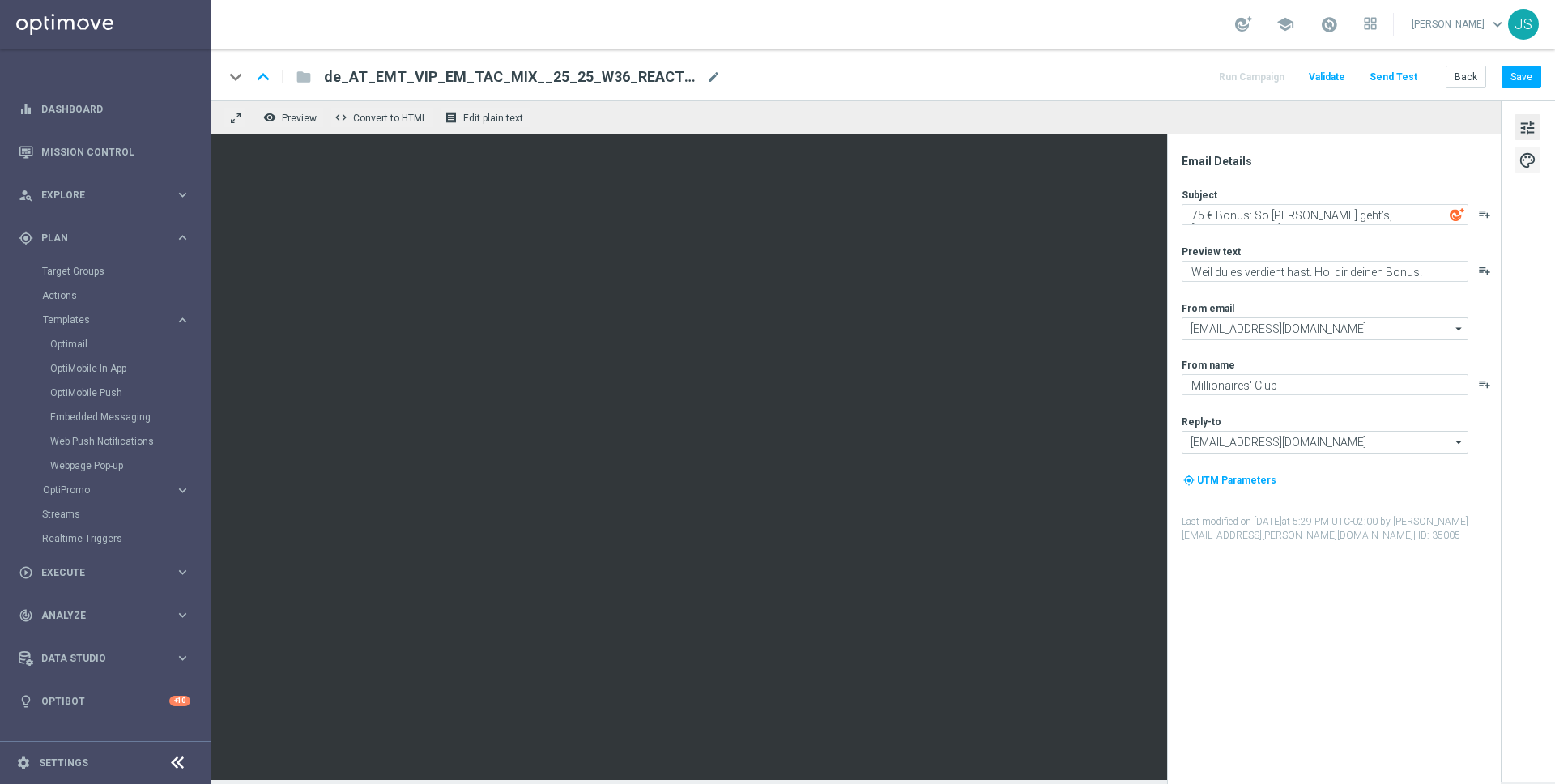
click at [1527, 162] on span "palette" at bounding box center [1528, 160] width 18 height 21
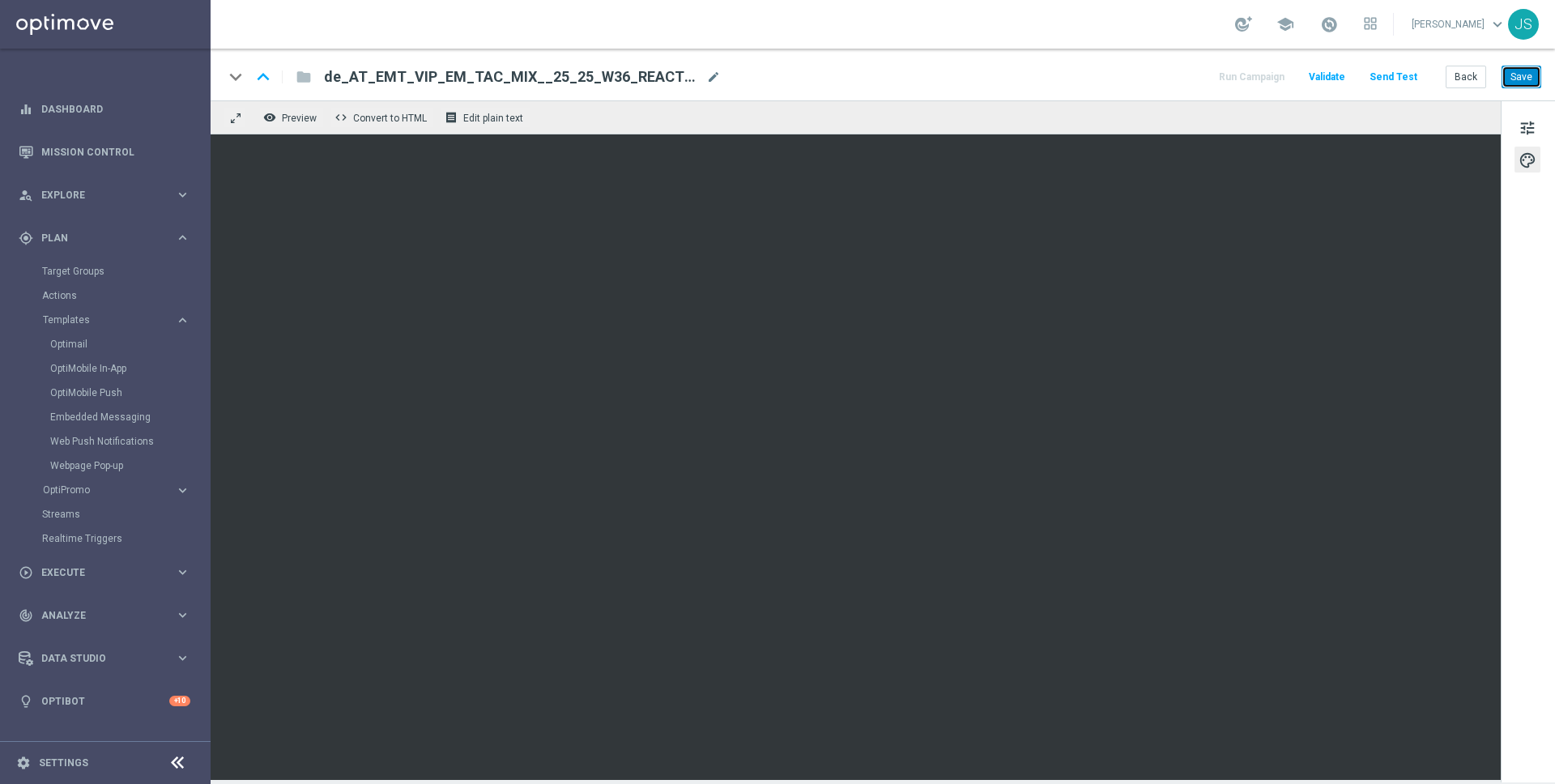
click at [1510, 84] on button "Save" at bounding box center [1522, 77] width 40 height 23
click at [1392, 80] on button "Send Test" at bounding box center [1394, 76] width 53 height 22
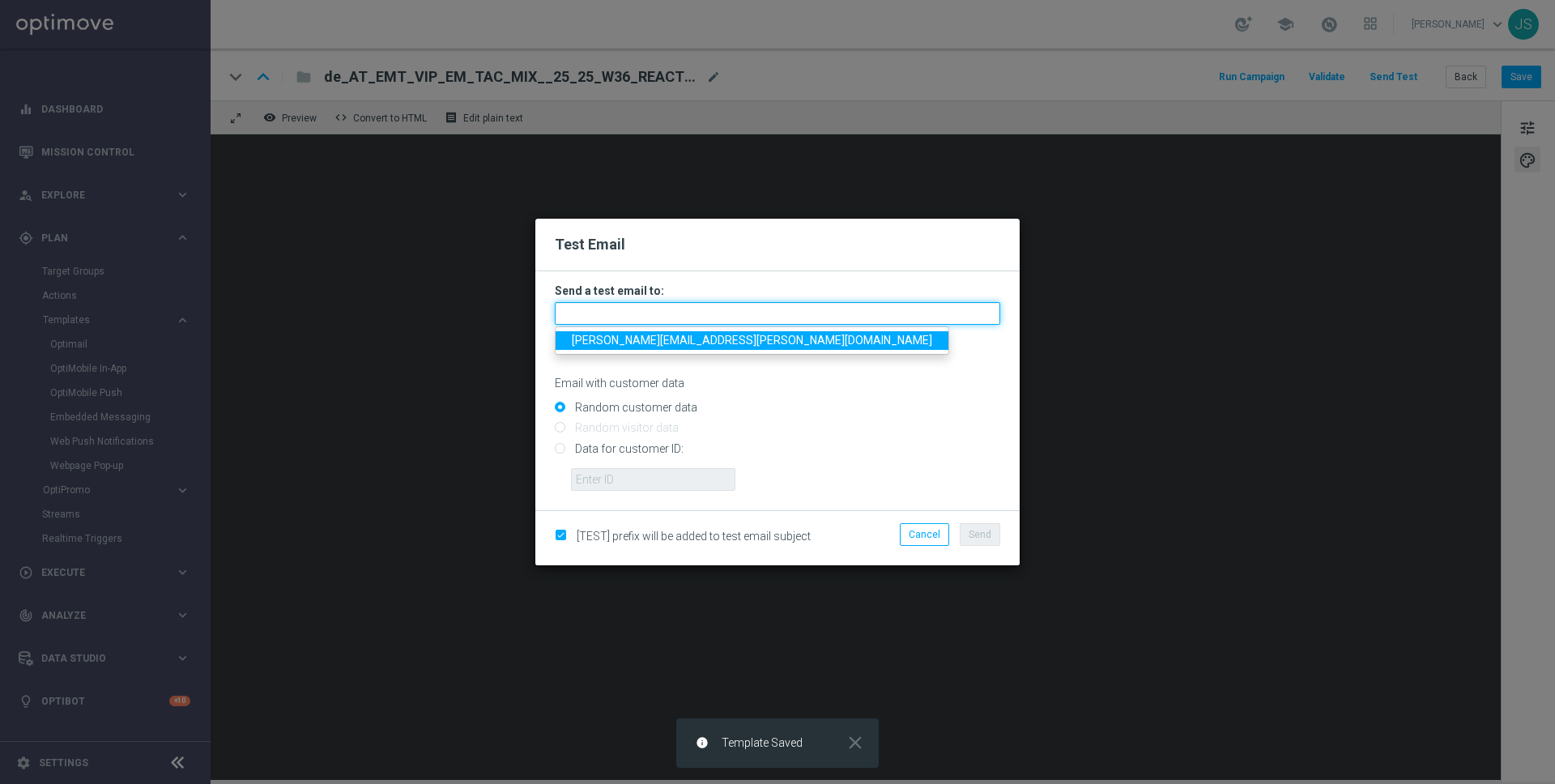
click at [673, 312] on input "text" at bounding box center [778, 313] width 445 height 23
type input "jessica.schmitt@lottoland.com"
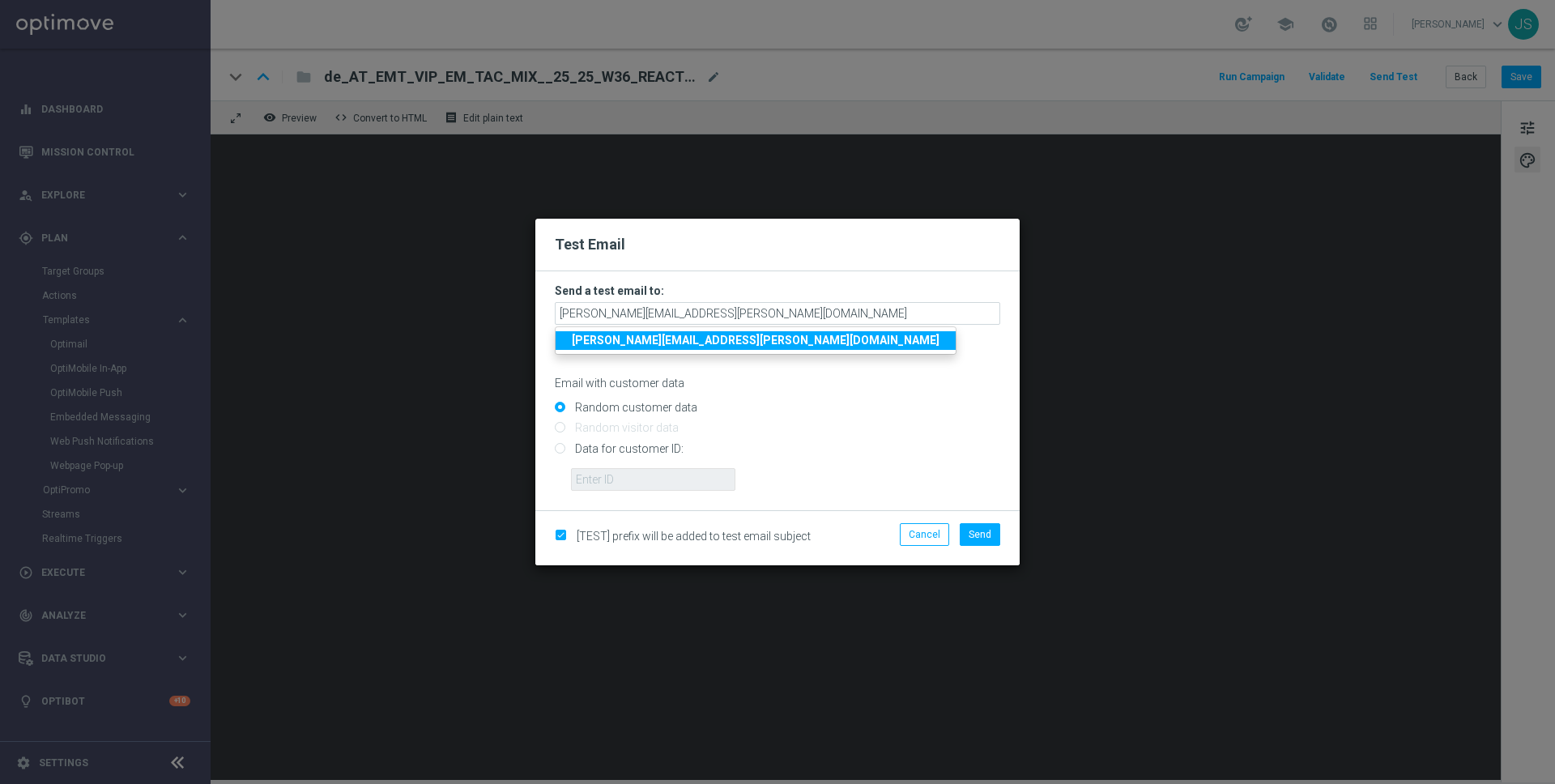
click at [673, 340] on strong "jessica.schmitt@lottoland.com" at bounding box center [756, 341] width 368 height 13
click at [985, 535] on span "Send" at bounding box center [980, 535] width 23 height 11
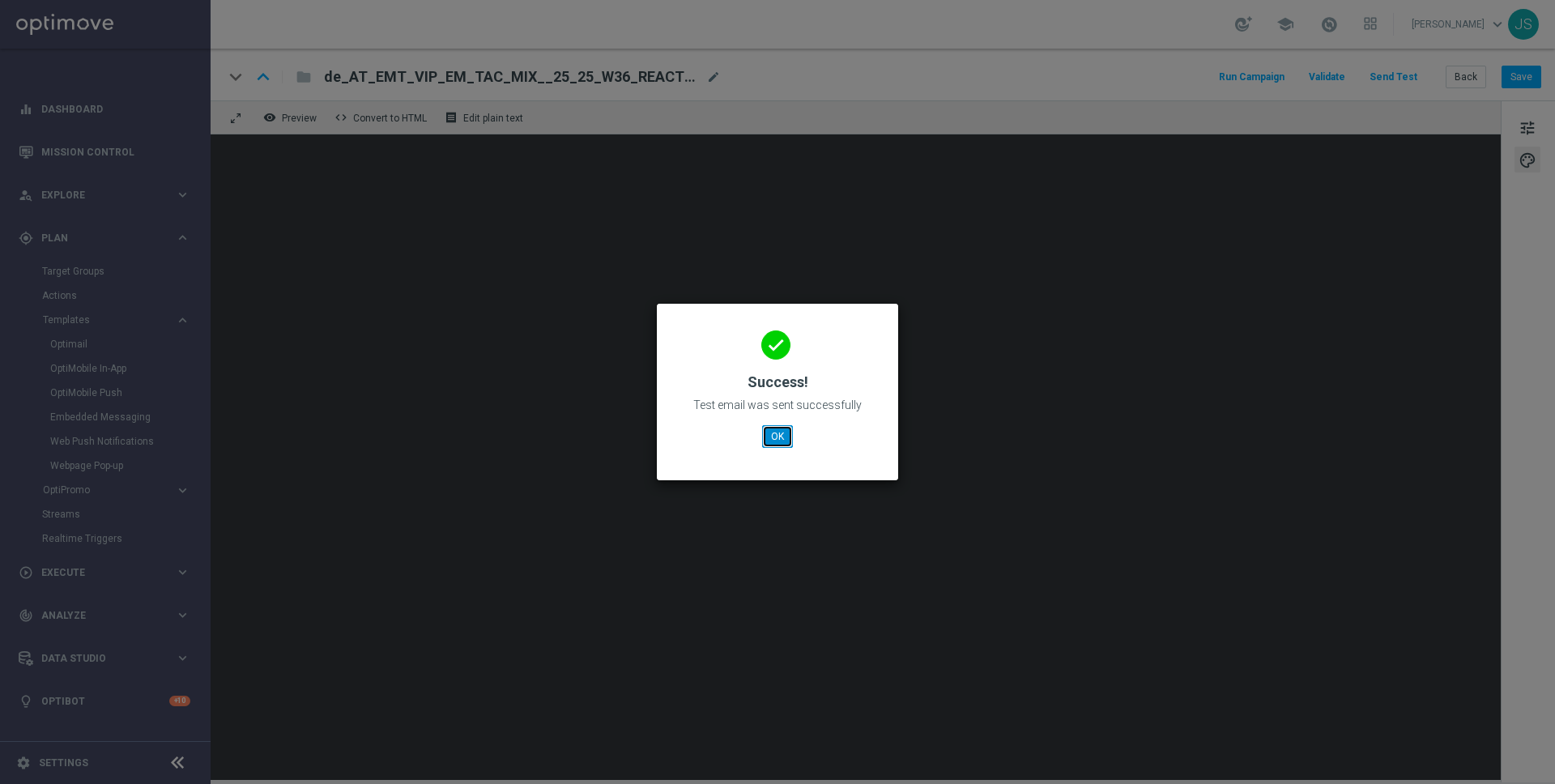
click at [778, 437] on button "OK" at bounding box center [778, 437] width 31 height 23
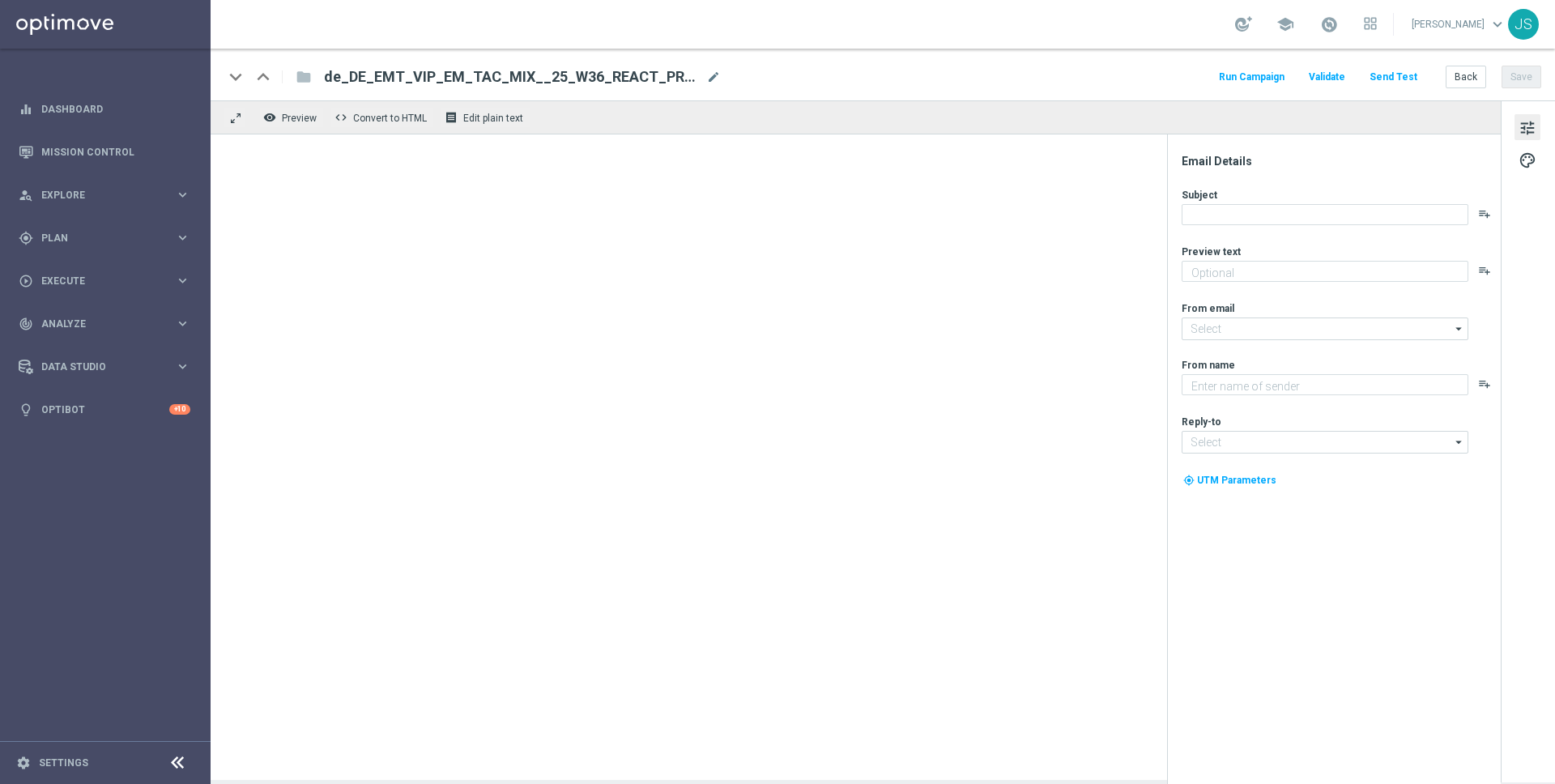
type textarea "Weil du es verdient hast. Hol dir deinen Bonus."
type input "[EMAIL_ADDRESS][DOMAIN_NAME]"
type textarea "Millionaires' Club"
type input "vip@lottoland.com"
